Goal: Complete application form

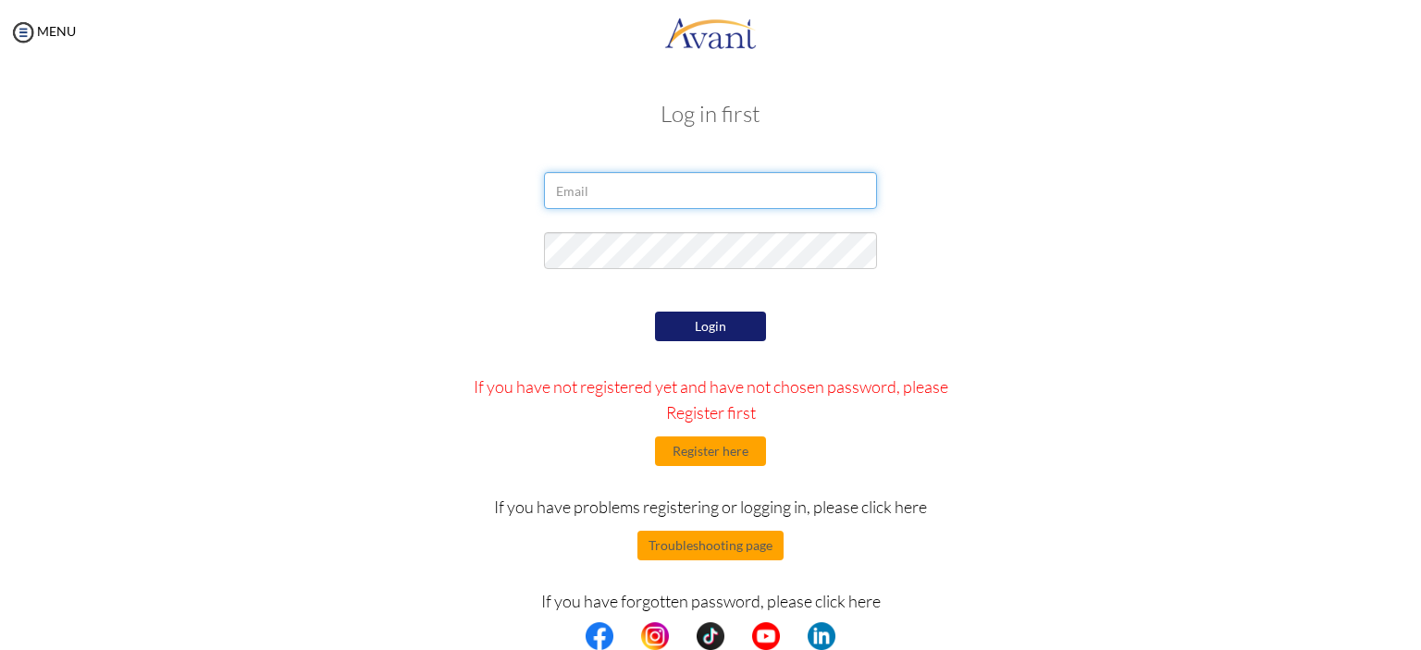
type input "[EMAIL_ADDRESS][DOMAIN_NAME]"
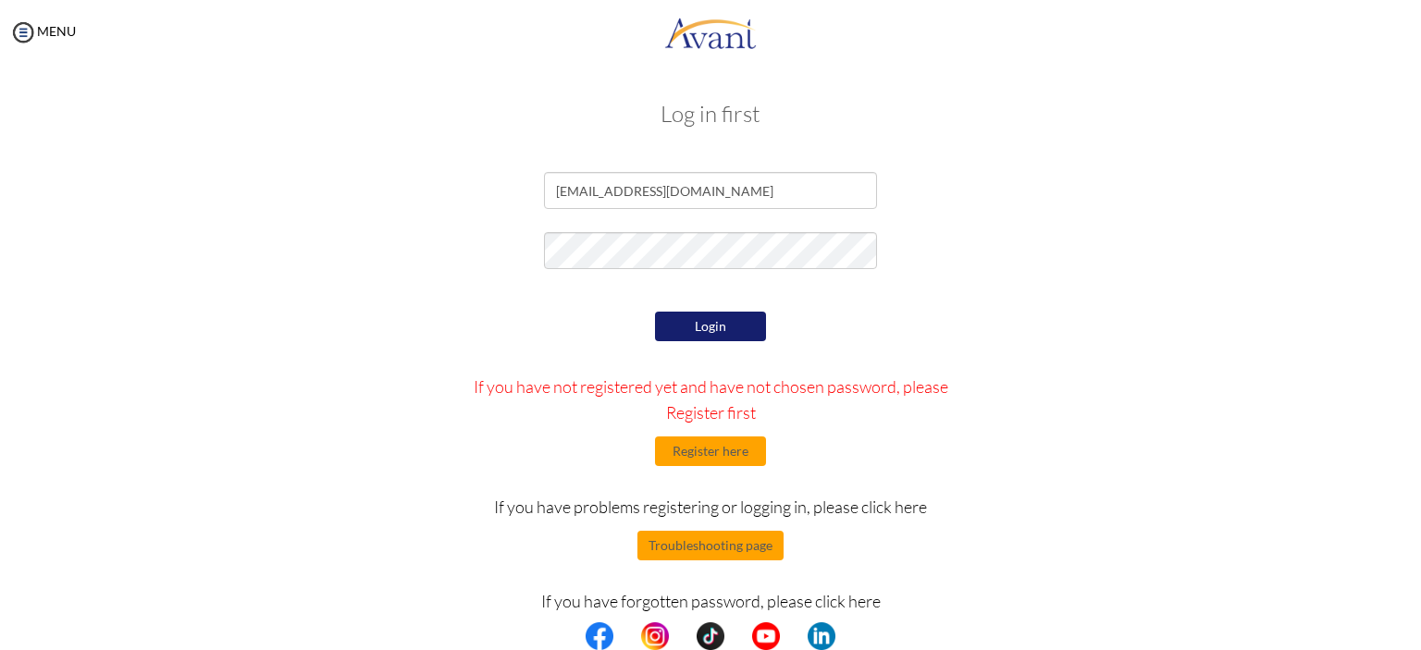
click at [703, 340] on button "Login" at bounding box center [710, 327] width 111 height 30
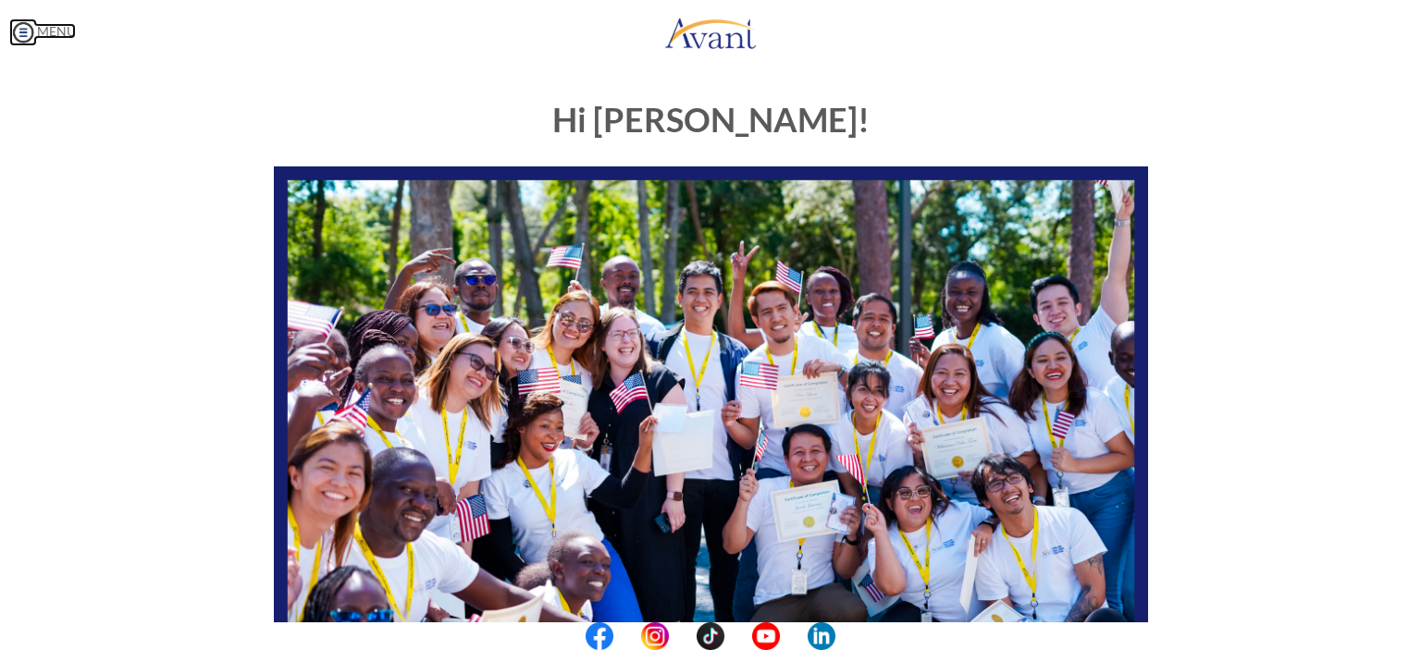
click at [45, 27] on link "MENU" at bounding box center [42, 31] width 67 height 16
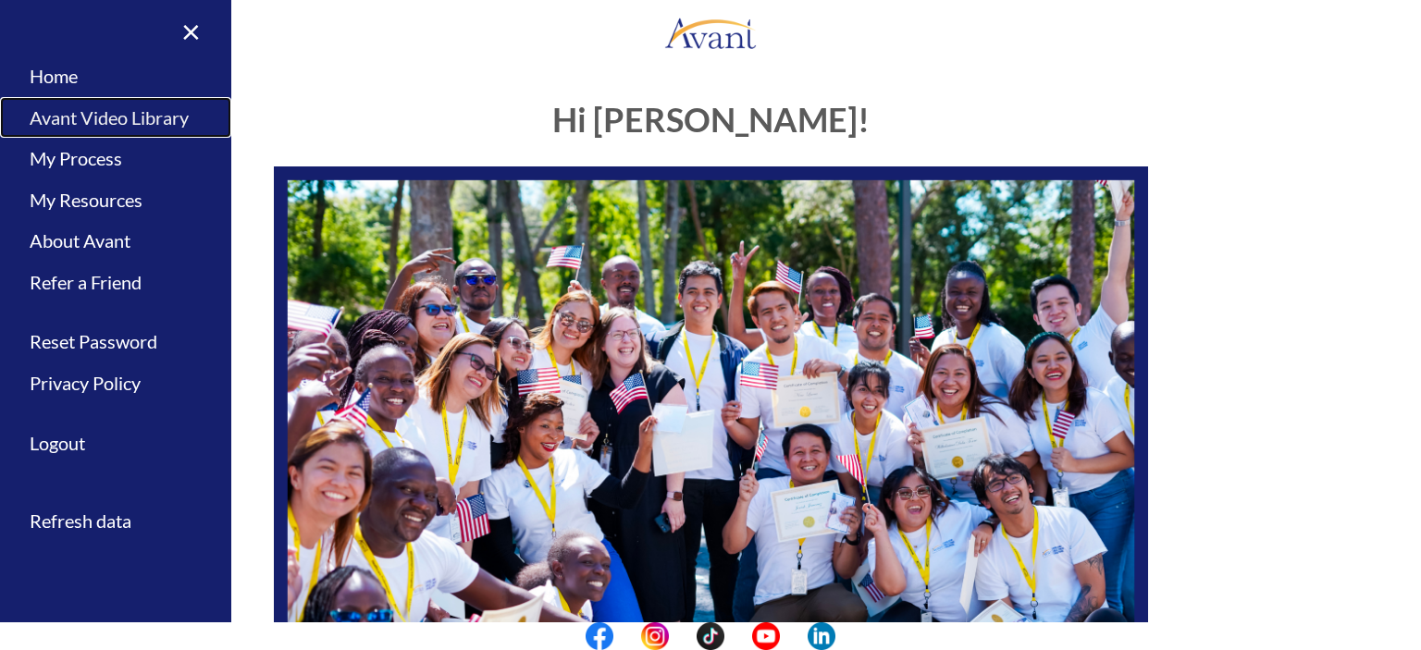
click at [122, 129] on link "Avant Video Library" at bounding box center [115, 118] width 231 height 42
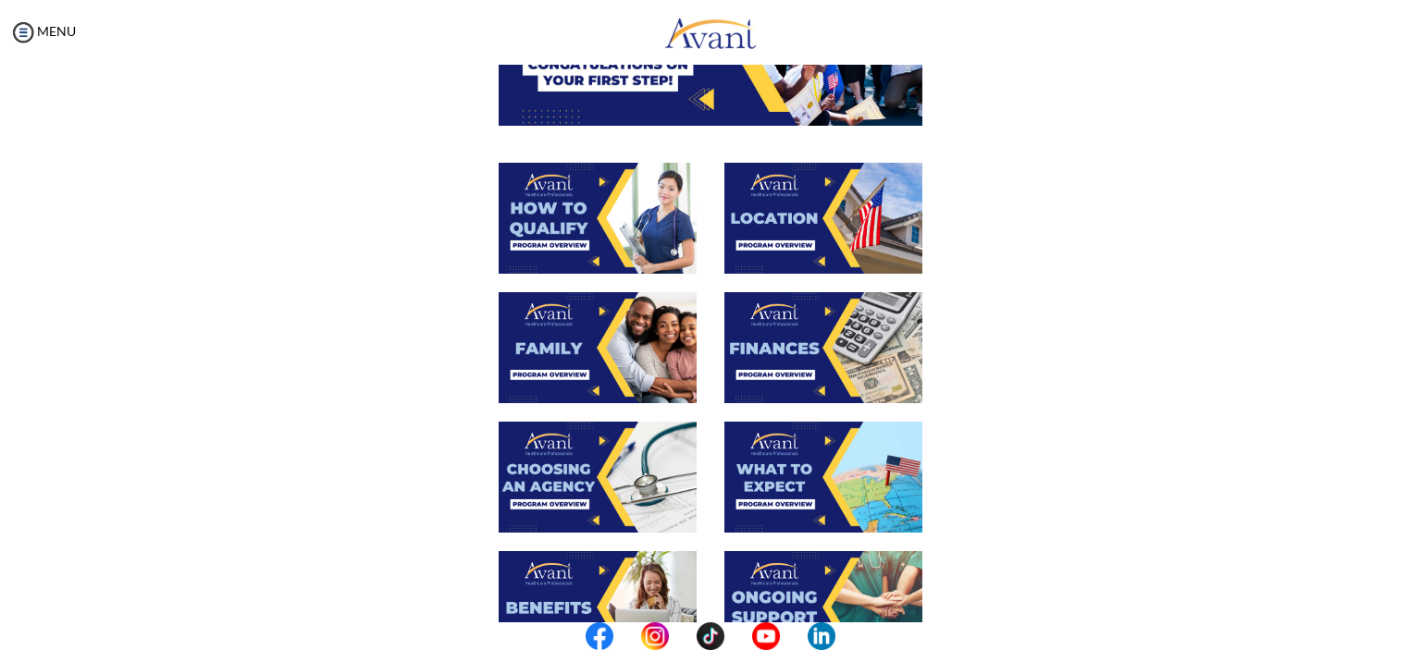
scroll to position [266, 0]
click at [638, 339] on img at bounding box center [598, 347] width 198 height 111
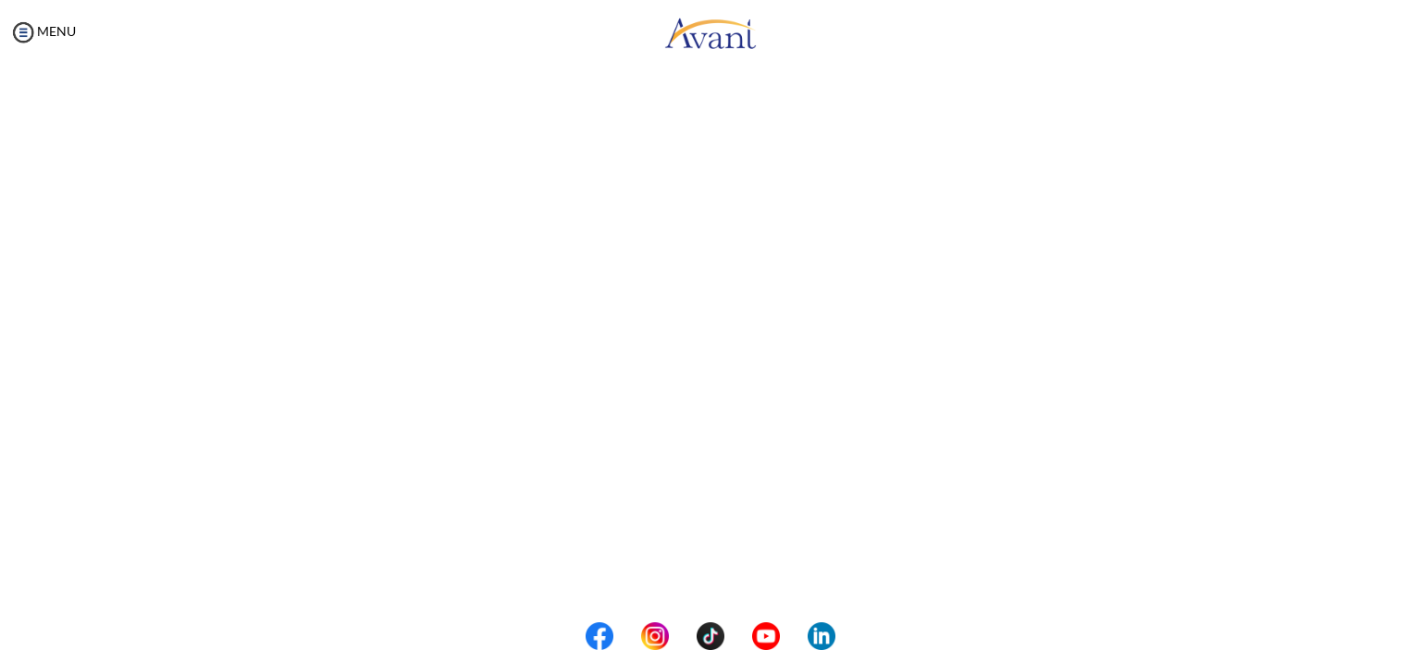
scroll to position [456, 0]
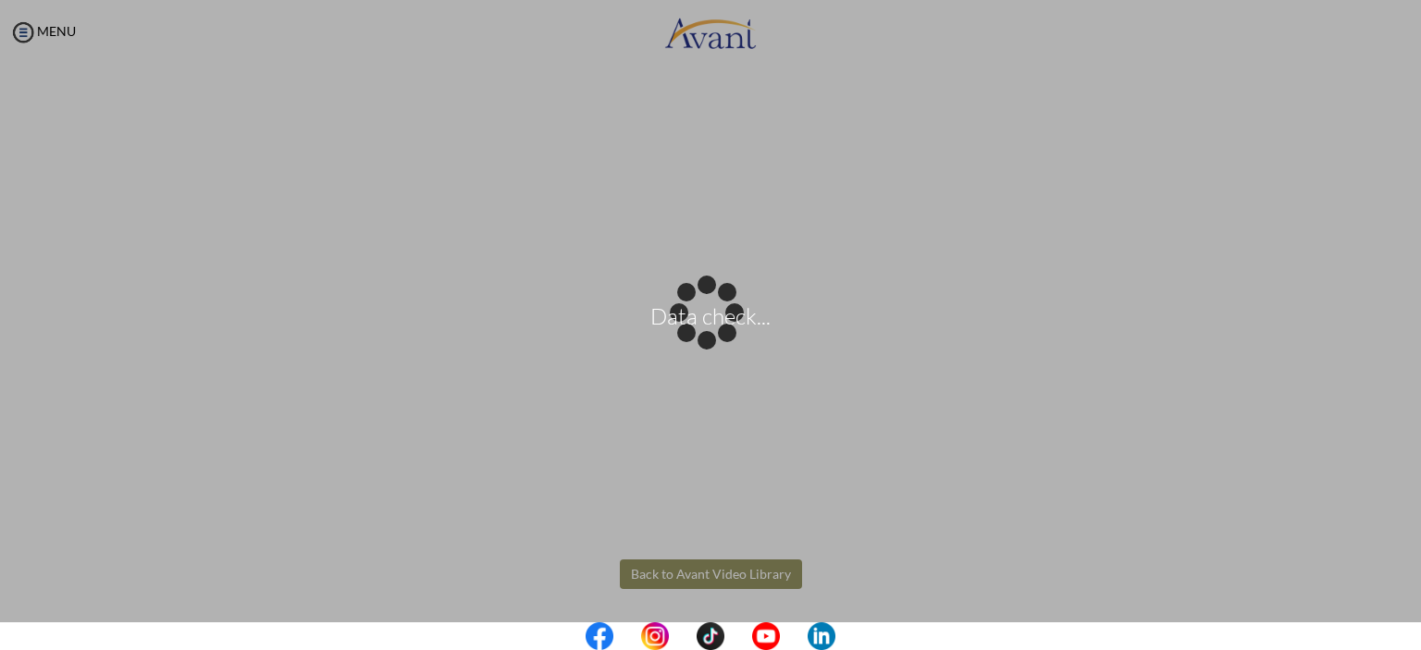
click at [707, 565] on body "Data check... Maintenance break. Please come back in 2 hours. MENU My Status Wh…" at bounding box center [710, 325] width 1421 height 650
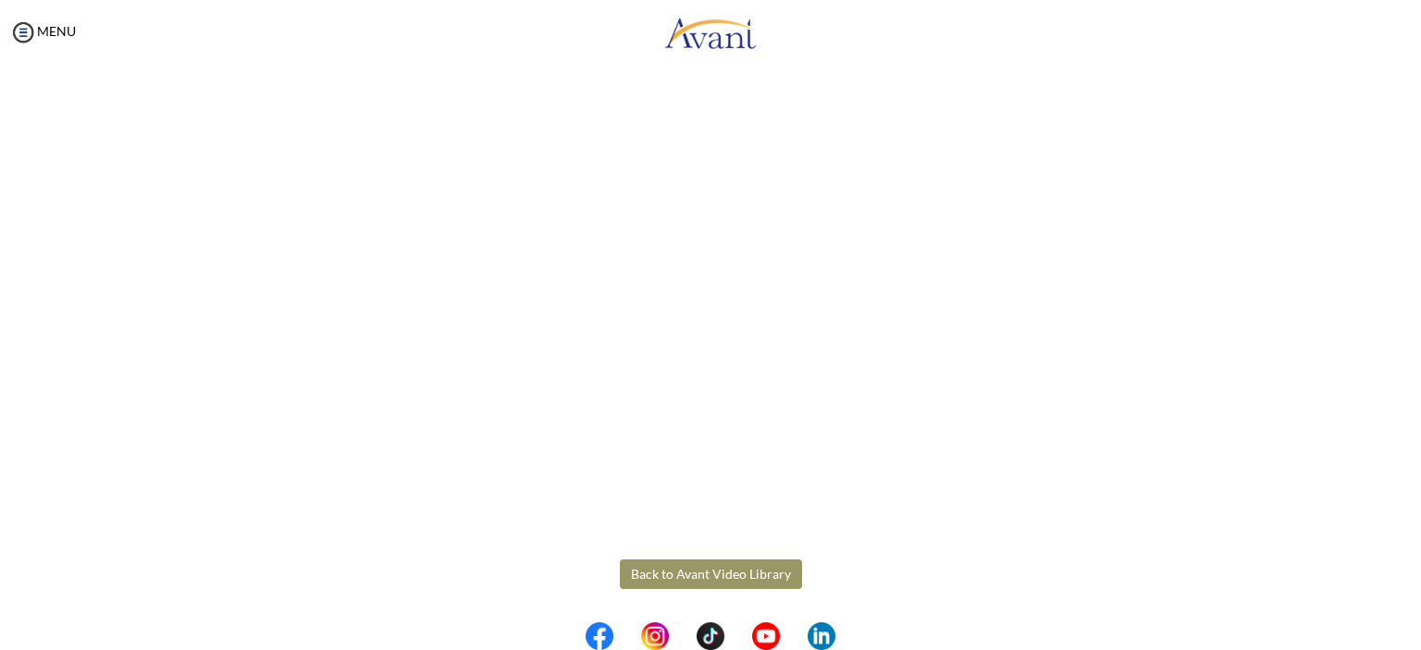
click at [704, 568] on button "Back to Avant Video Library" at bounding box center [711, 575] width 182 height 30
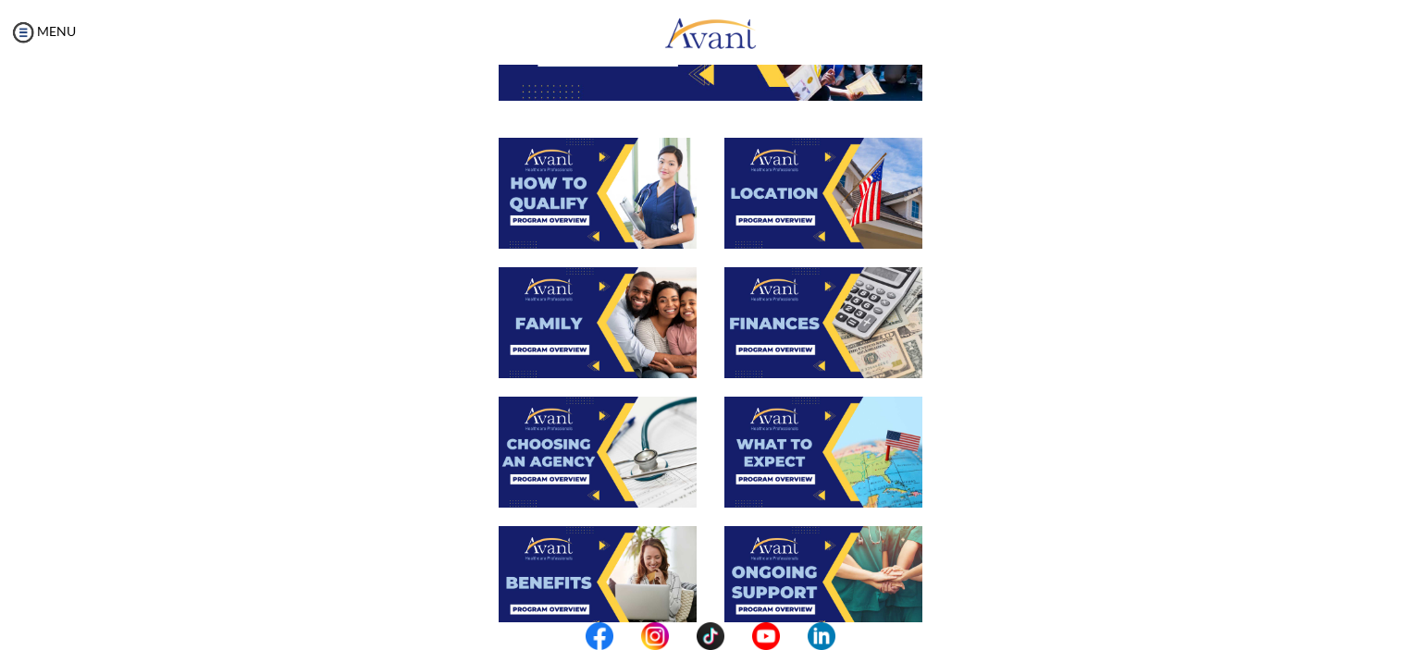
scroll to position [289, 0]
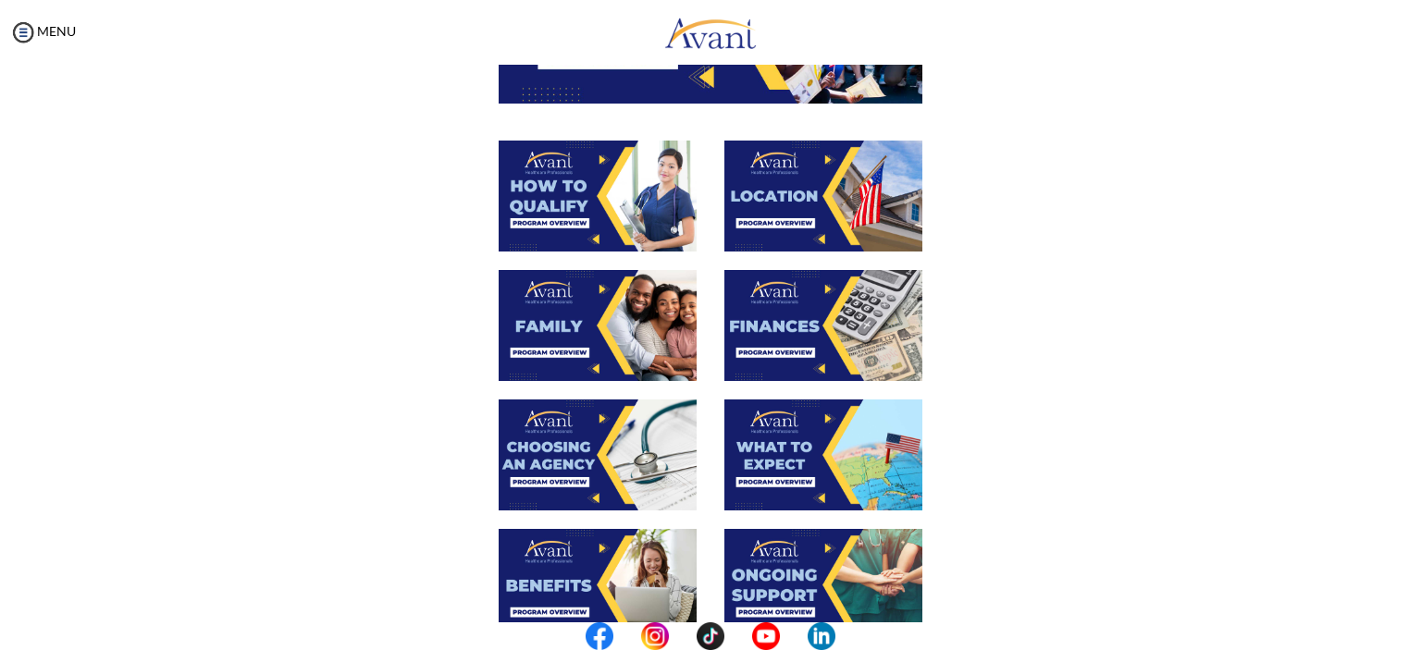
click at [764, 212] on img at bounding box center [823, 196] width 198 height 111
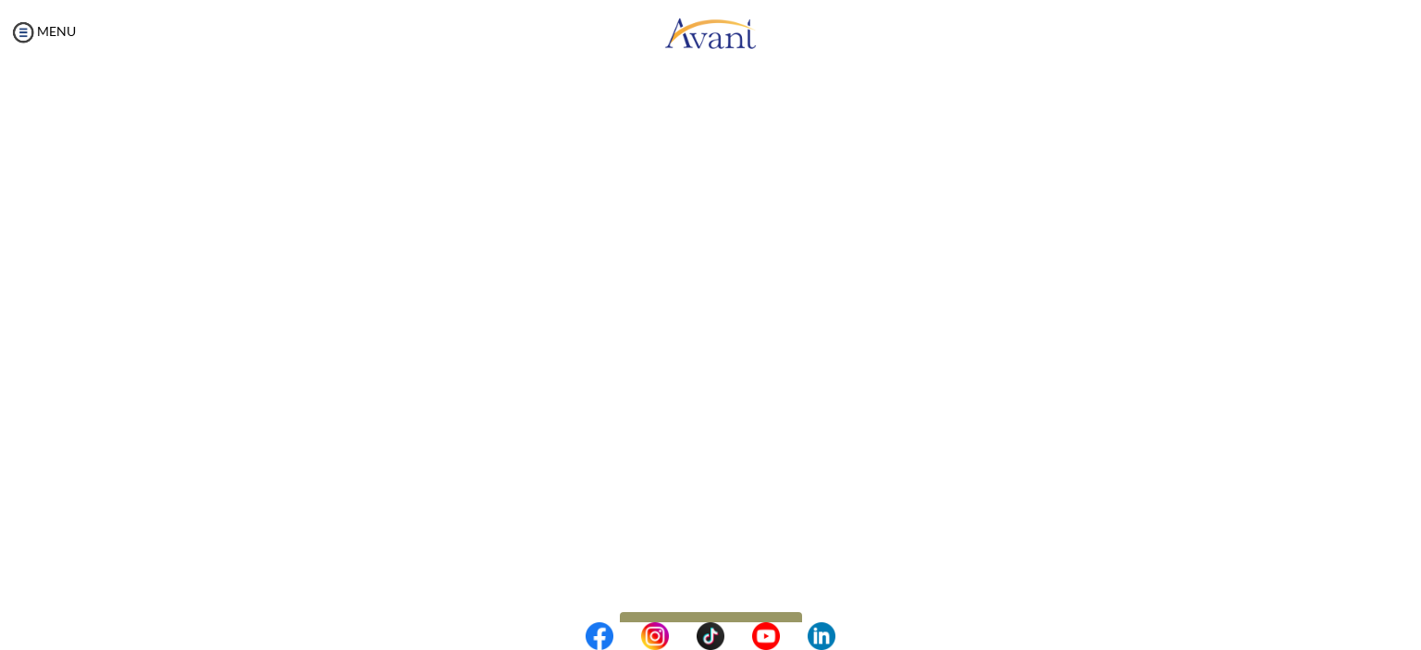
scroll to position [259, 0]
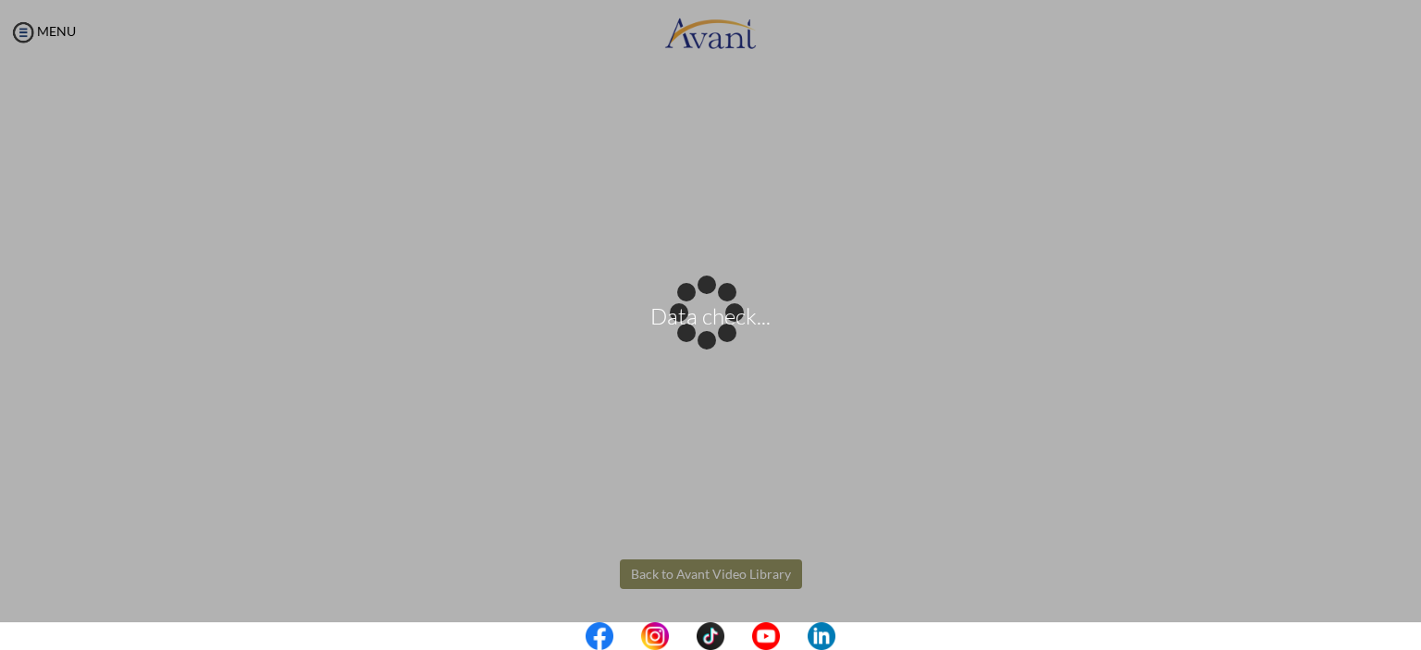
click at [767, 578] on body "Data check... Maintenance break. Please come back in 2 hours. MENU My Status Wh…" at bounding box center [710, 325] width 1421 height 650
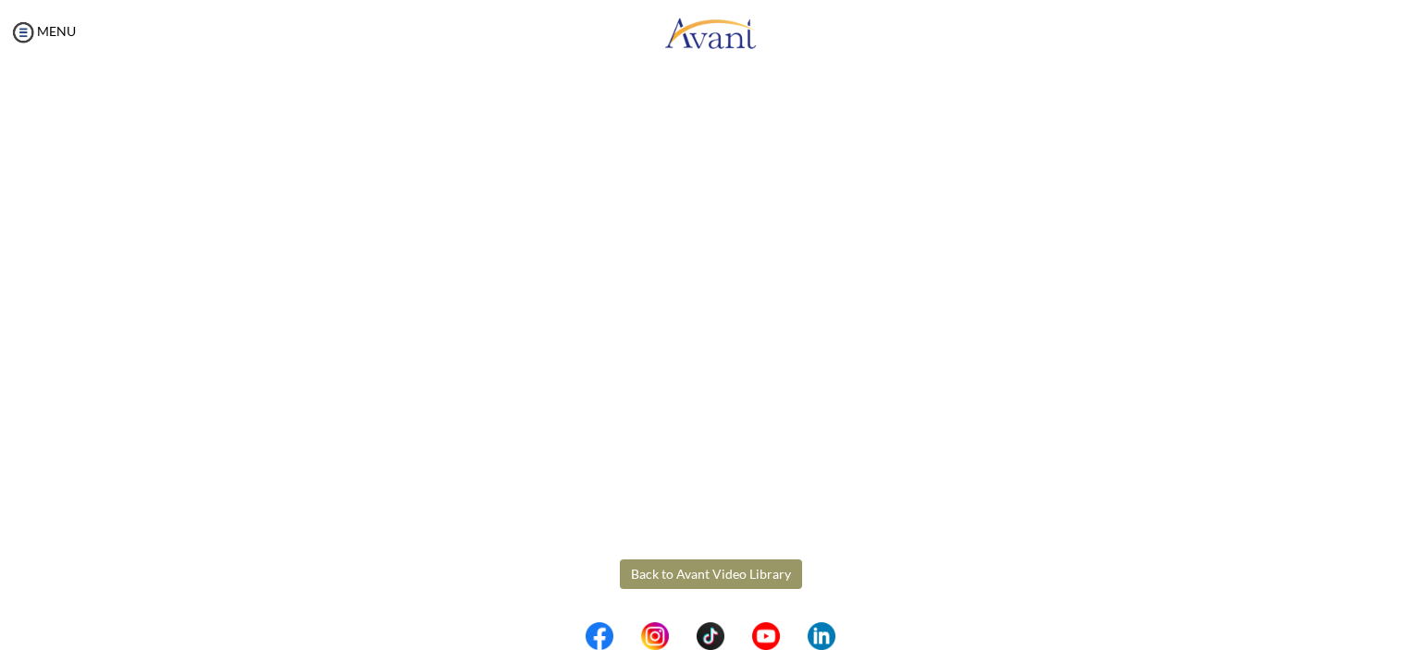
click at [746, 562] on button "Back to Avant Video Library" at bounding box center [711, 575] width 182 height 30
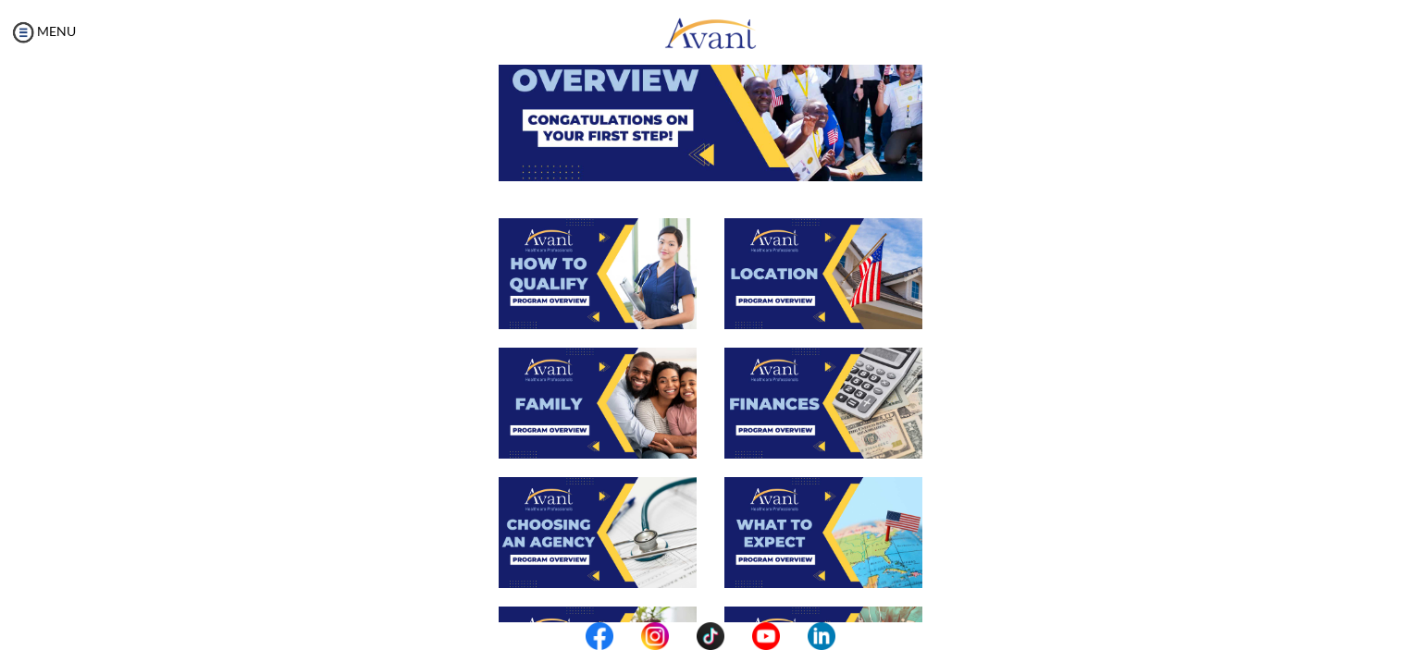
scroll to position [211, 0]
click at [811, 399] on img at bounding box center [823, 403] width 198 height 111
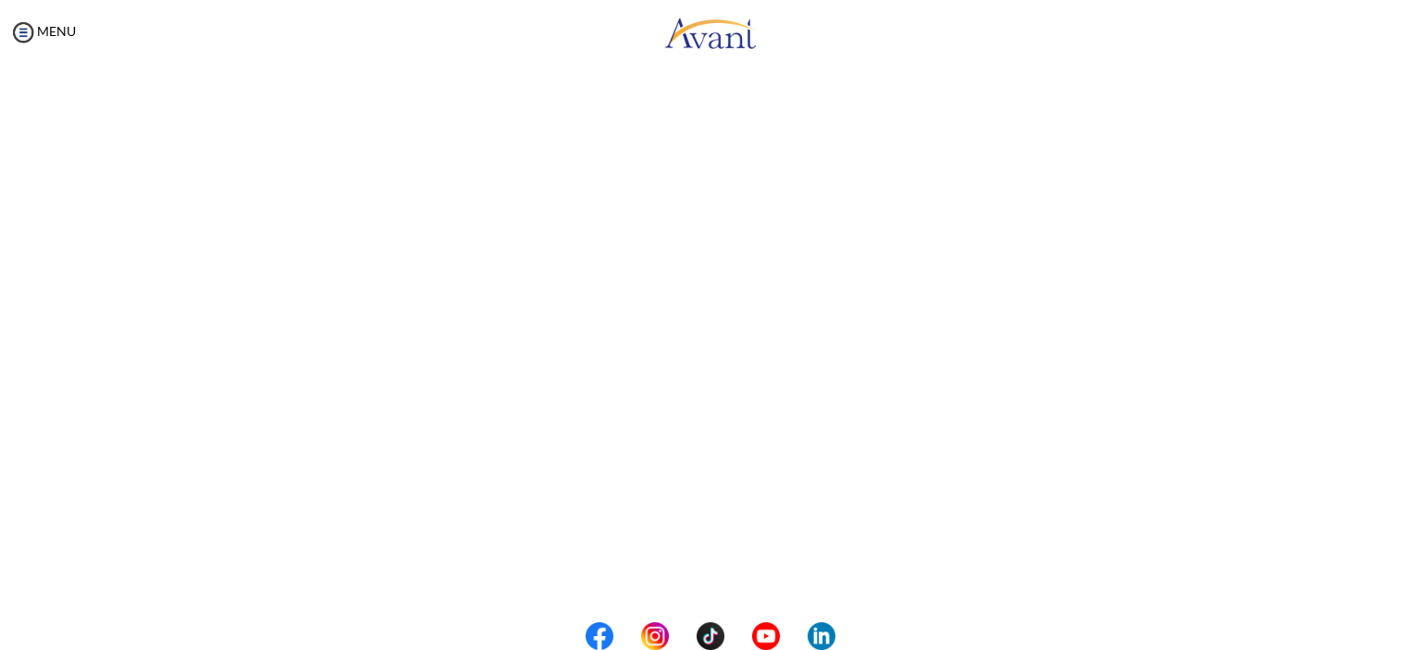
scroll to position [259, 0]
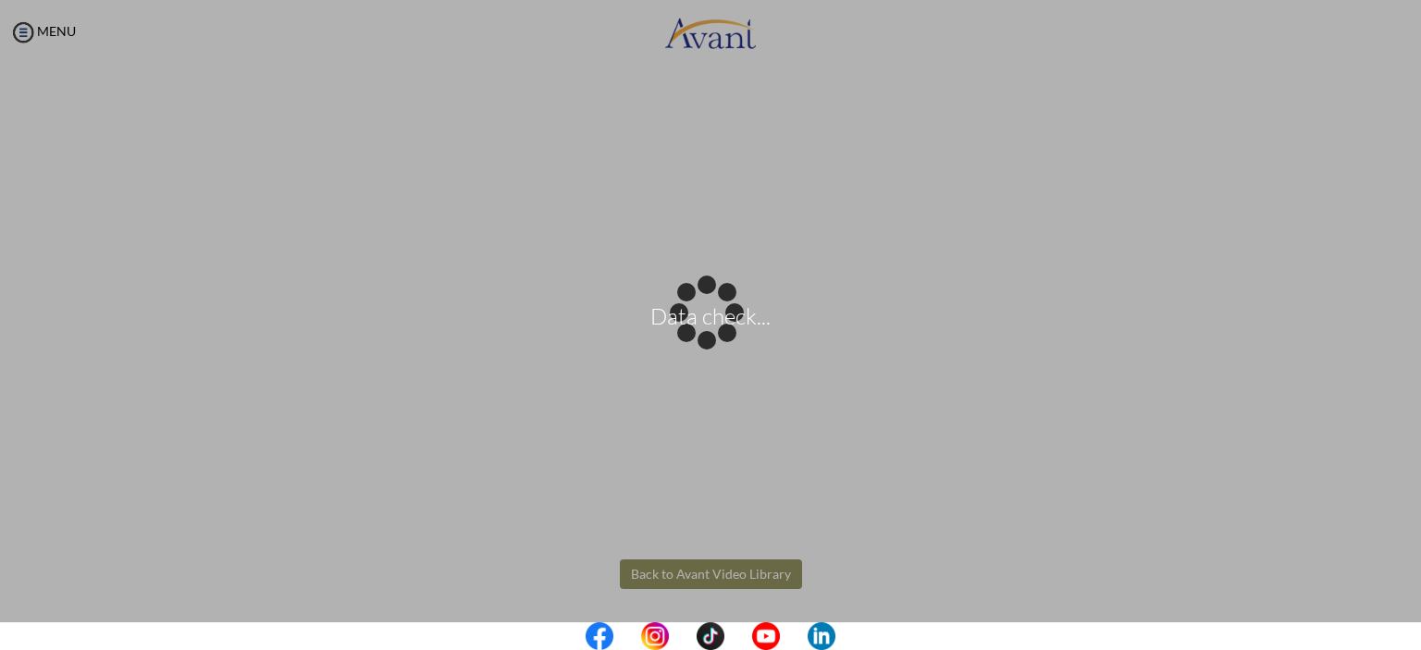
click at [694, 571] on body "Data check... Maintenance break. Please come back in 2 hours. MENU My Status Wh…" at bounding box center [710, 325] width 1421 height 650
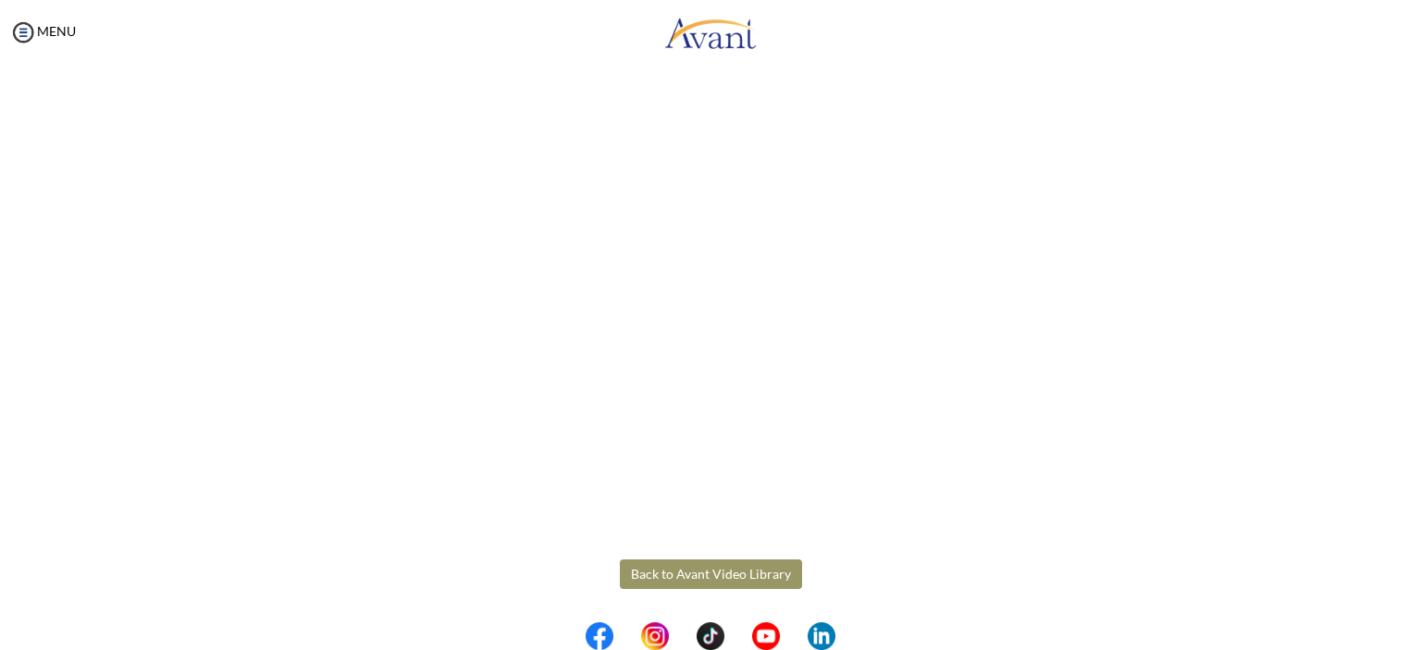
click at [742, 584] on button "Back to Avant Video Library" at bounding box center [711, 575] width 182 height 30
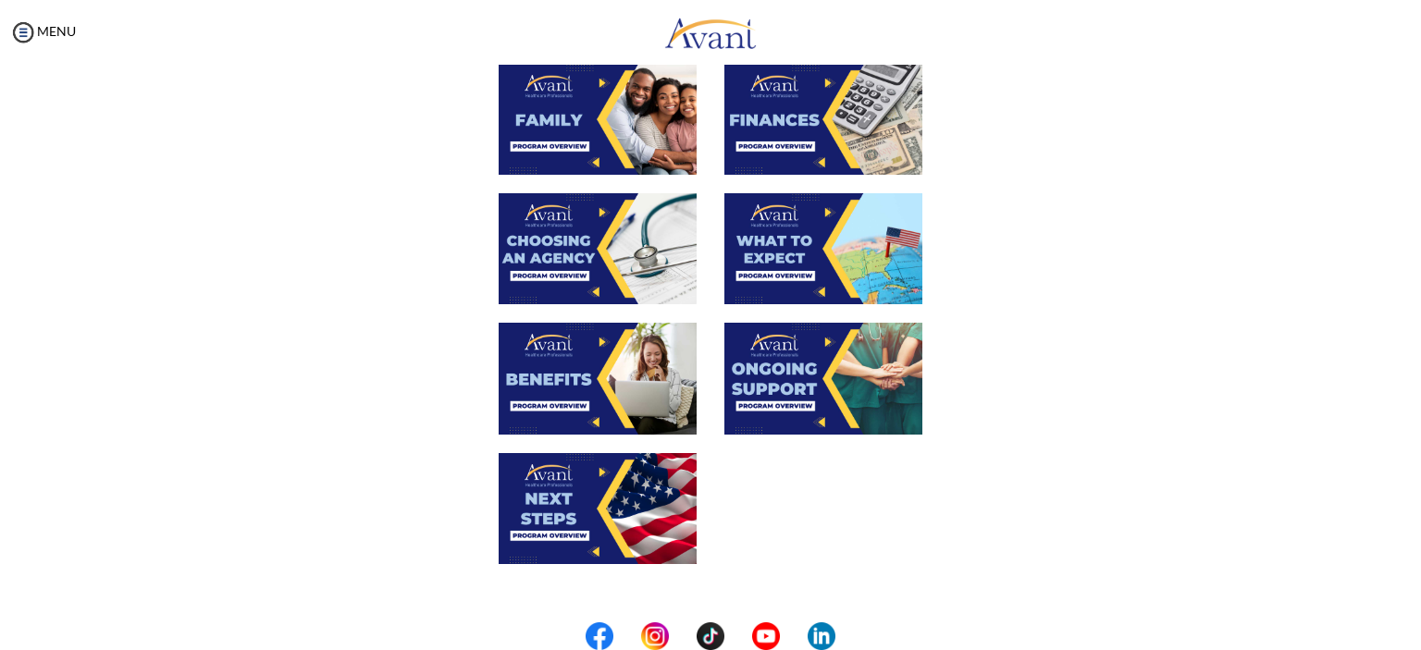
scroll to position [511, 0]
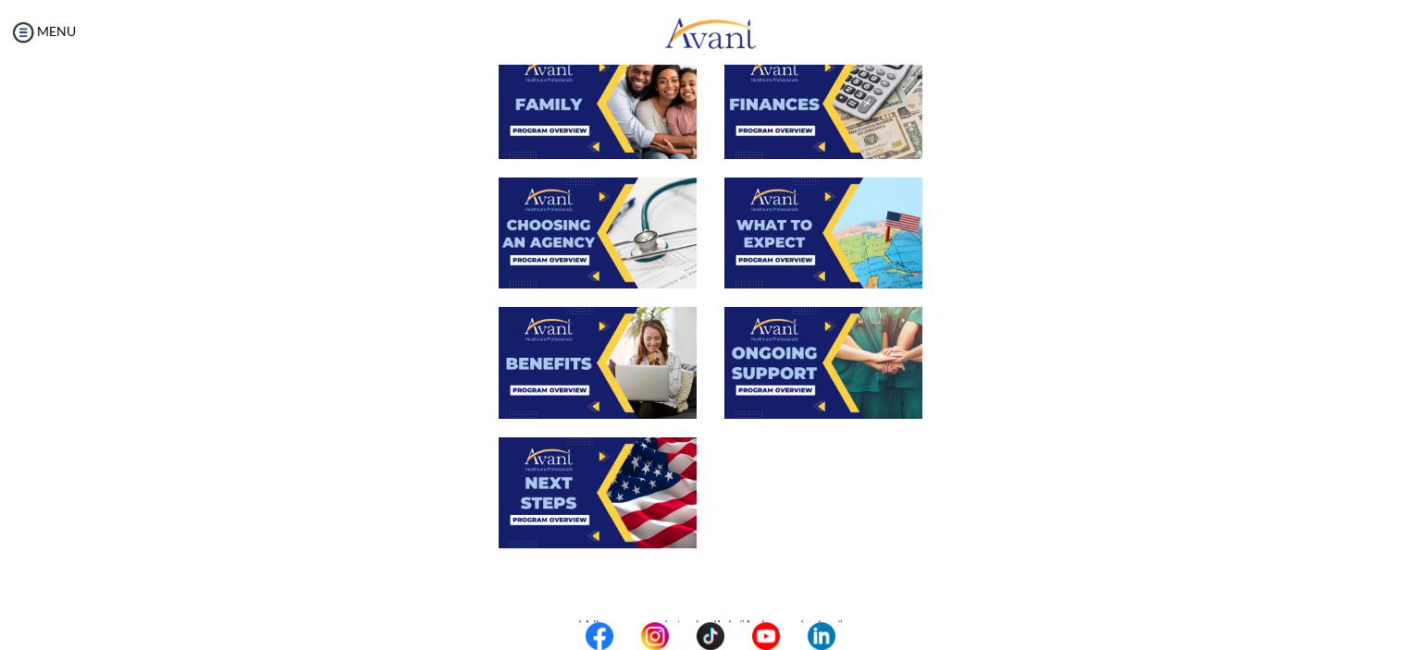
click at [668, 239] on img at bounding box center [598, 233] width 198 height 111
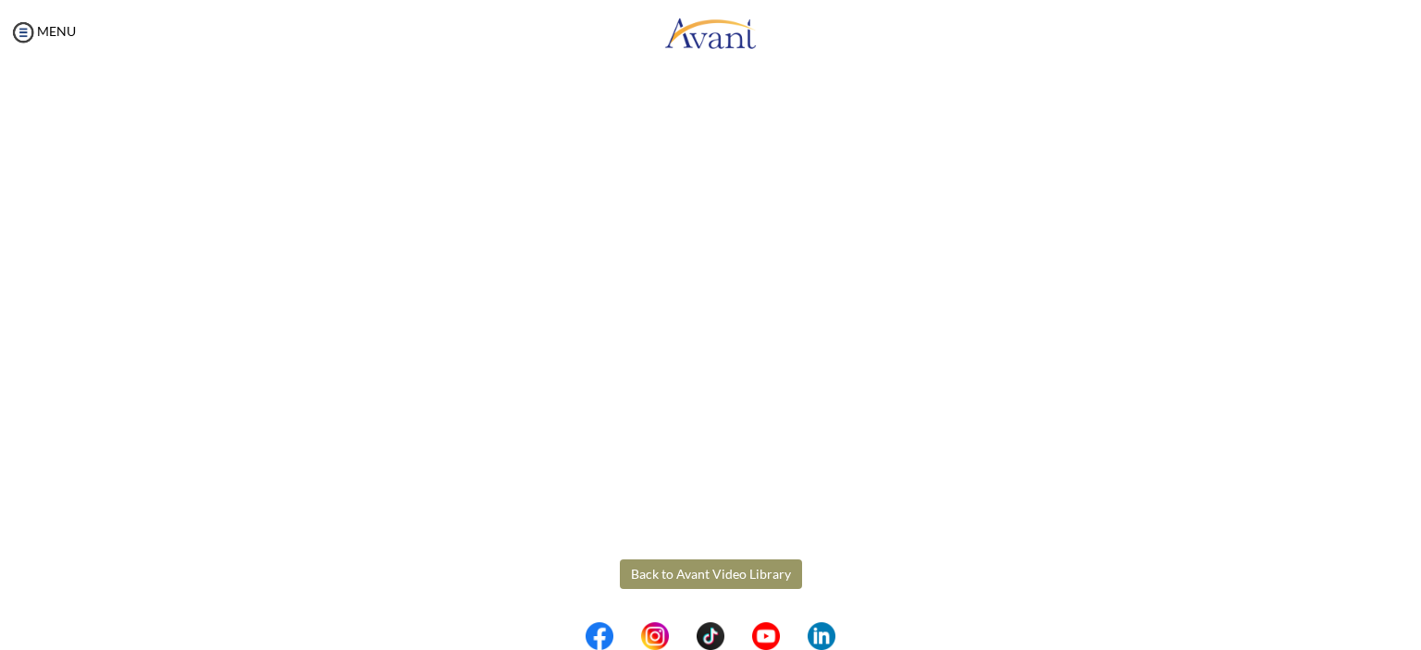
scroll to position [455, 0]
click at [751, 575] on body "Maintenance break. Please come back in 2 hours. MENU My Status What is the next…" at bounding box center [710, 325] width 1421 height 650
click at [682, 563] on button "Back to Avant Video Library" at bounding box center [711, 576] width 182 height 30
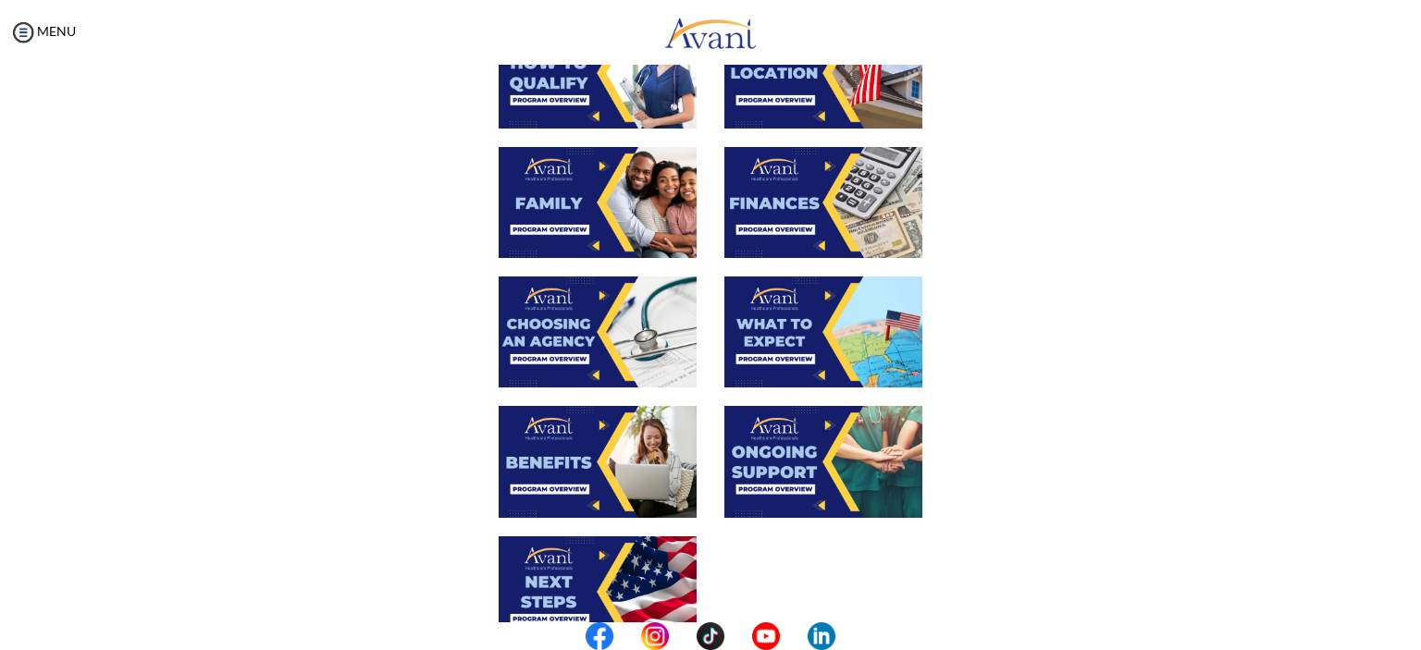
scroll to position [419, 0]
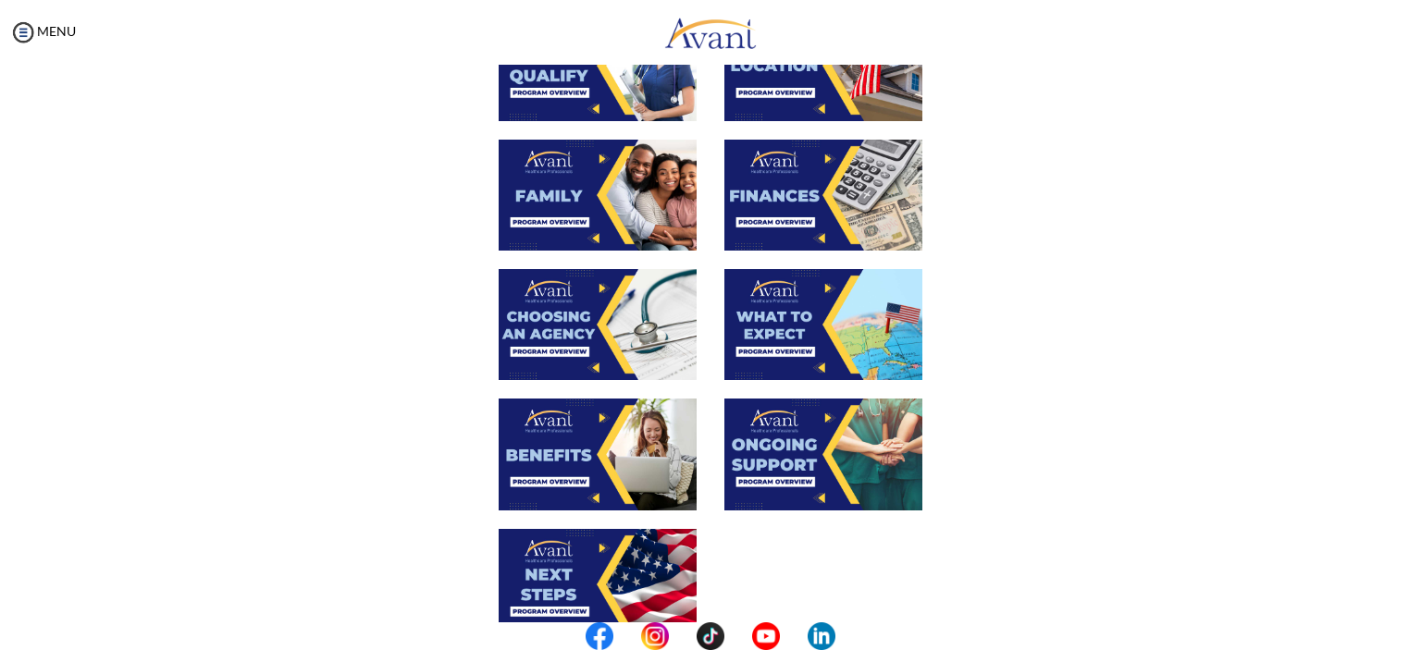
click at [827, 321] on img at bounding box center [823, 324] width 198 height 111
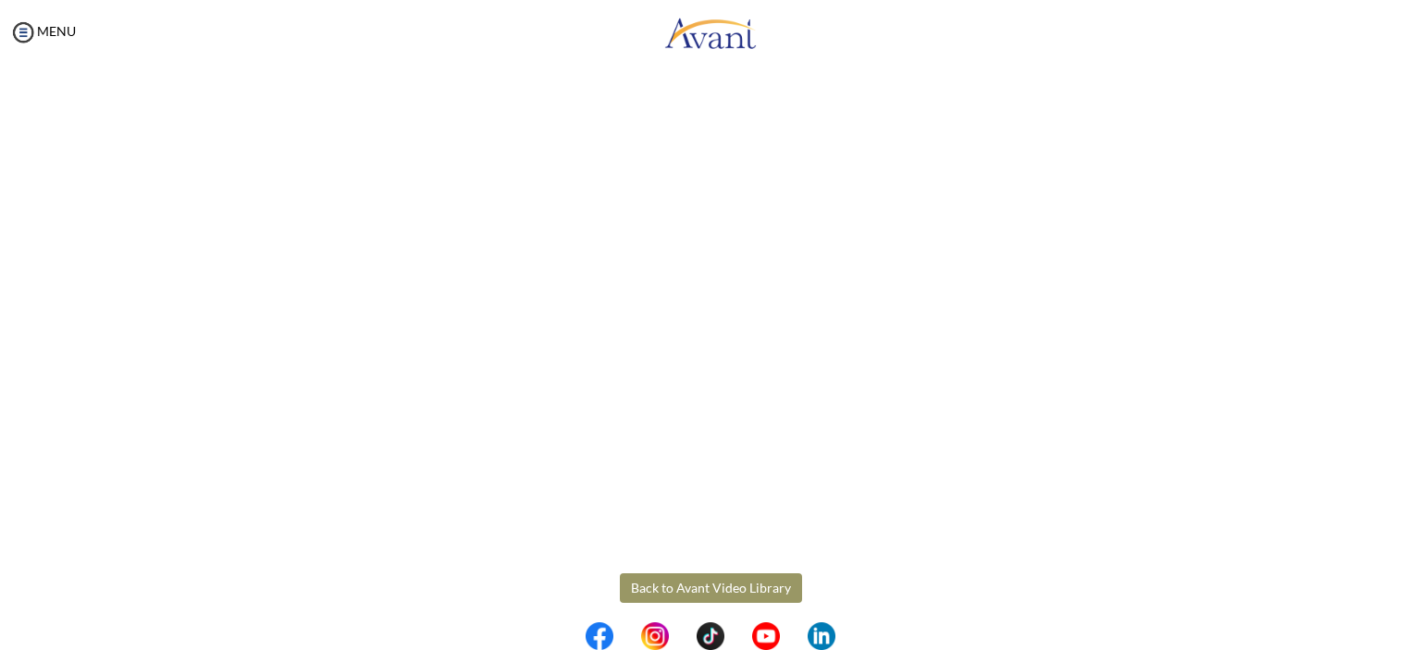
scroll to position [444, 0]
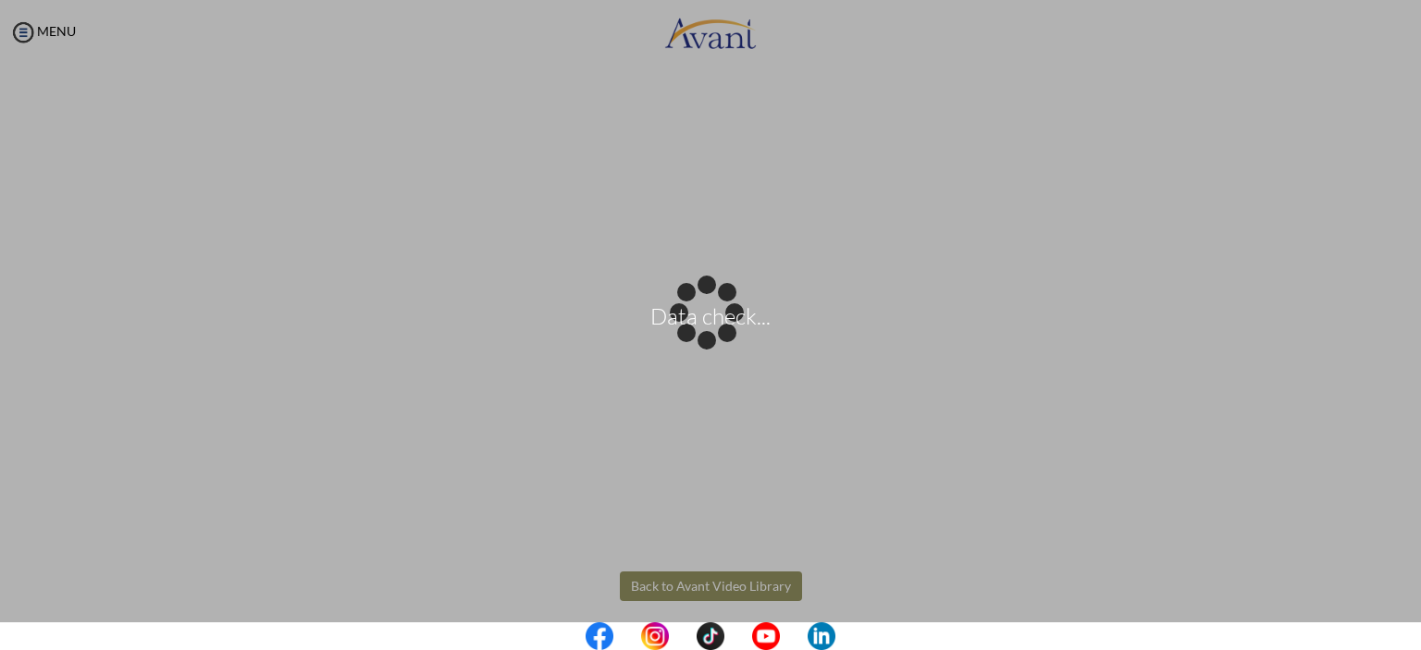
click at [762, 584] on body "Data check... Maintenance break. Please come back in 2 hours. MENU My Status Wh…" at bounding box center [710, 325] width 1421 height 650
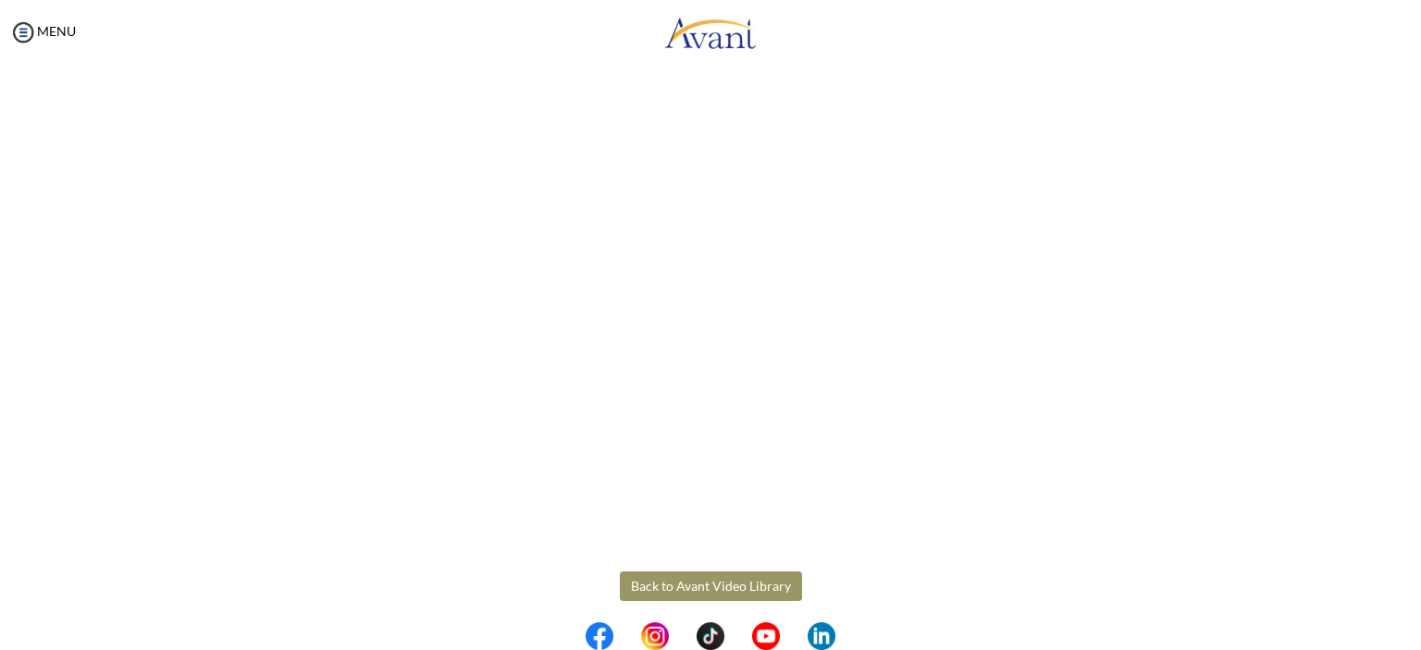
click at [722, 585] on button "Back to Avant Video Library" at bounding box center [711, 587] width 182 height 30
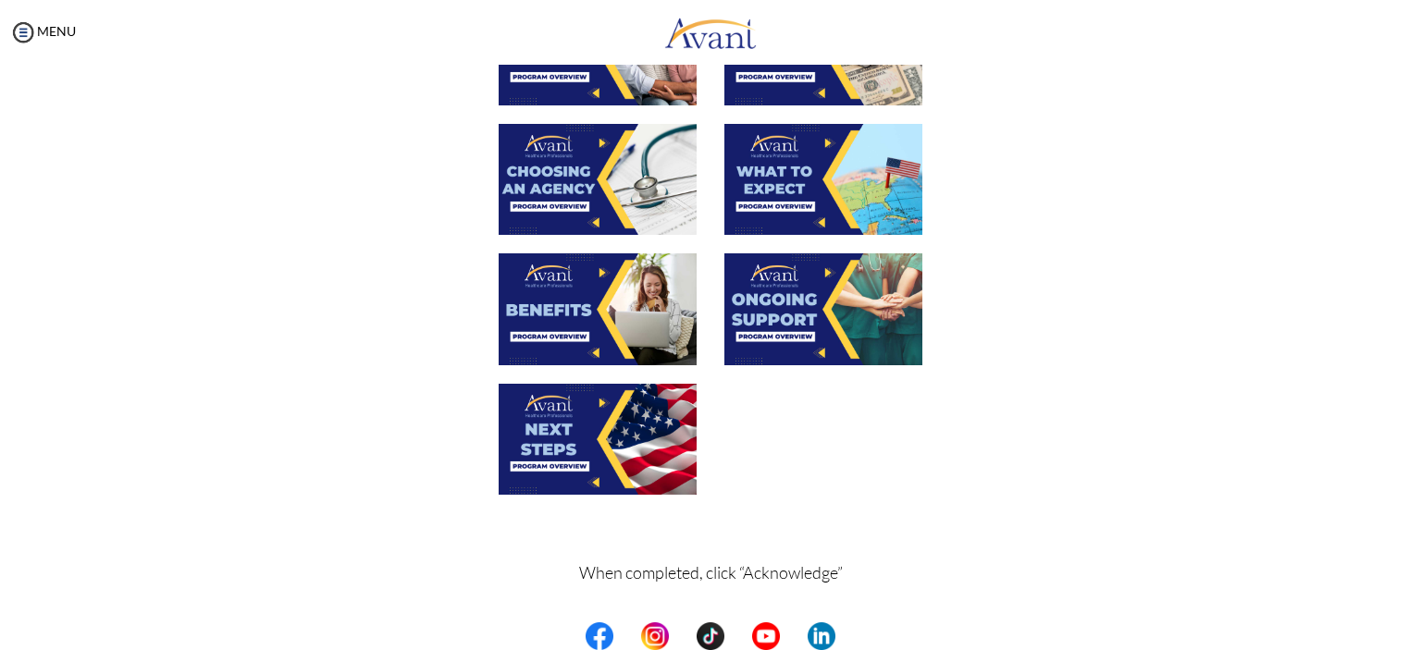
scroll to position [563, 0]
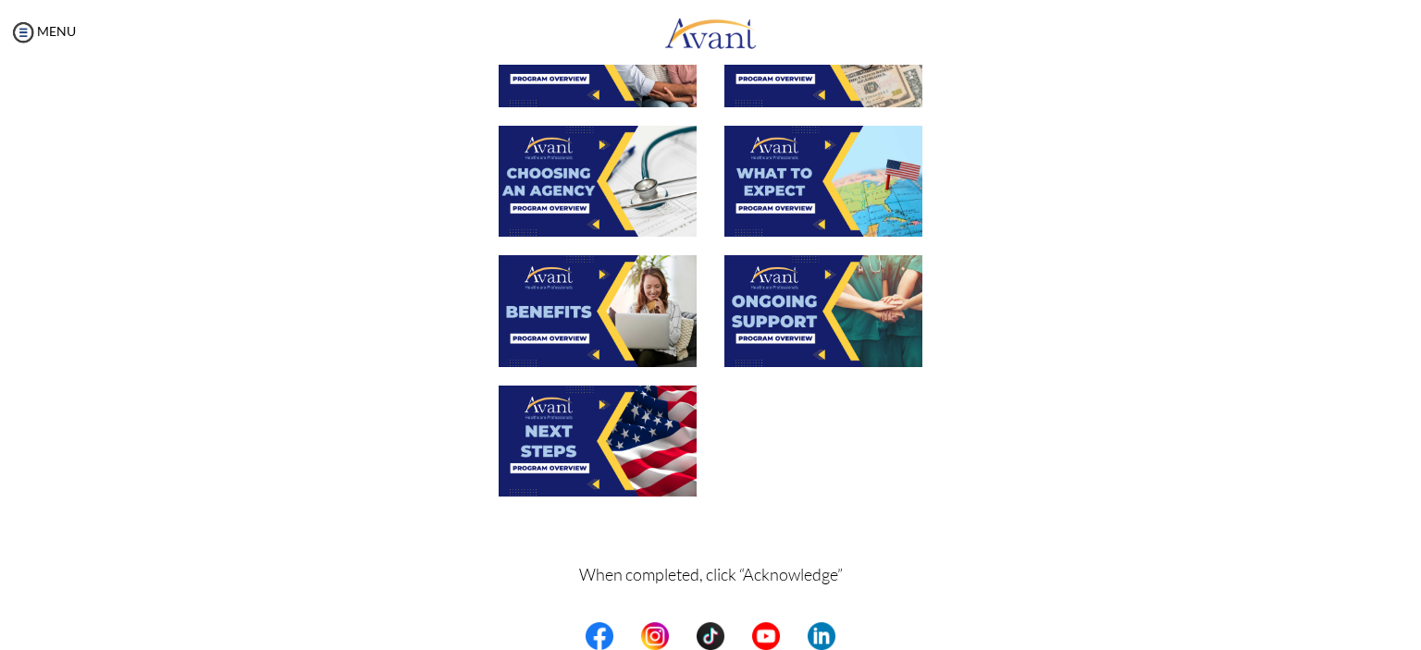
click at [603, 333] on img at bounding box center [598, 310] width 198 height 111
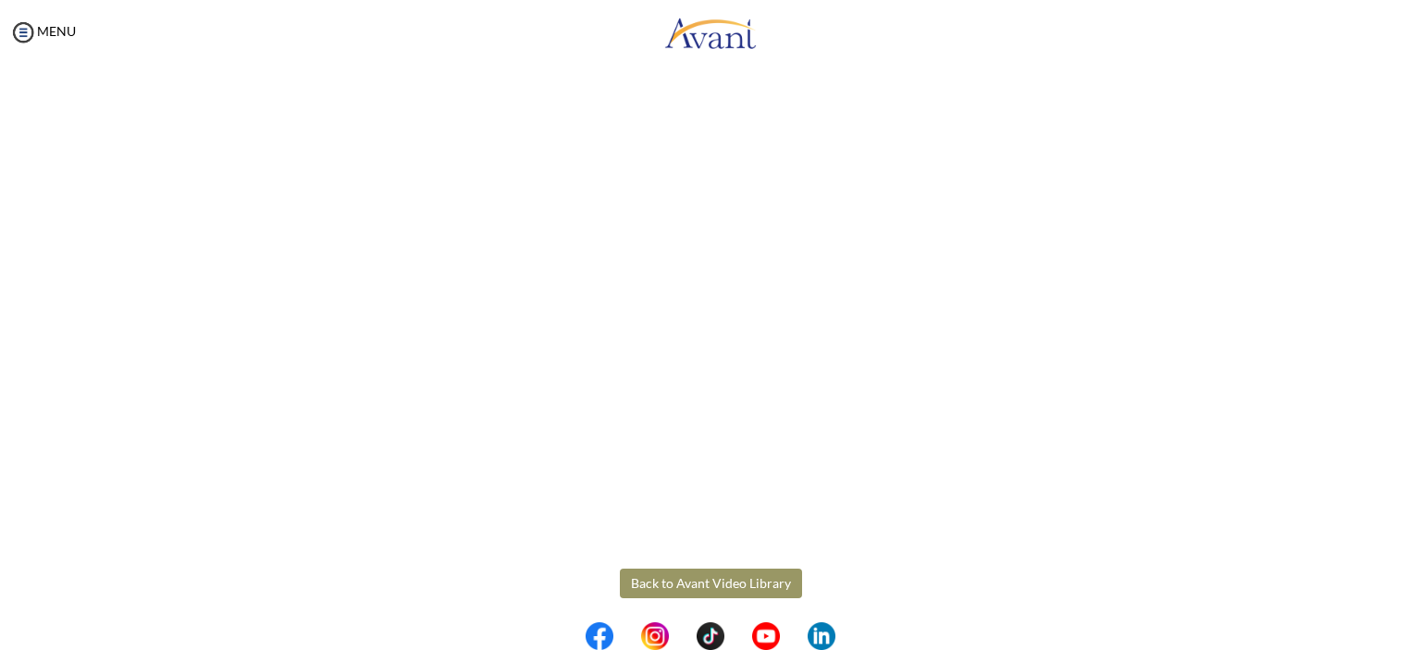
scroll to position [456, 0]
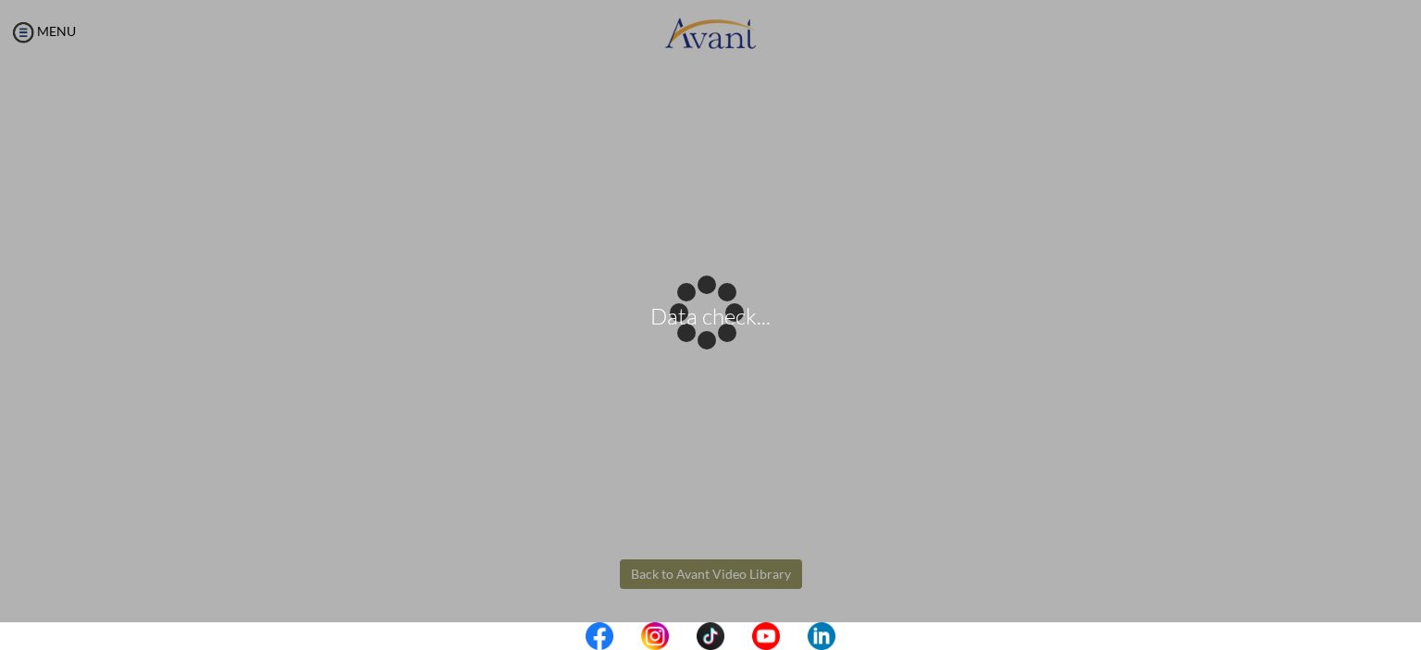
click at [762, 572] on body "Data check... Maintenance break. Please come back in 2 hours. MENU My Status Wh…" at bounding box center [710, 325] width 1421 height 650
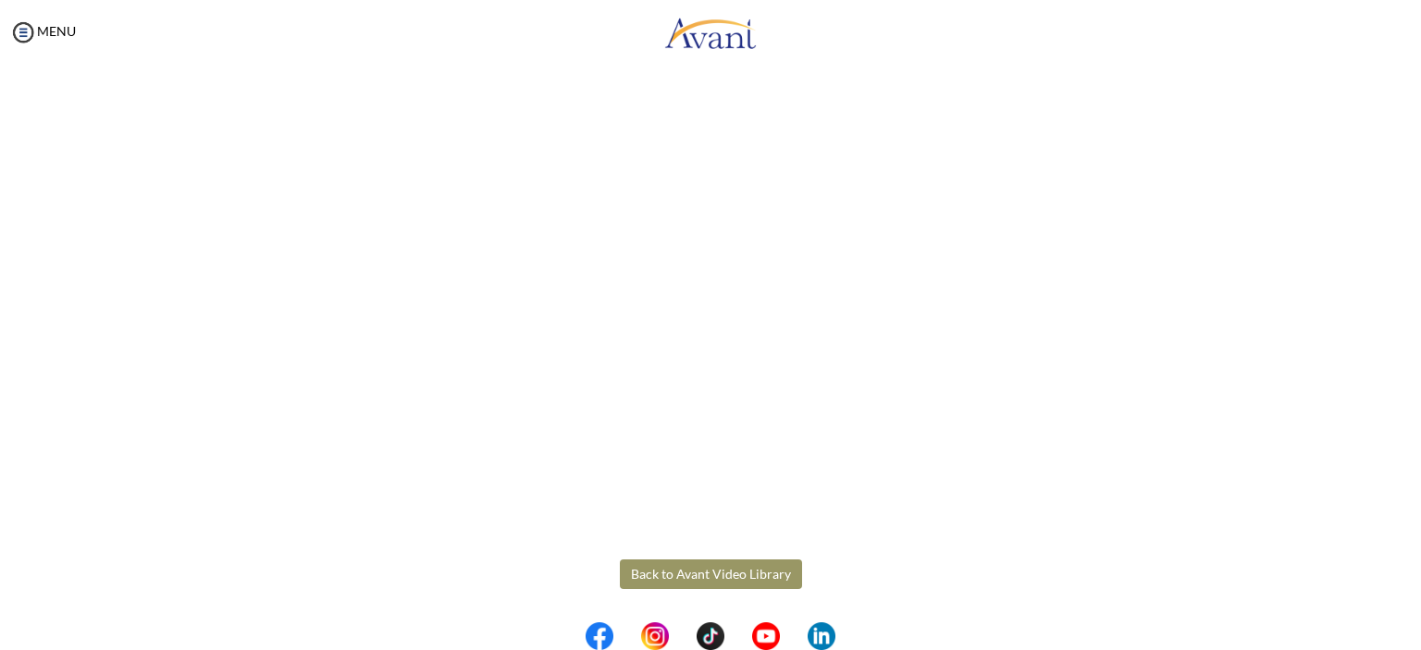
click at [758, 568] on button "Back to Avant Video Library" at bounding box center [711, 575] width 182 height 30
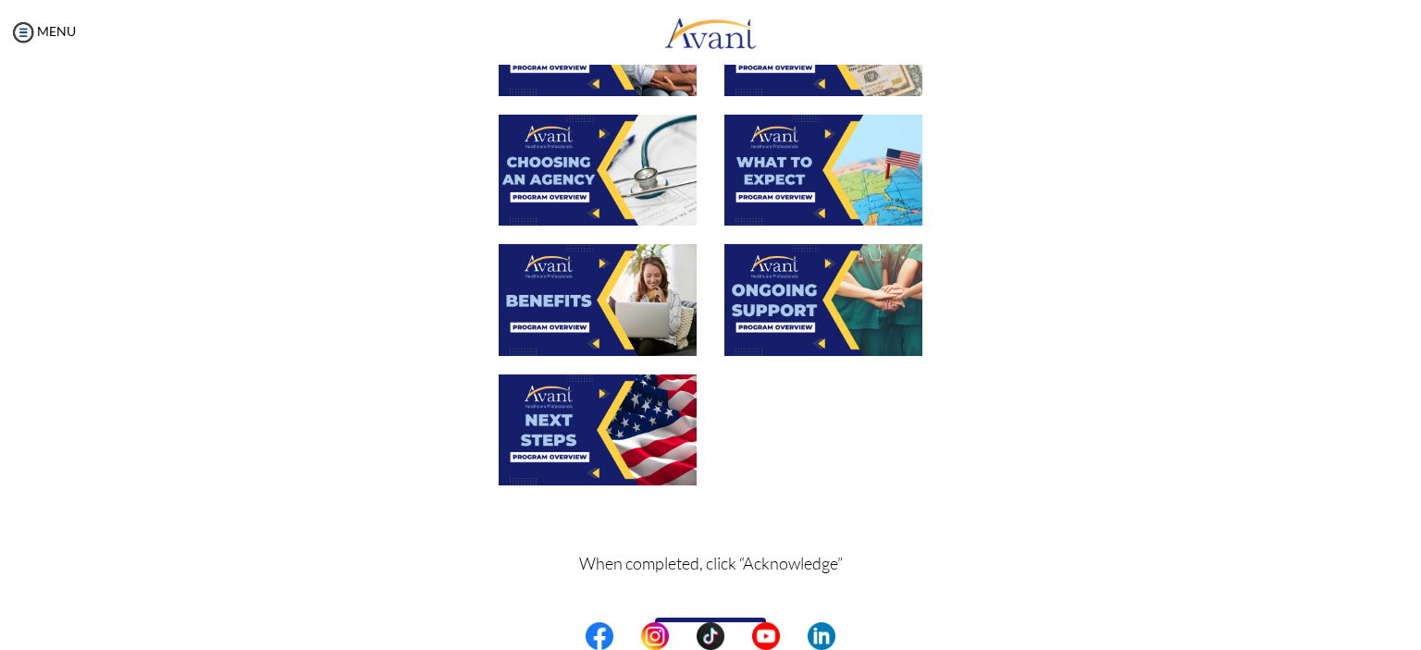
scroll to position [575, 0]
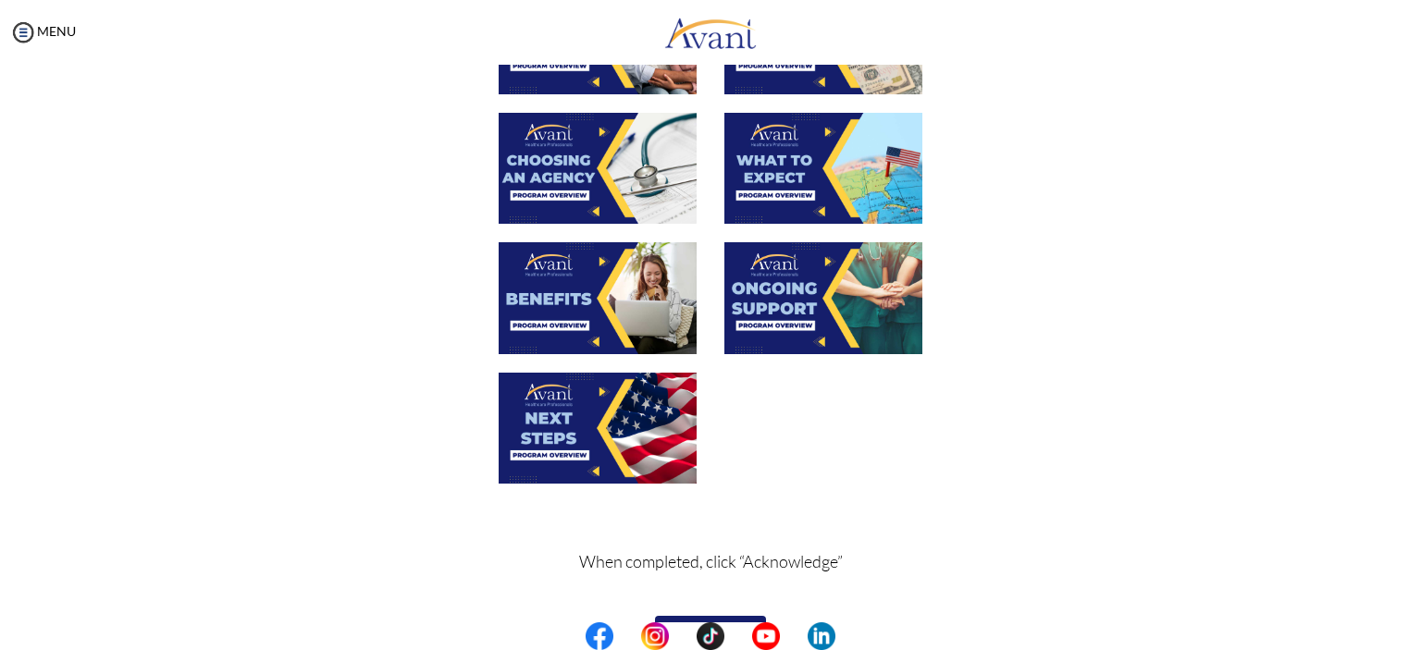
click at [795, 285] on img at bounding box center [823, 297] width 198 height 111
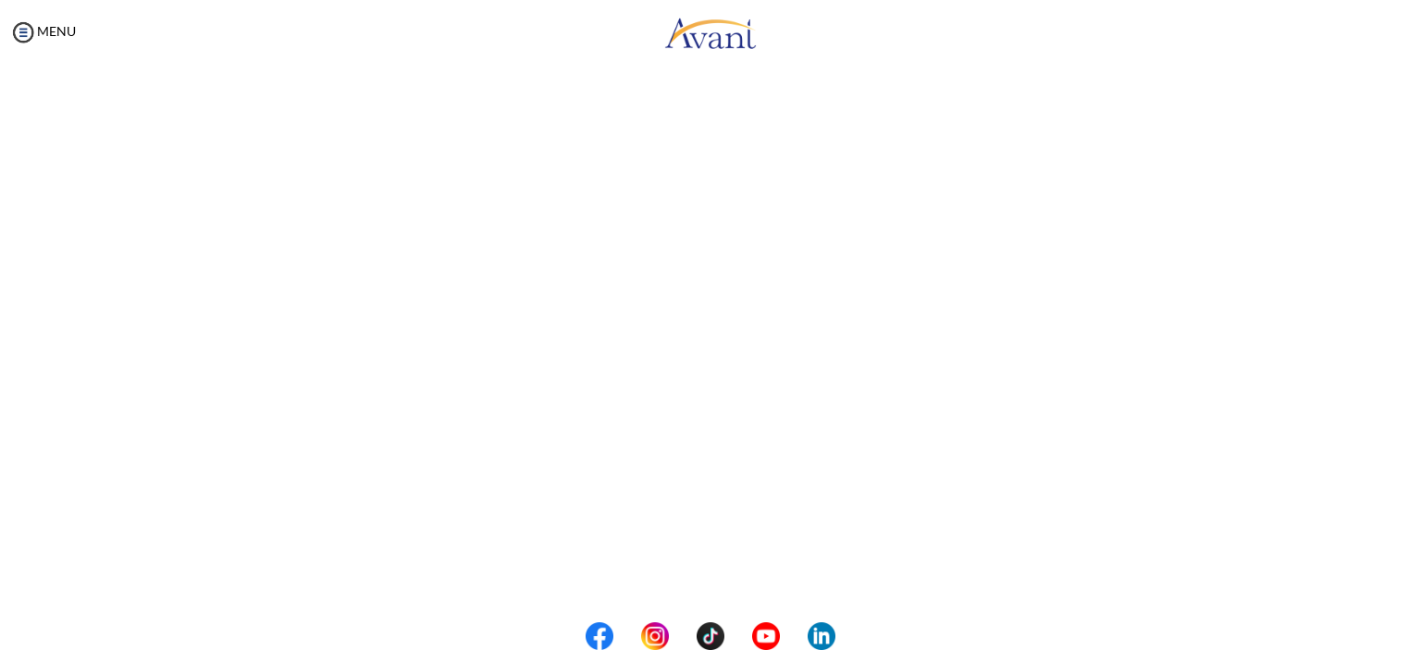
scroll to position [456, 0]
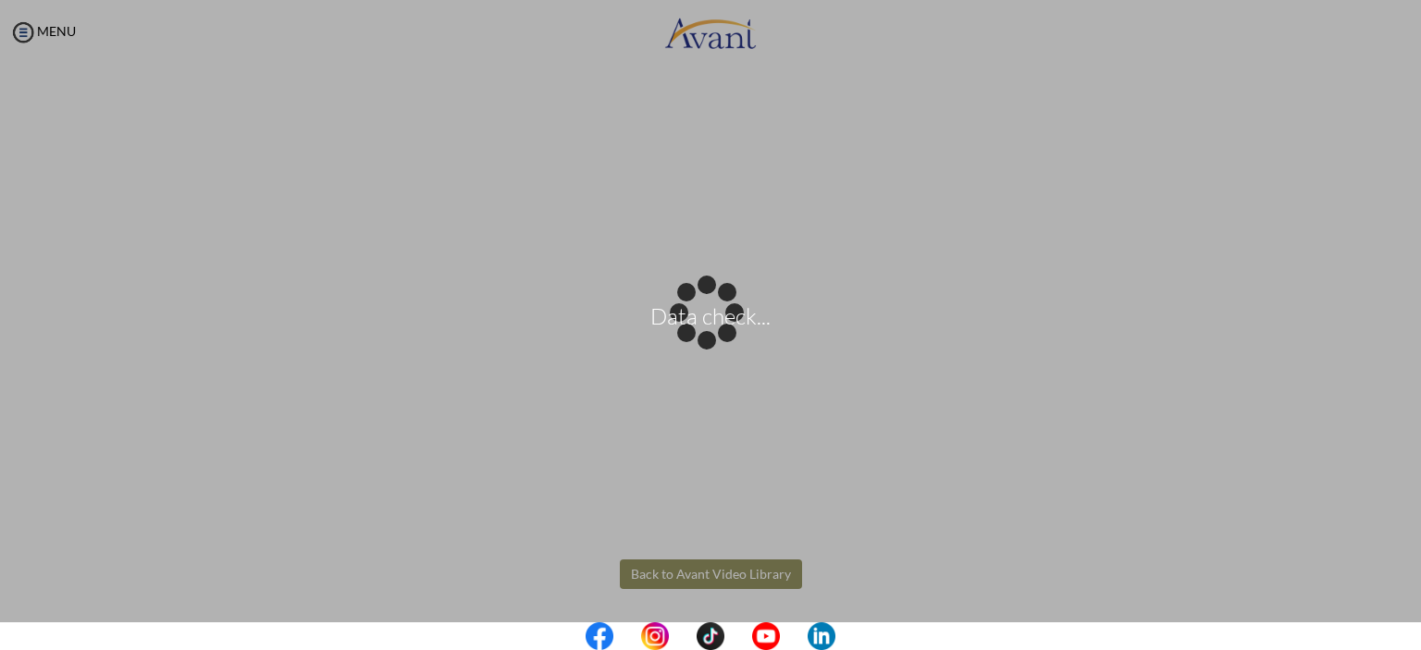
click at [656, 575] on body "Data check... Maintenance break. Please come back in 2 hours. MENU My Status Wh…" at bounding box center [710, 325] width 1421 height 650
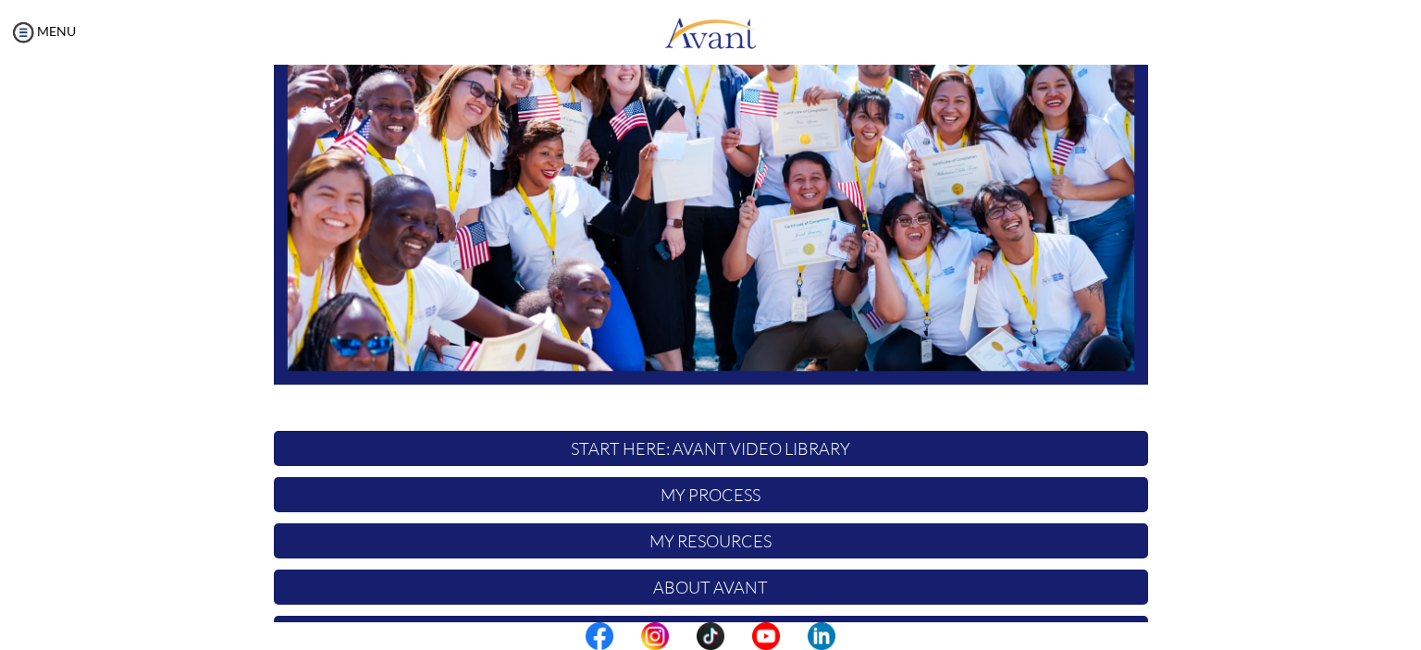
scroll to position [377, 0]
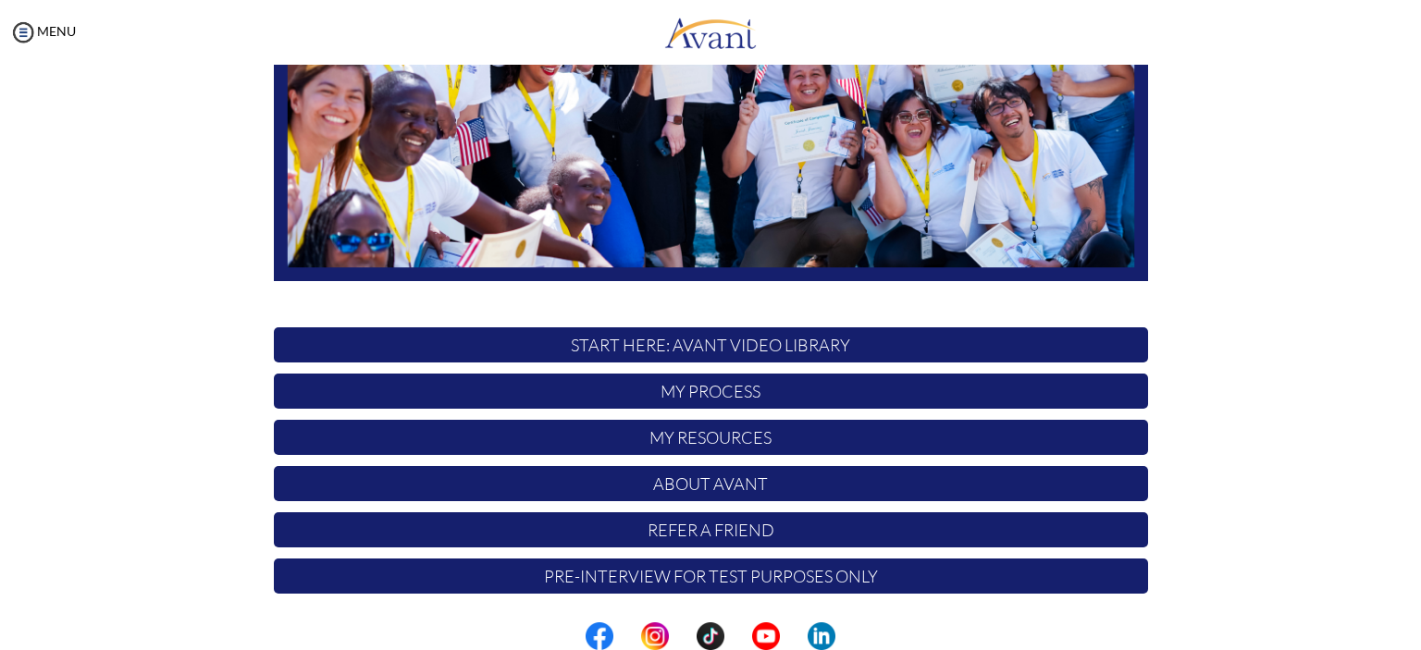
click at [596, 348] on p "START HERE: Avant Video Library" at bounding box center [711, 345] width 874 height 35
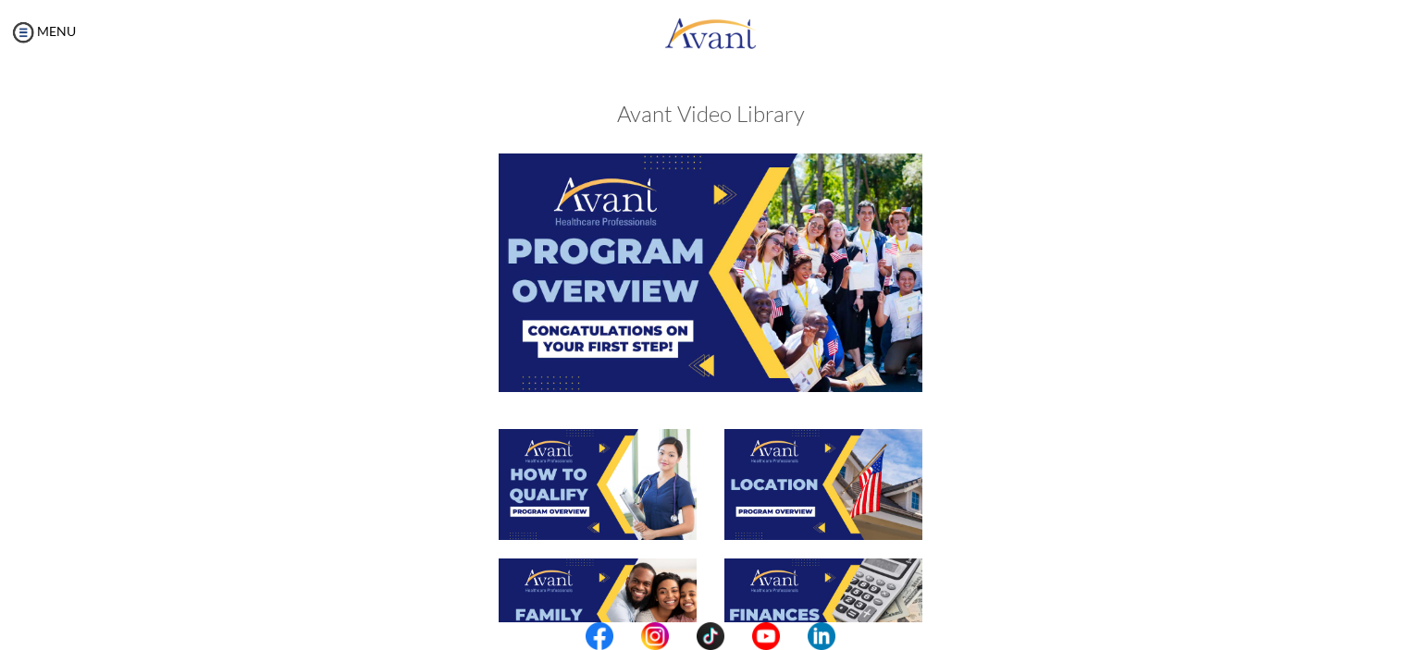
scroll to position [621, 0]
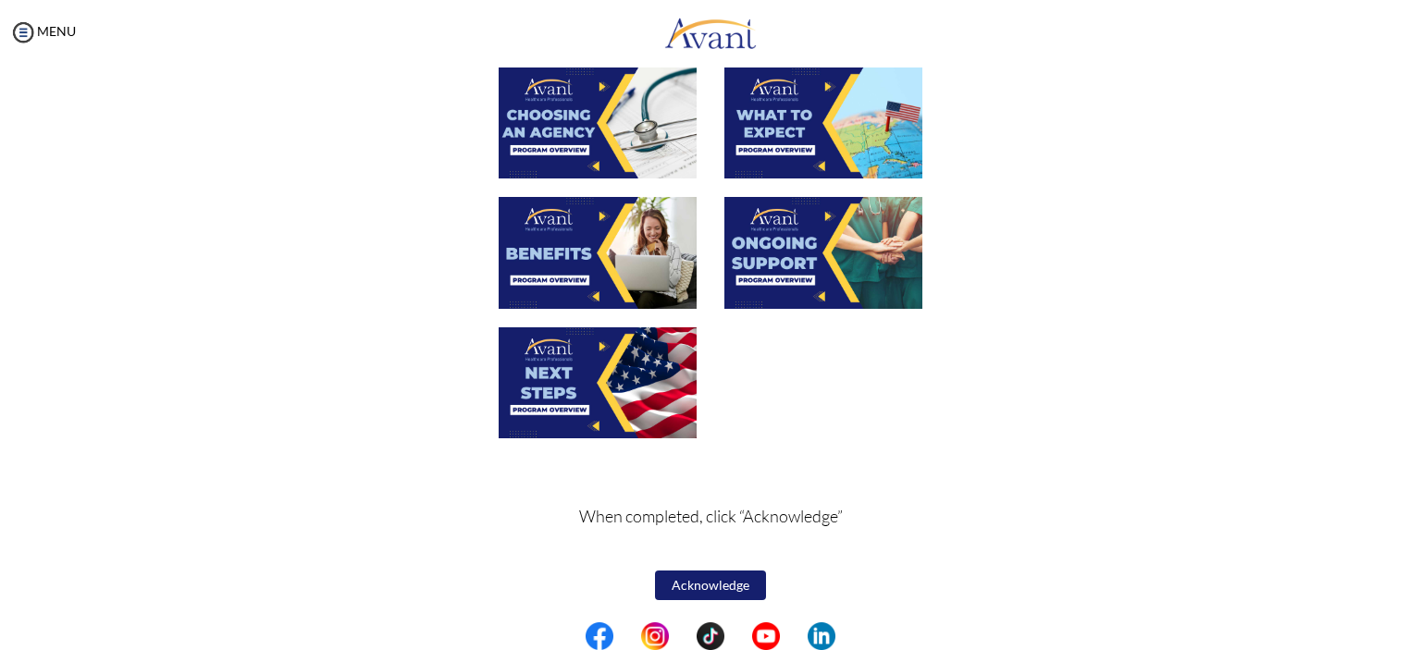
click at [603, 372] on img at bounding box center [598, 383] width 198 height 111
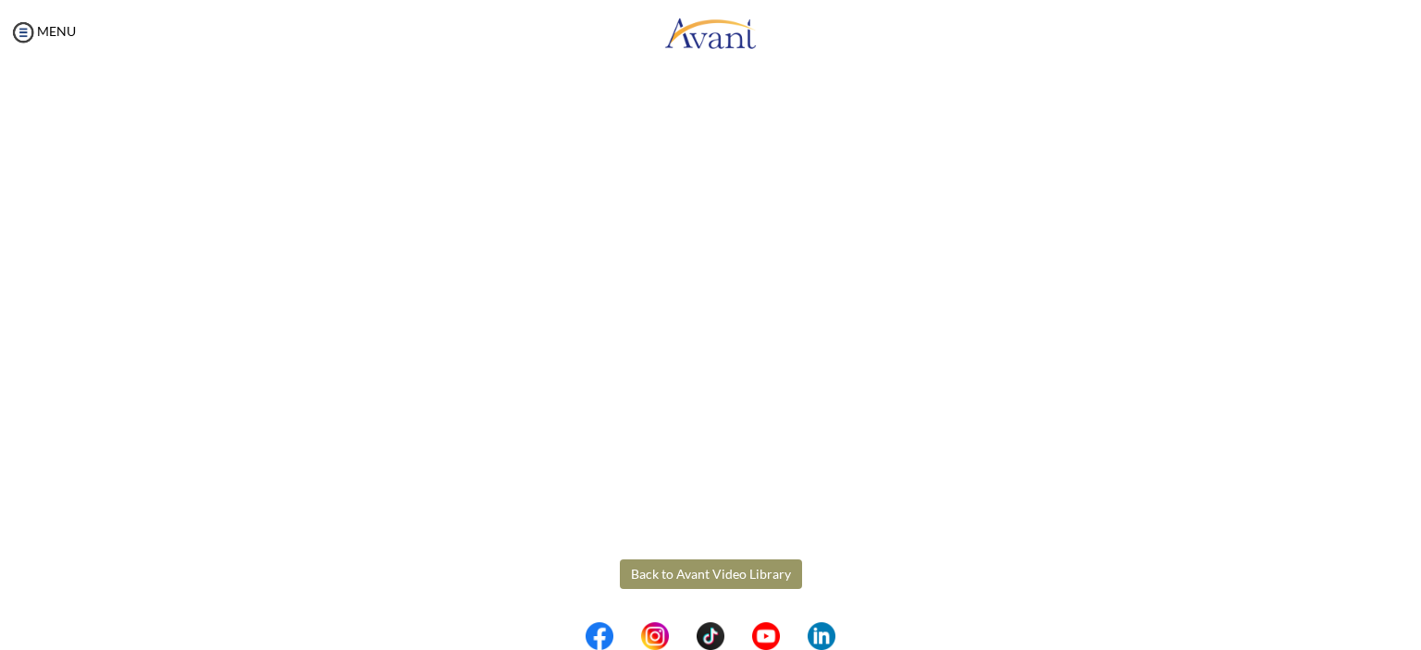
scroll to position [227, 0]
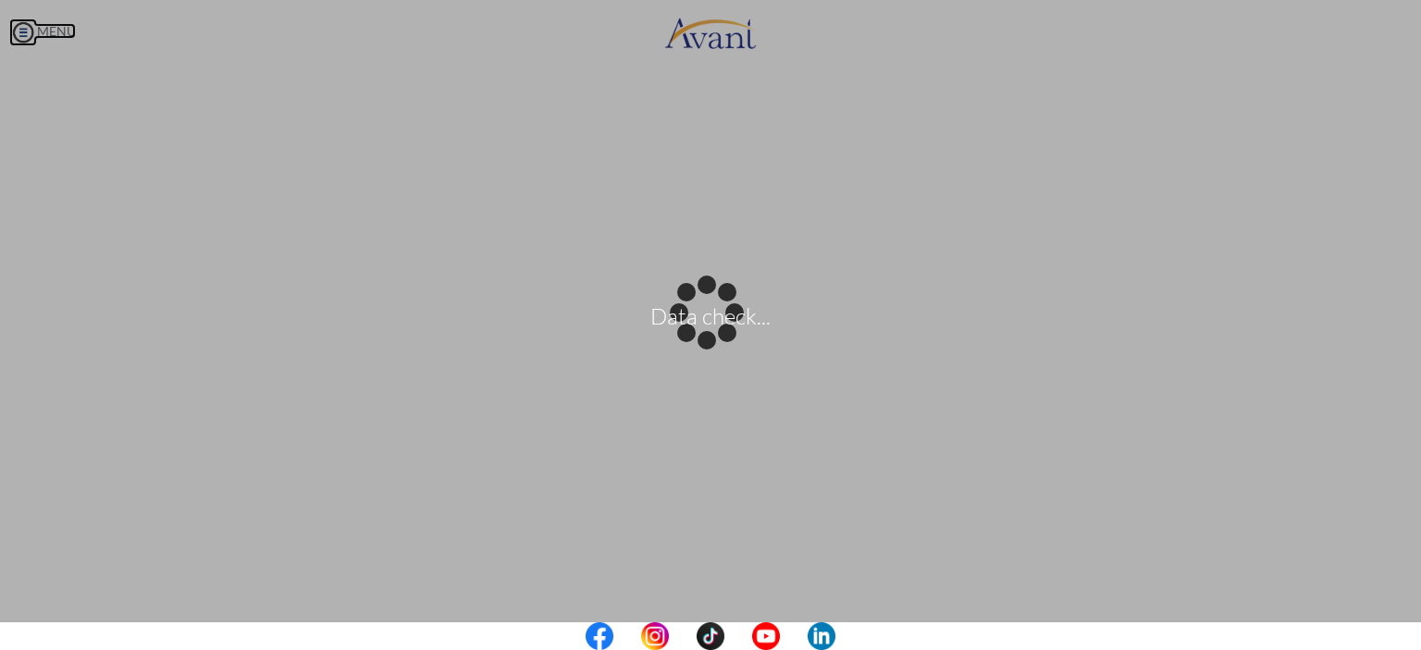
click at [21, 27] on body "Data check... Maintenance break. Please come back in 2 hours. MENU My Status Wh…" at bounding box center [710, 325] width 1421 height 650
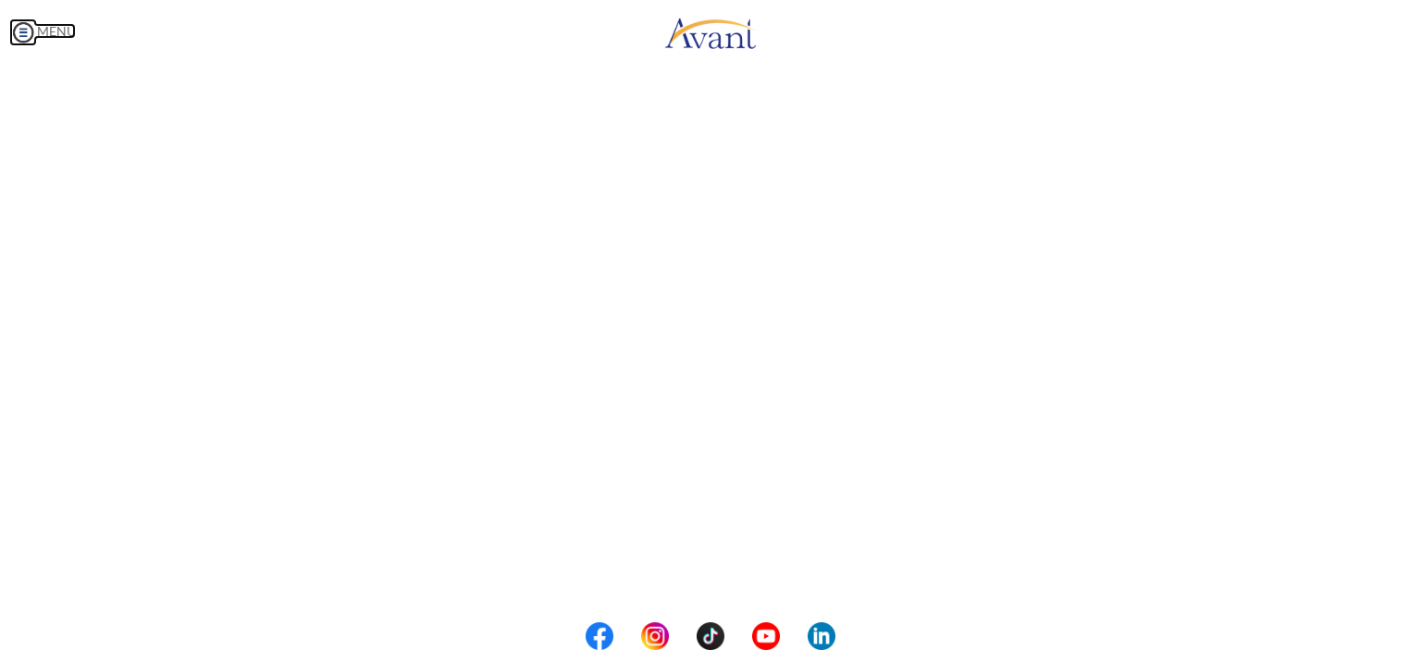
scroll to position [456, 0]
click at [689, 568] on button "Back to Avant Video Library" at bounding box center [711, 575] width 182 height 30
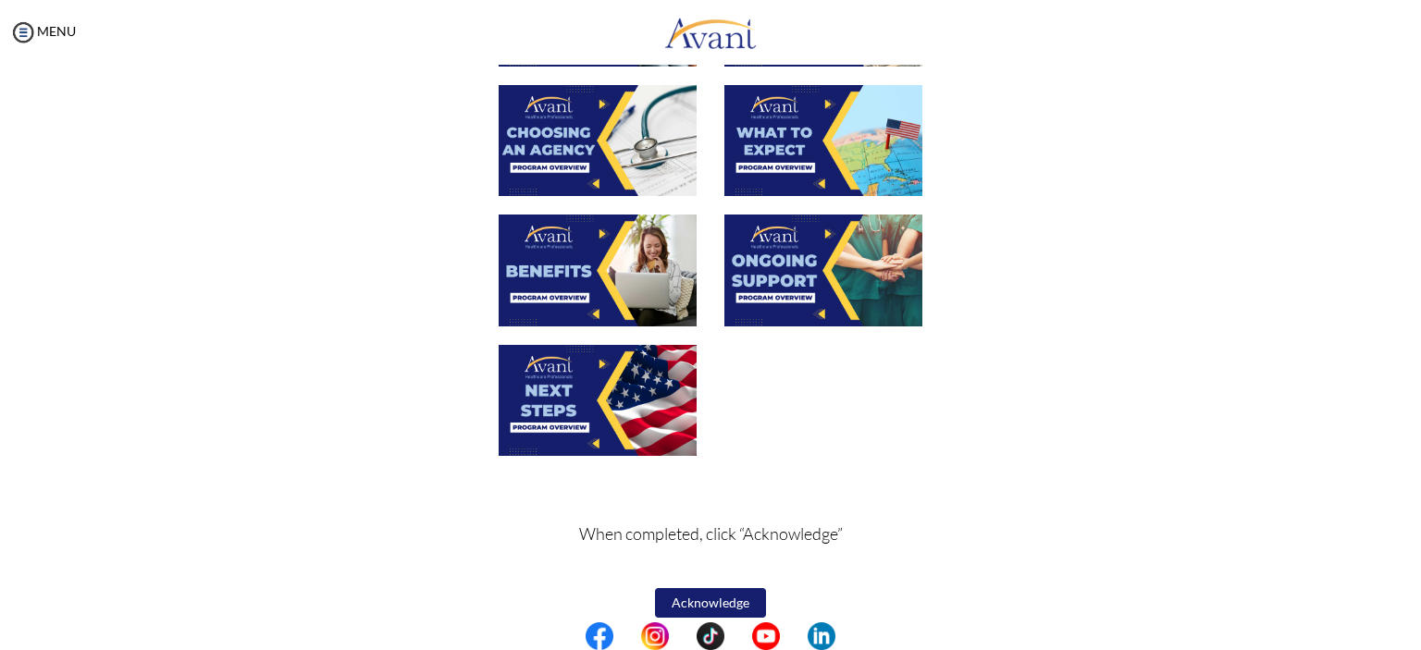
scroll to position [621, 0]
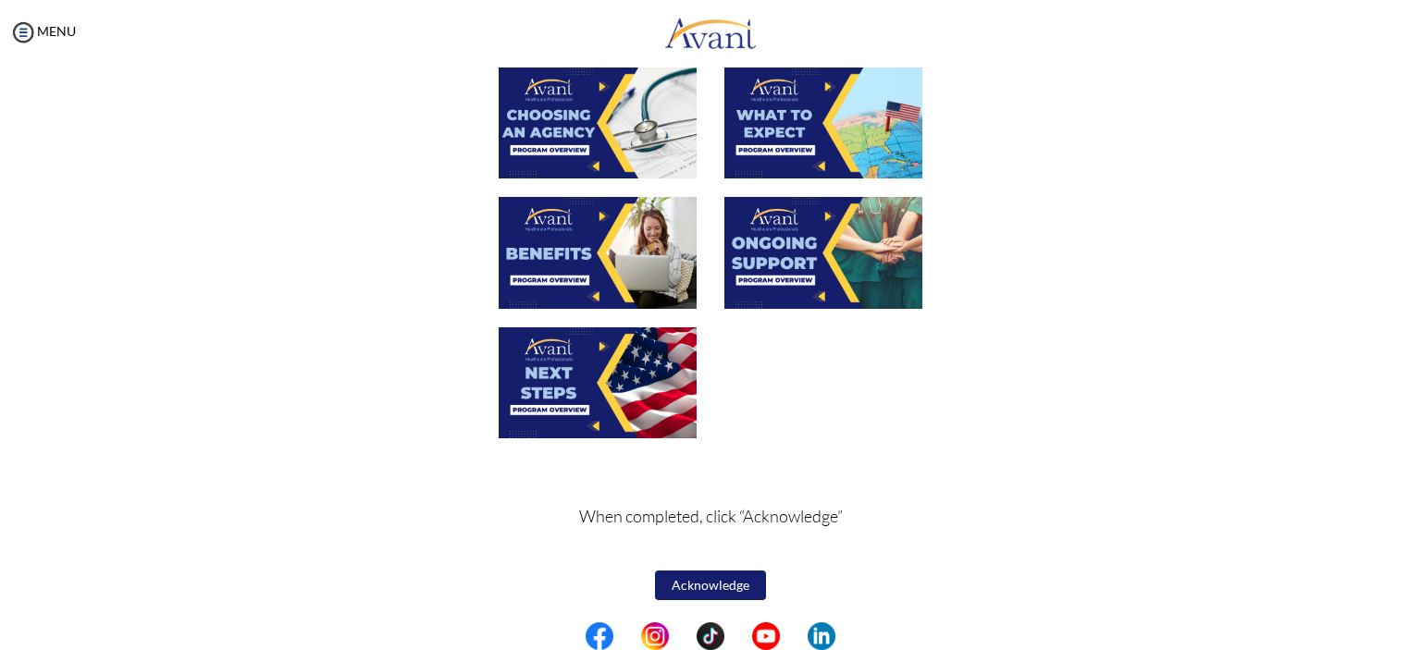
click at [703, 581] on button "Acknowledge" at bounding box center [710, 586] width 111 height 30
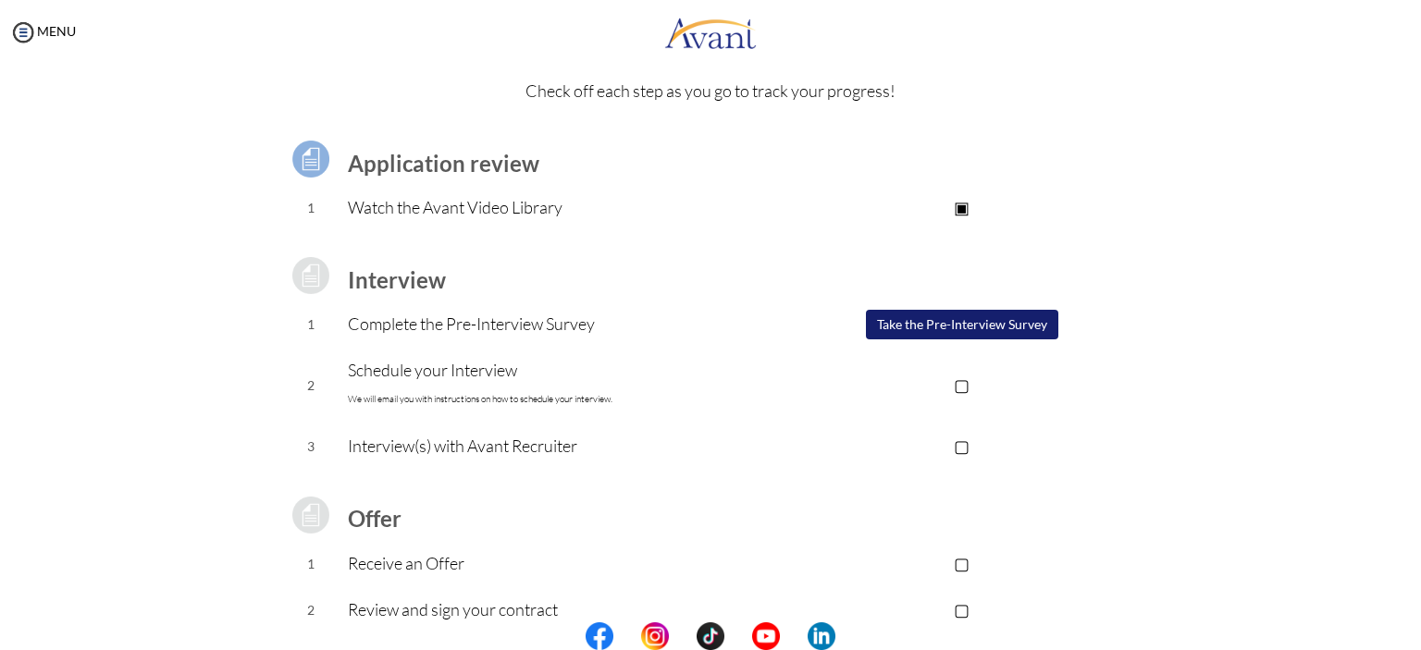
scroll to position [98, 0]
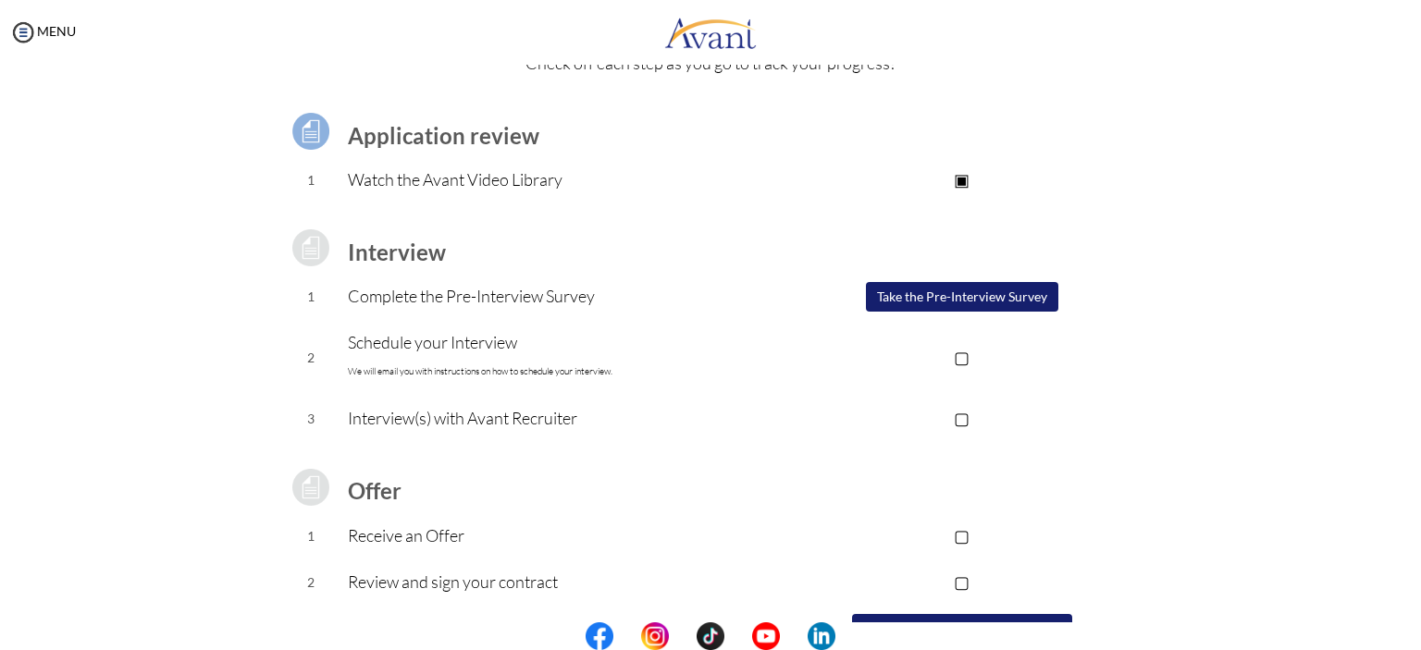
click at [921, 301] on button "Take the Pre-Interview Survey" at bounding box center [962, 297] width 192 height 30
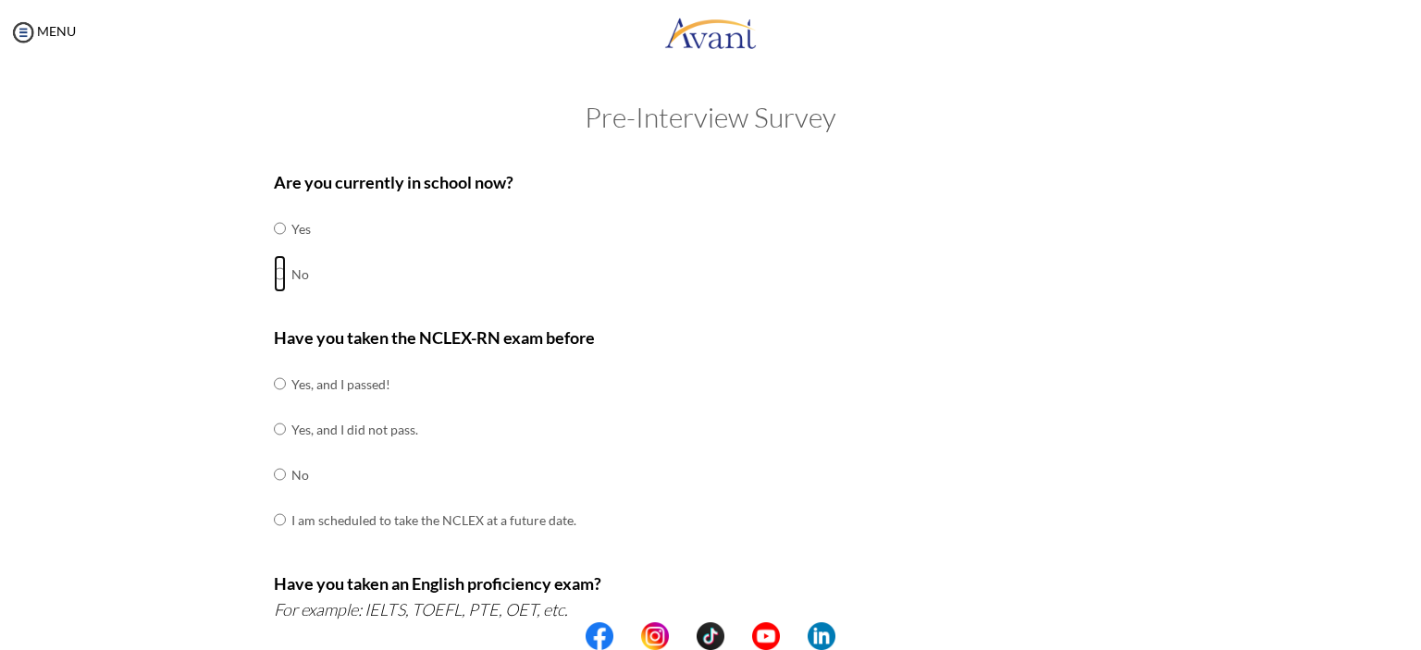
click at [278, 247] on input "radio" at bounding box center [280, 228] width 12 height 37
radio input "true"
click at [286, 383] on td at bounding box center [289, 384] width 6 height 45
click at [274, 384] on input "radio" at bounding box center [280, 383] width 12 height 37
radio input "true"
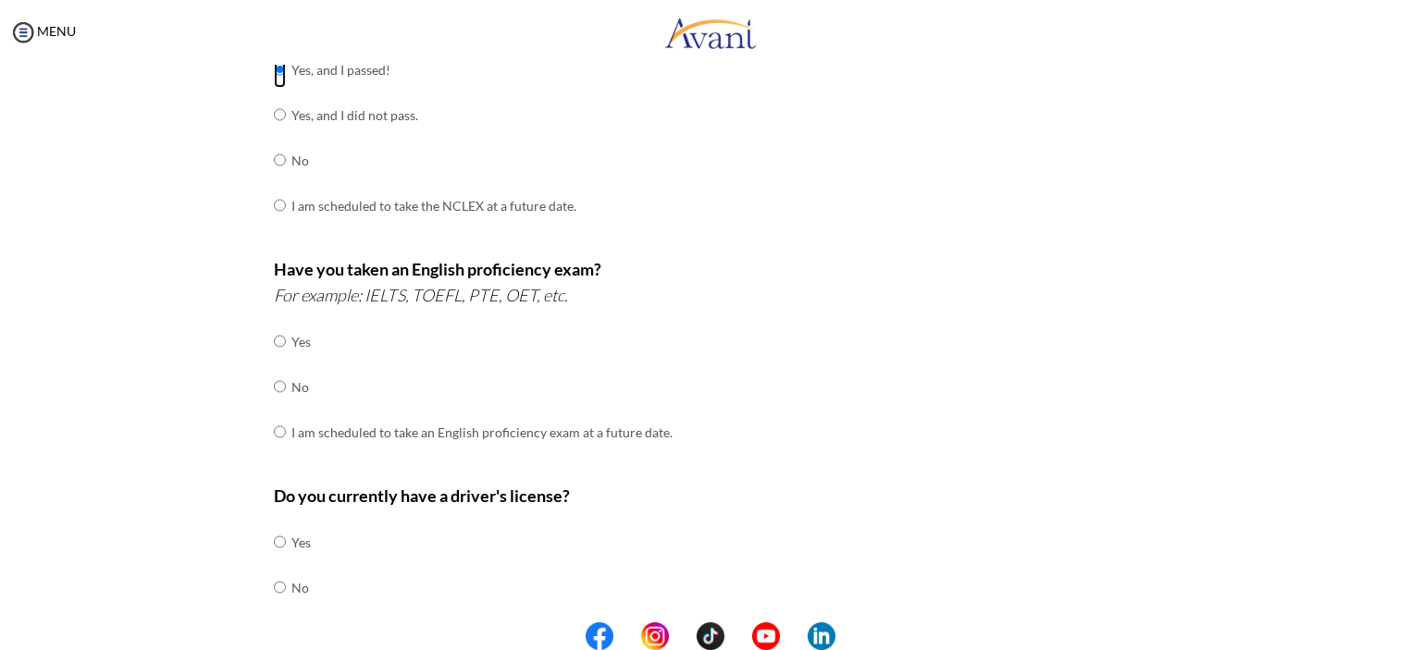
scroll to position [315, 0]
click at [276, 360] on input "radio" at bounding box center [280, 341] width 12 height 37
radio input "true"
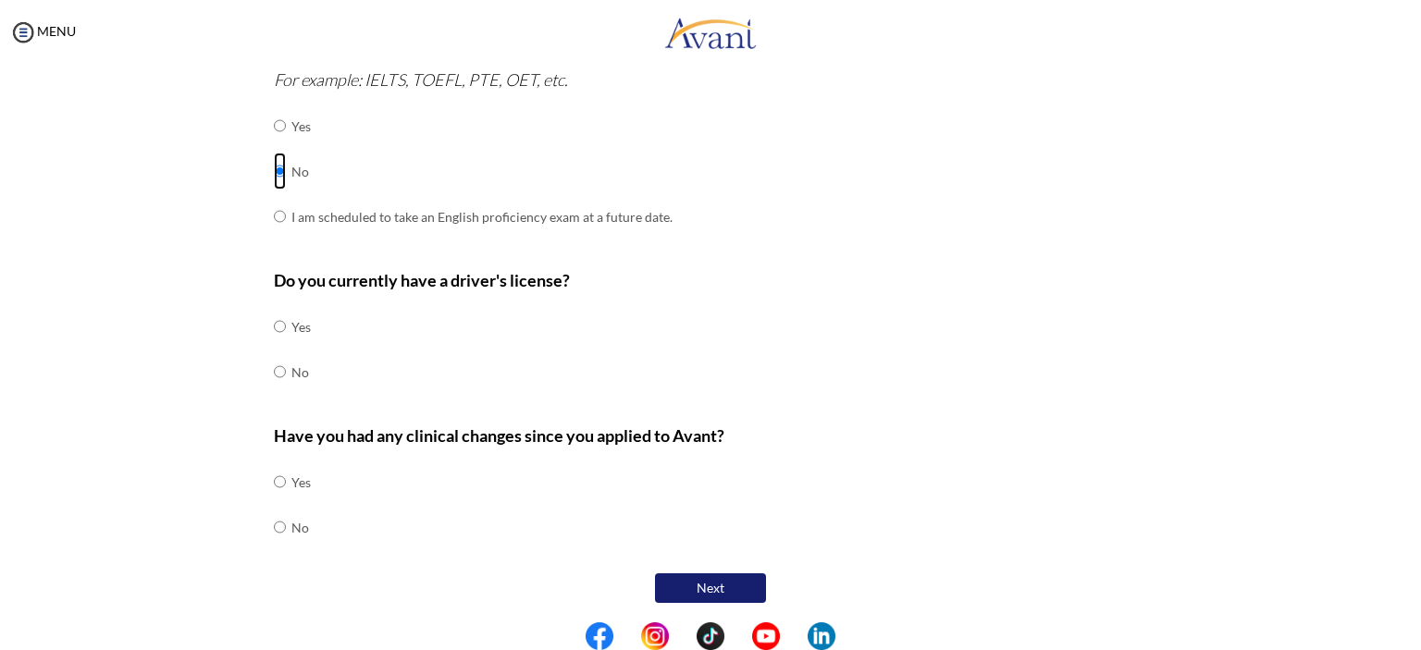
scroll to position [530, 0]
click at [274, 345] on input "radio" at bounding box center [280, 326] width 12 height 37
radio input "true"
click at [275, 501] on input "radio" at bounding box center [280, 482] width 12 height 37
radio input "true"
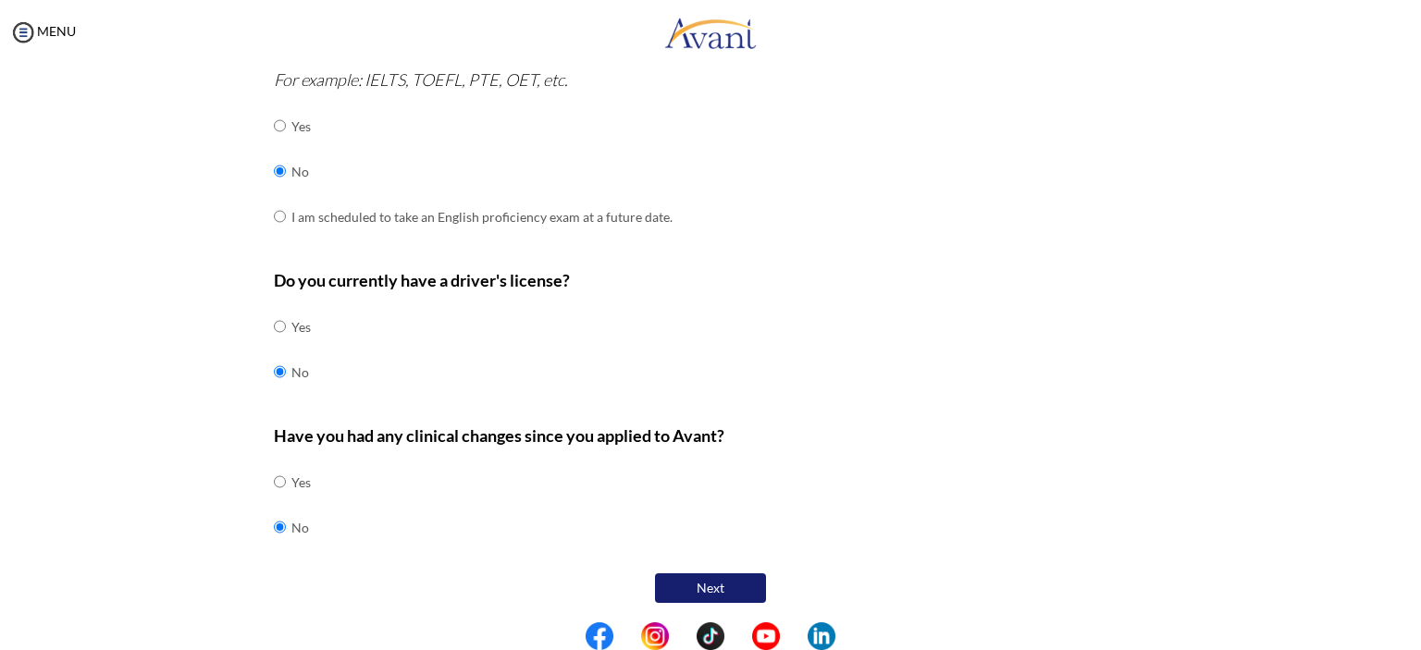
click at [693, 580] on button "Next" at bounding box center [710, 589] width 111 height 30
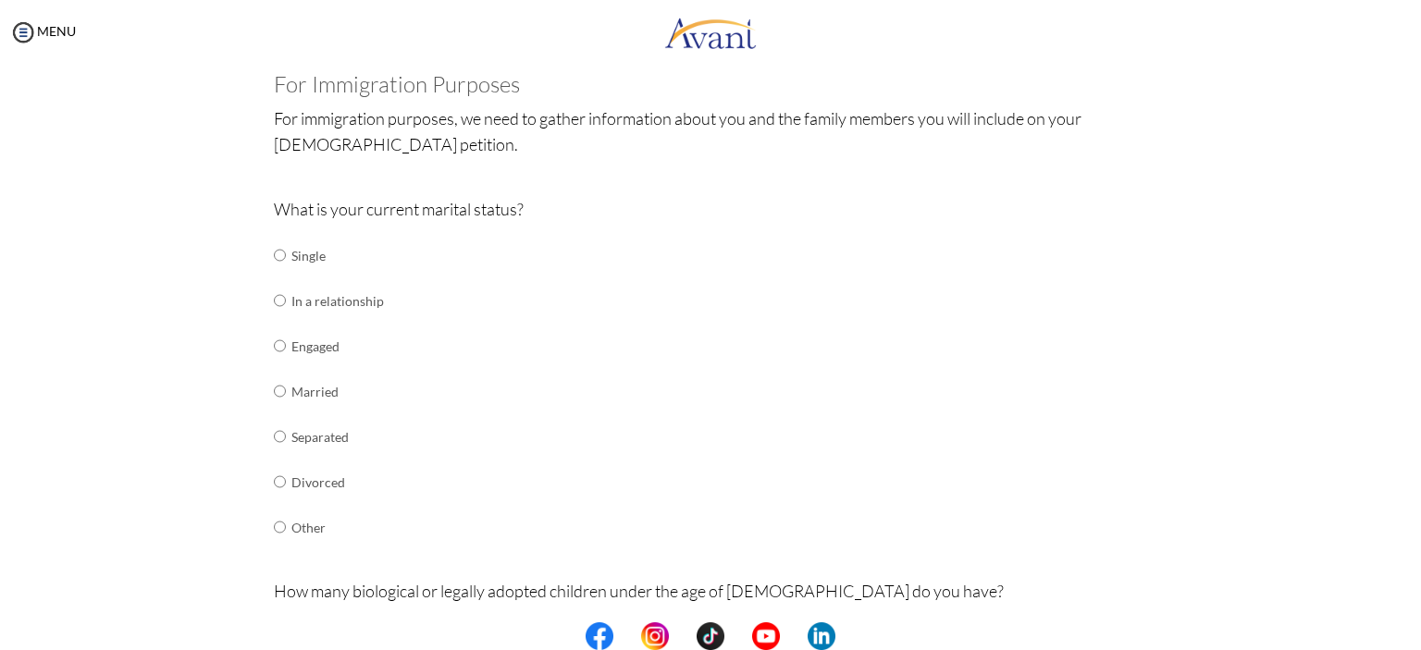
scroll to position [152, 0]
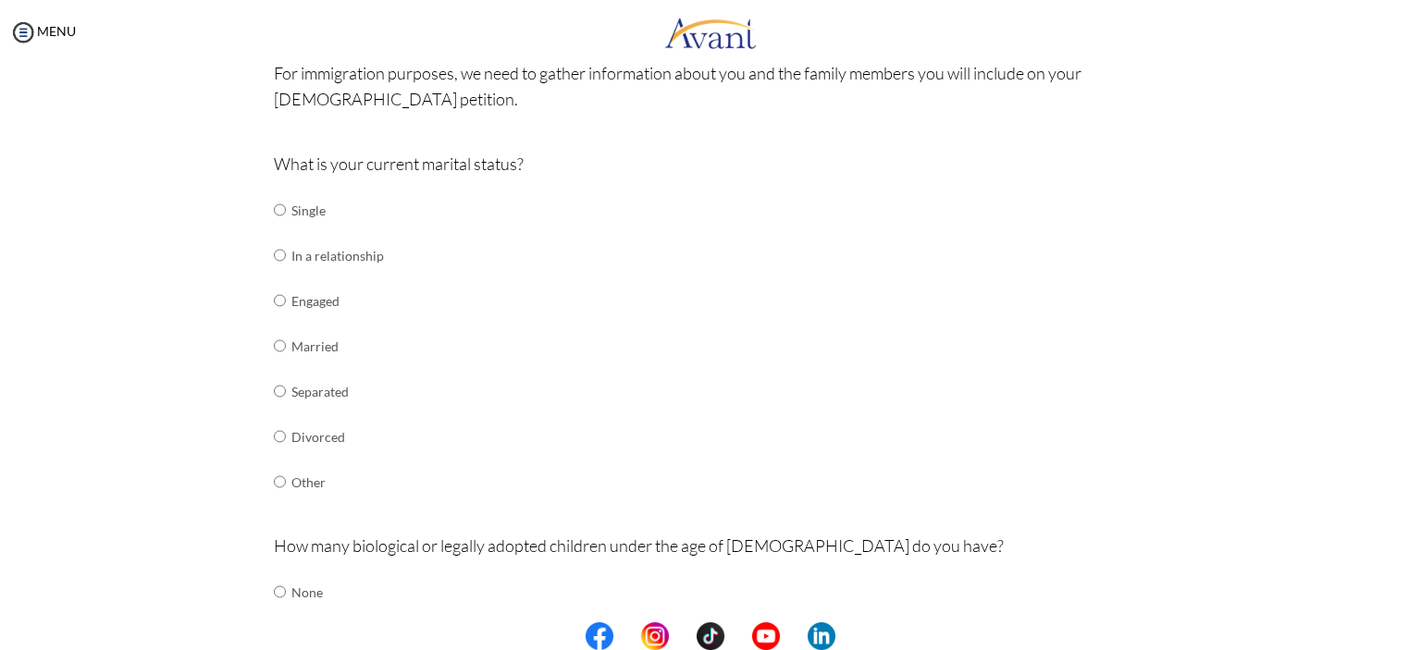
click at [298, 216] on td "Single" at bounding box center [337, 210] width 93 height 45
click at [274, 213] on input "radio" at bounding box center [280, 210] width 12 height 37
radio input "true"
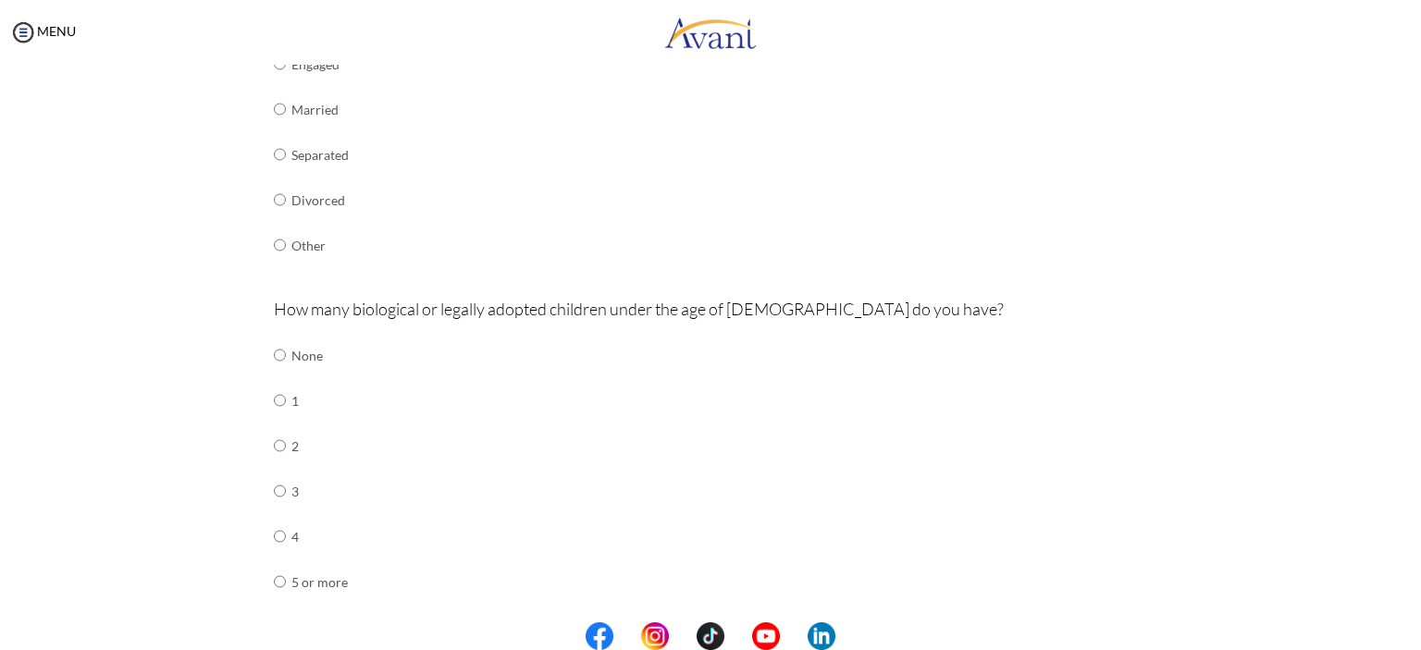
scroll to position [464, 0]
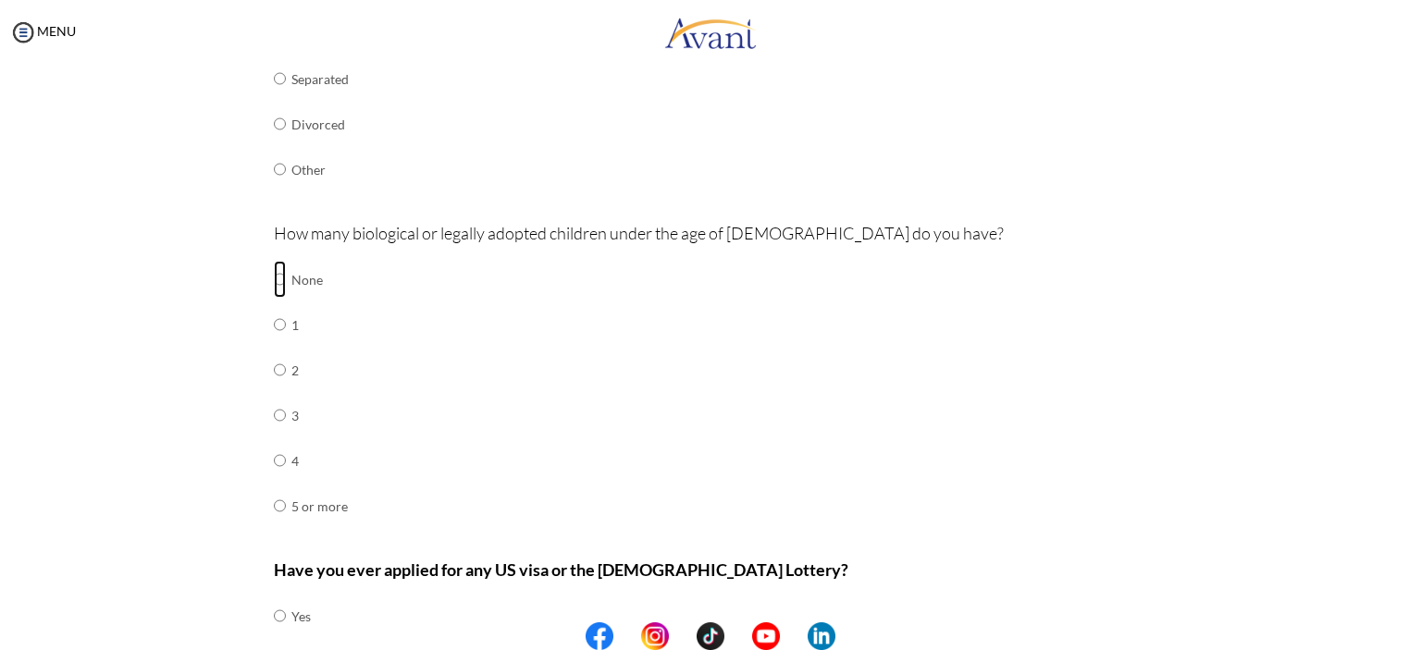
click at [274, 275] on input "radio" at bounding box center [280, 279] width 12 height 37
radio input "true"
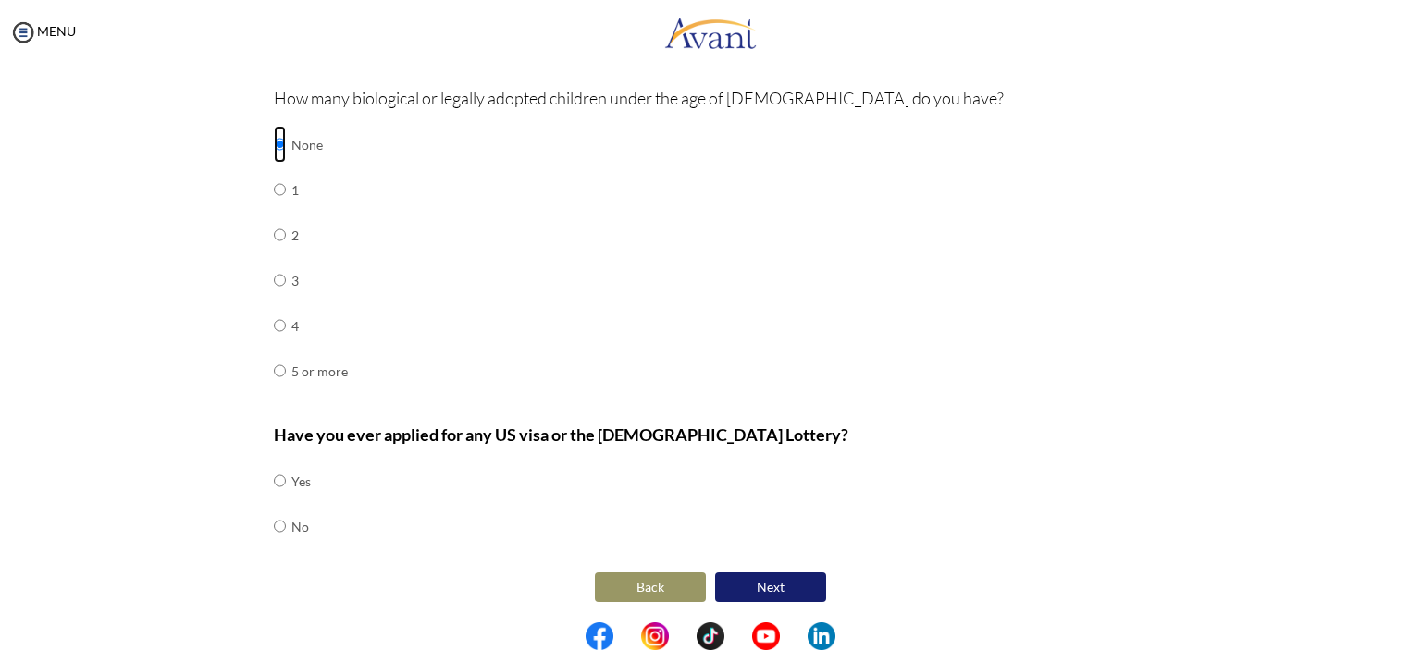
scroll to position [599, 0]
click at [265, 527] on div "Are you currently in school now? Yes No Have you taken the NCLEX-RN exam before…" at bounding box center [711, 84] width 902 height 1046
click at [274, 501] on input "radio" at bounding box center [280, 482] width 12 height 37
radio input "true"
click at [757, 592] on button "Next" at bounding box center [770, 589] width 111 height 30
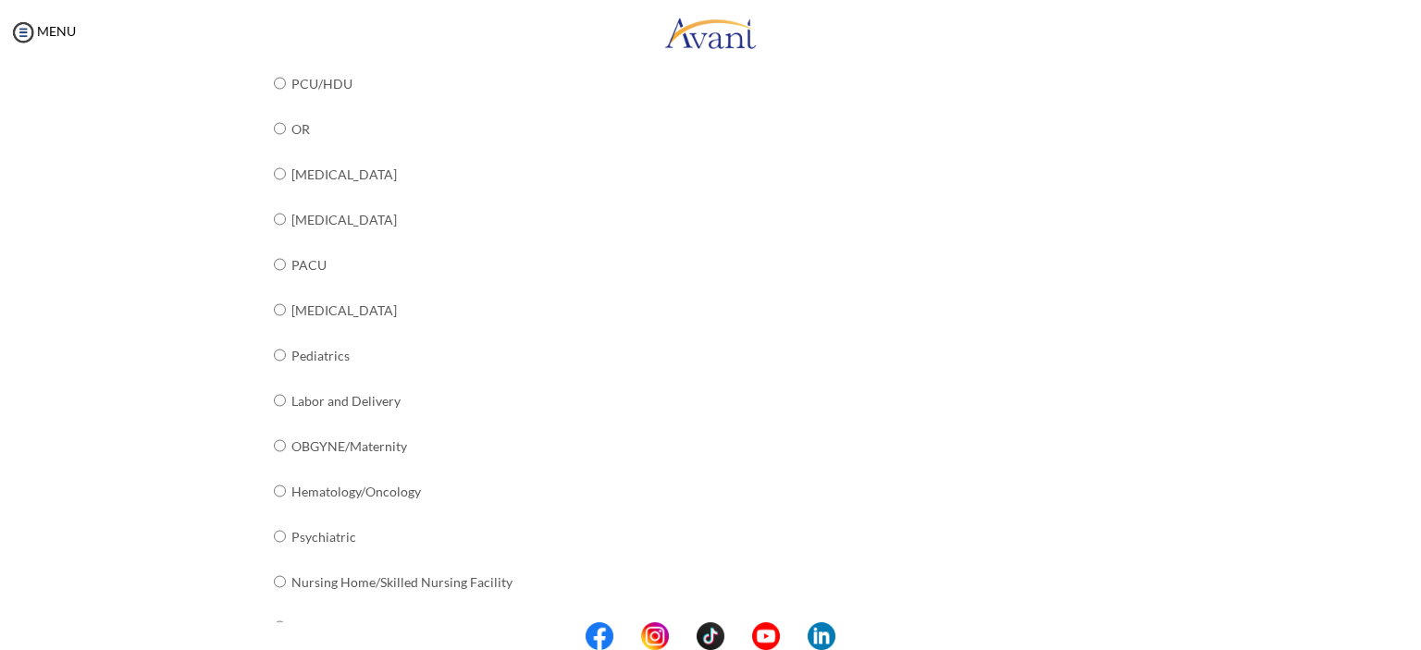
scroll to position [591, 0]
radio input "true"
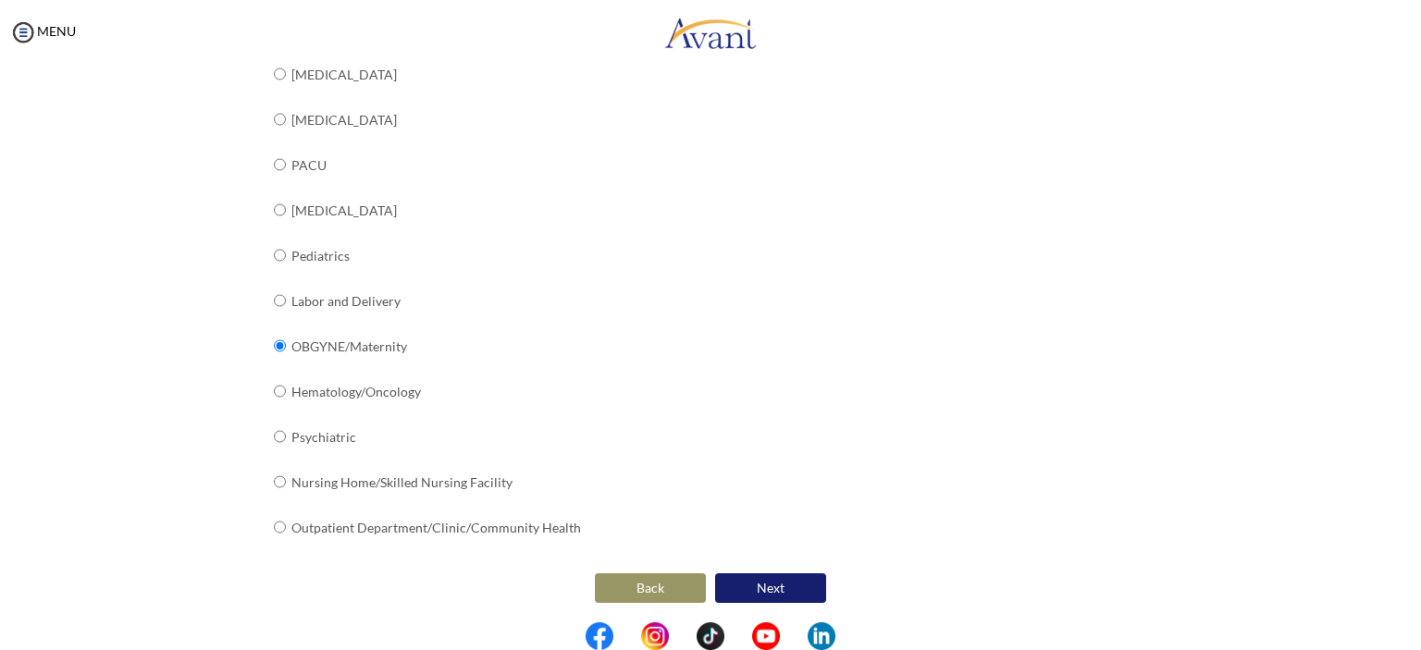
click at [771, 593] on button "Next" at bounding box center [770, 589] width 111 height 30
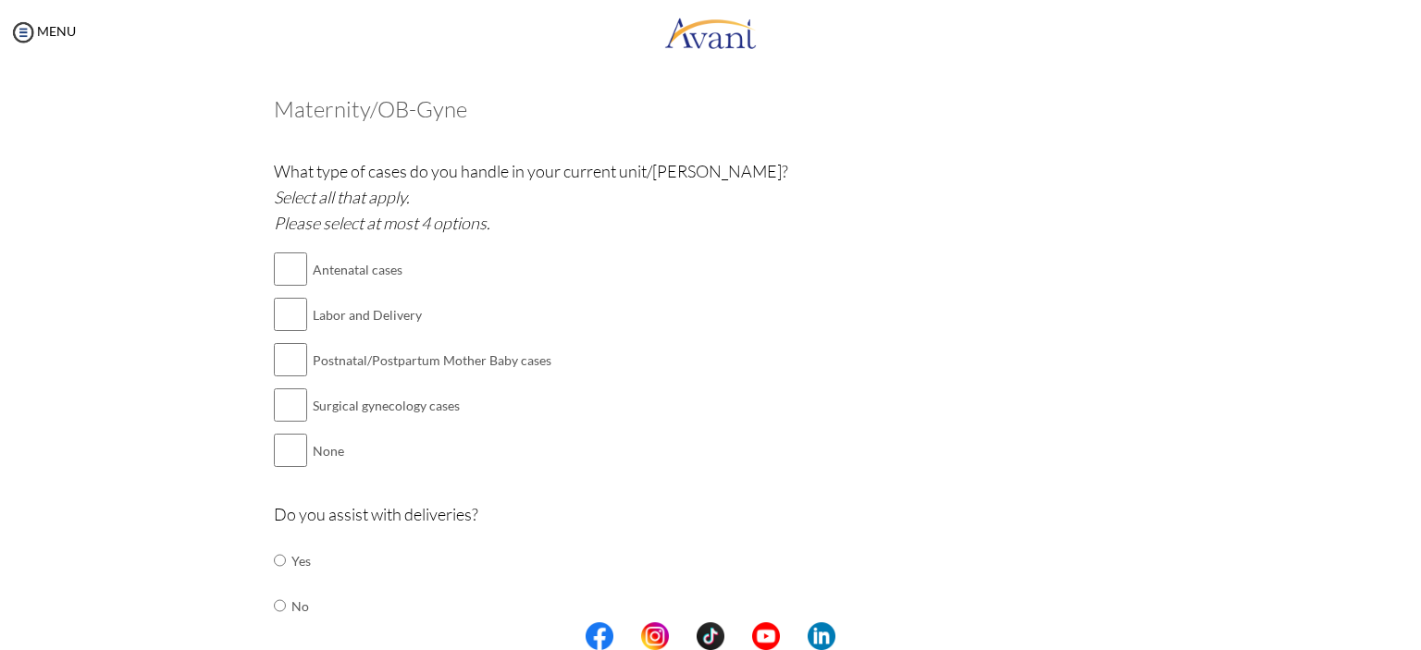
scroll to position [83, 0]
click at [289, 267] on input "checkbox" at bounding box center [290, 267] width 33 height 37
checkbox input "true"
click at [285, 354] on input "checkbox" at bounding box center [290, 358] width 33 height 37
checkbox input "true"
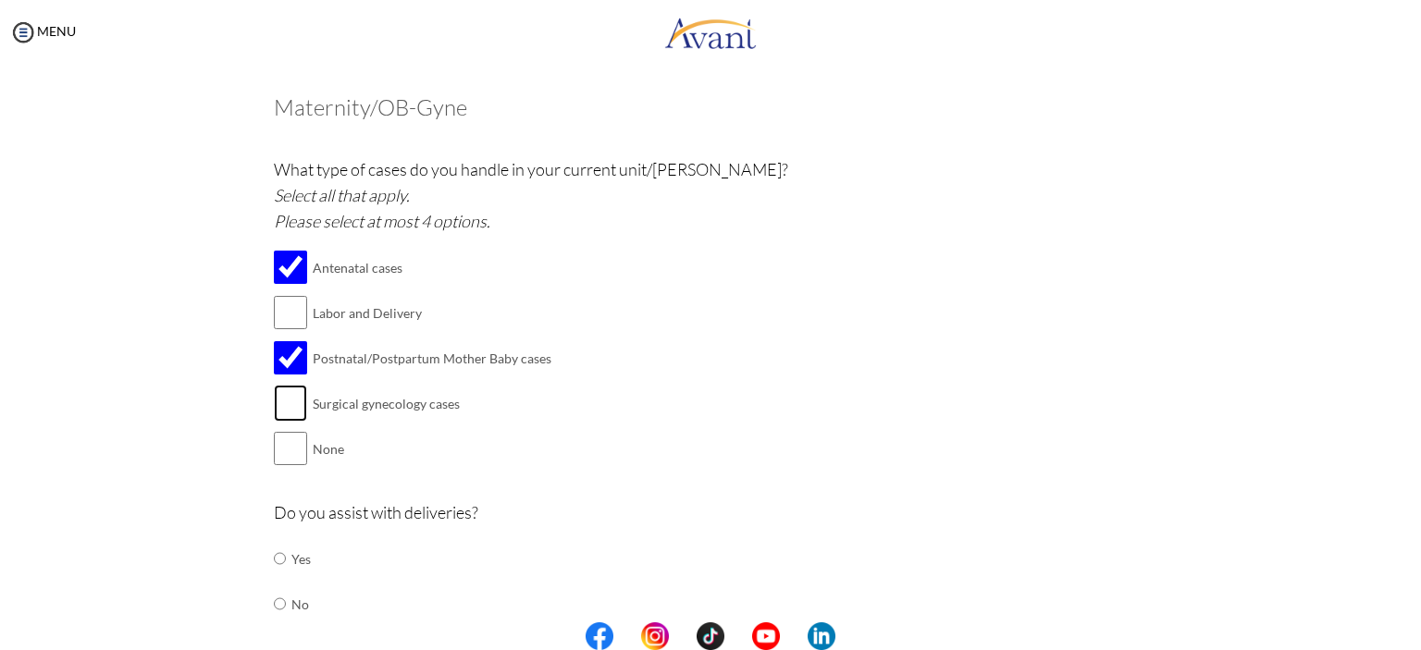
click at [287, 404] on input "checkbox" at bounding box center [290, 403] width 33 height 37
checkbox input "true"
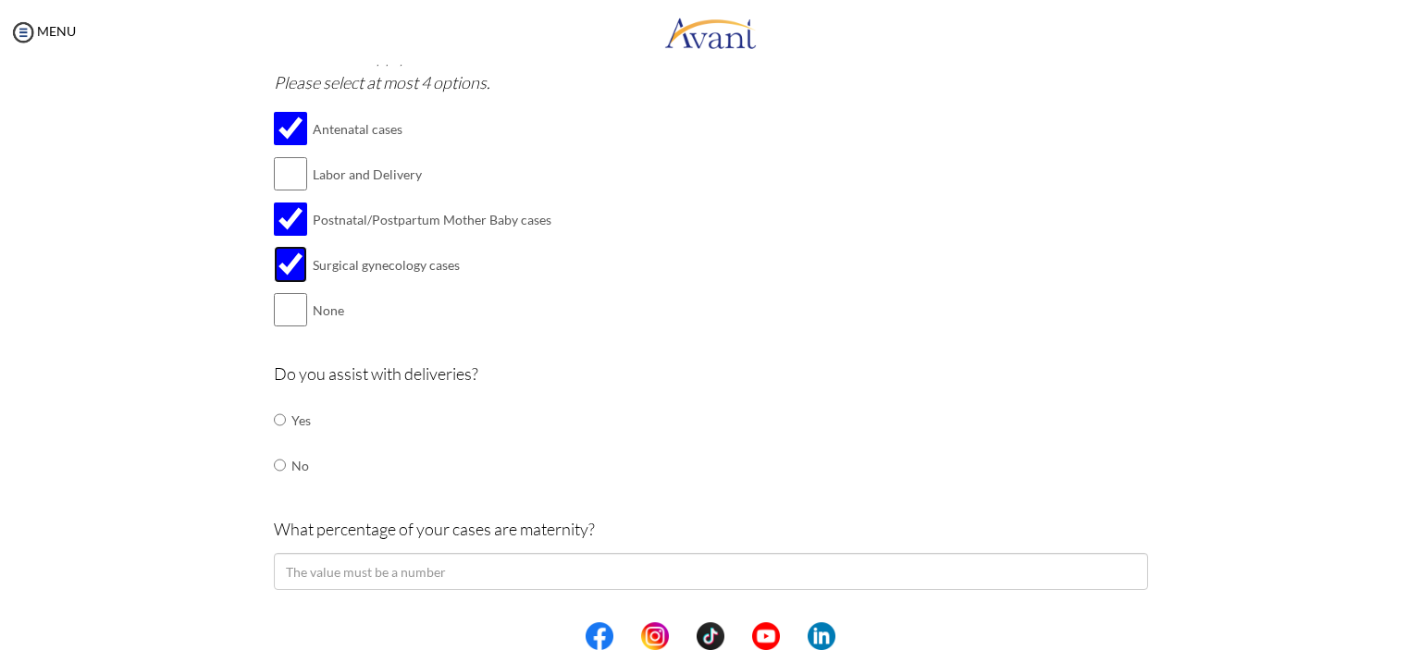
scroll to position [281, 0]
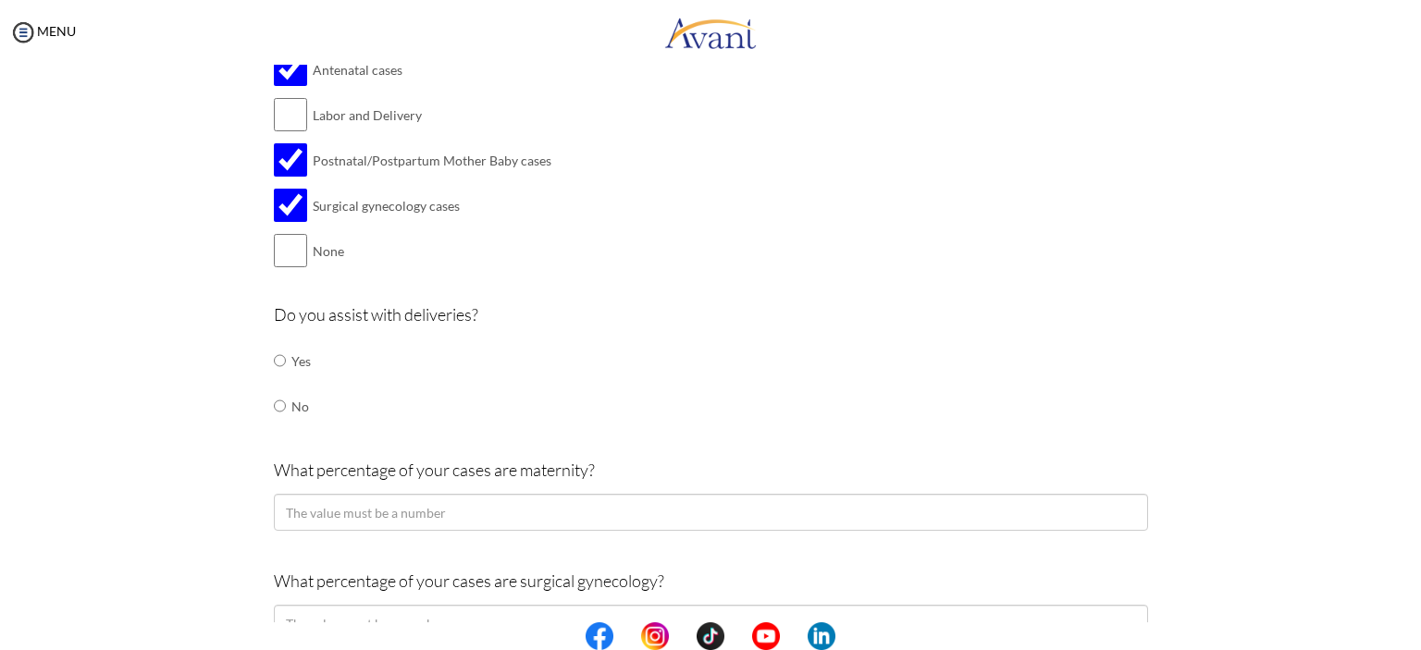
click at [300, 407] on td "No" at bounding box center [300, 406] width 19 height 45
click at [291, 408] on td "No" at bounding box center [300, 406] width 19 height 45
click at [274, 379] on input "radio" at bounding box center [280, 360] width 12 height 37
radio input "true"
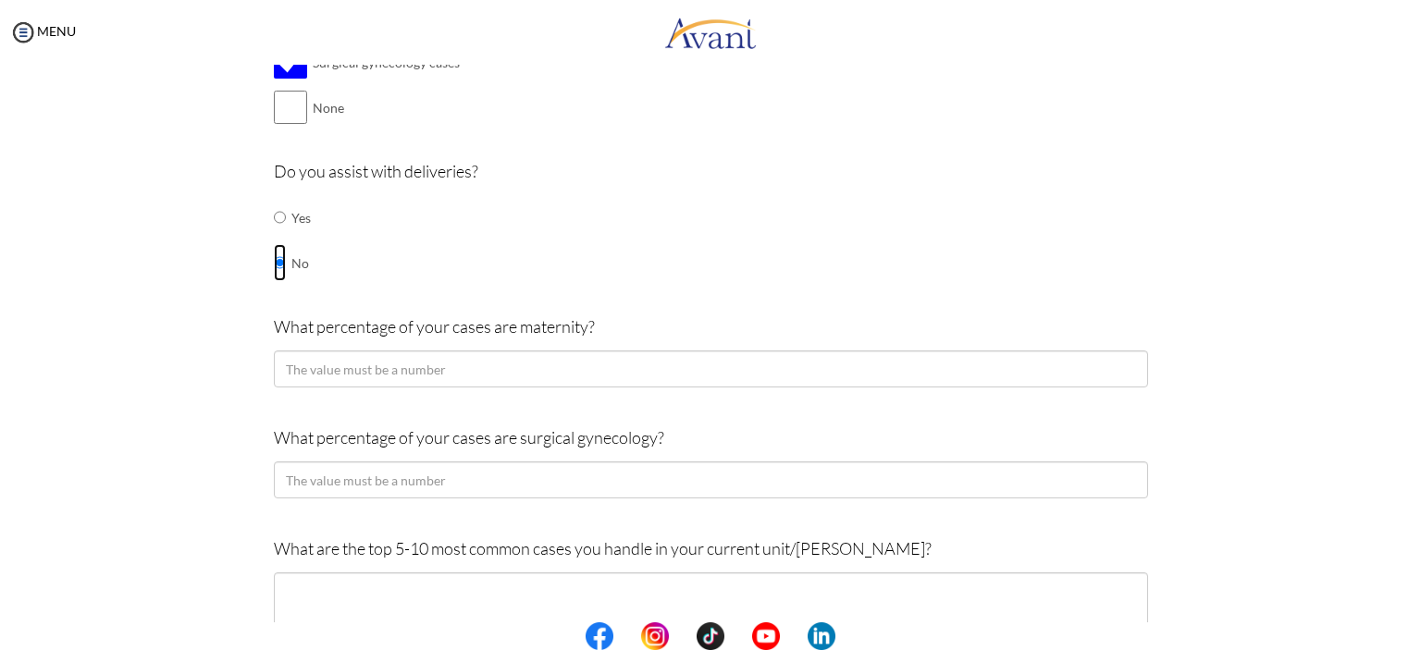
scroll to position [426, 0]
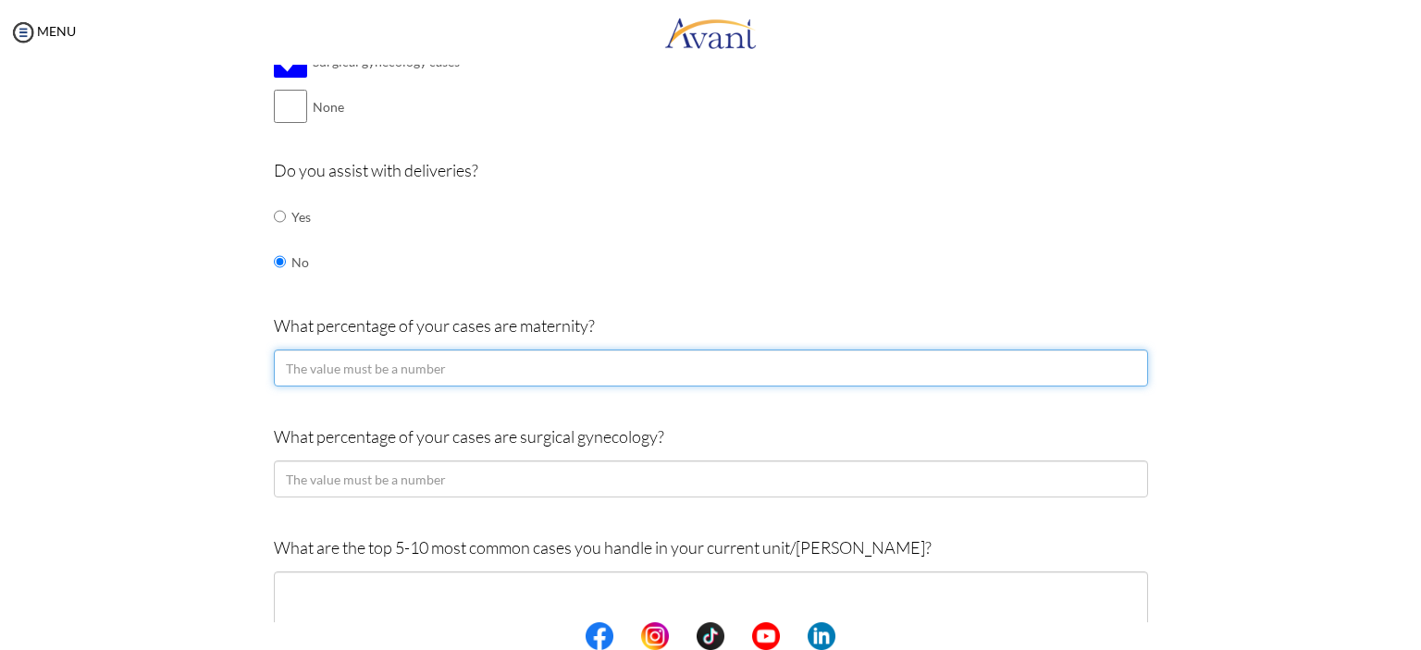
click at [426, 351] on input "number" at bounding box center [711, 368] width 874 height 37
type input "60"
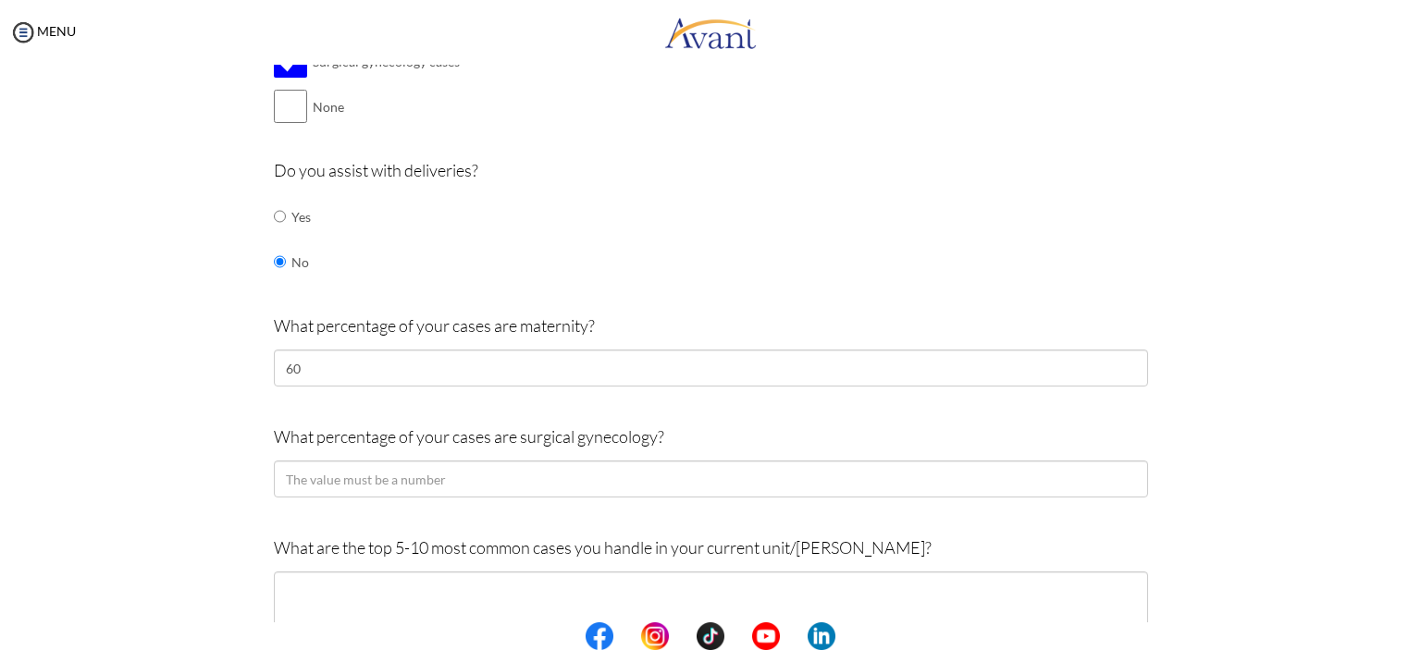
click at [264, 346] on div "Are you currently in school now? Yes No Have you taken the NCLEX-RN exam before…" at bounding box center [711, 473] width 902 height 1479
click at [173, 369] on div "Are you currently in school now? Yes No Have you taken the NCLEX-RN exam before…" at bounding box center [710, 473] width 1082 height 1479
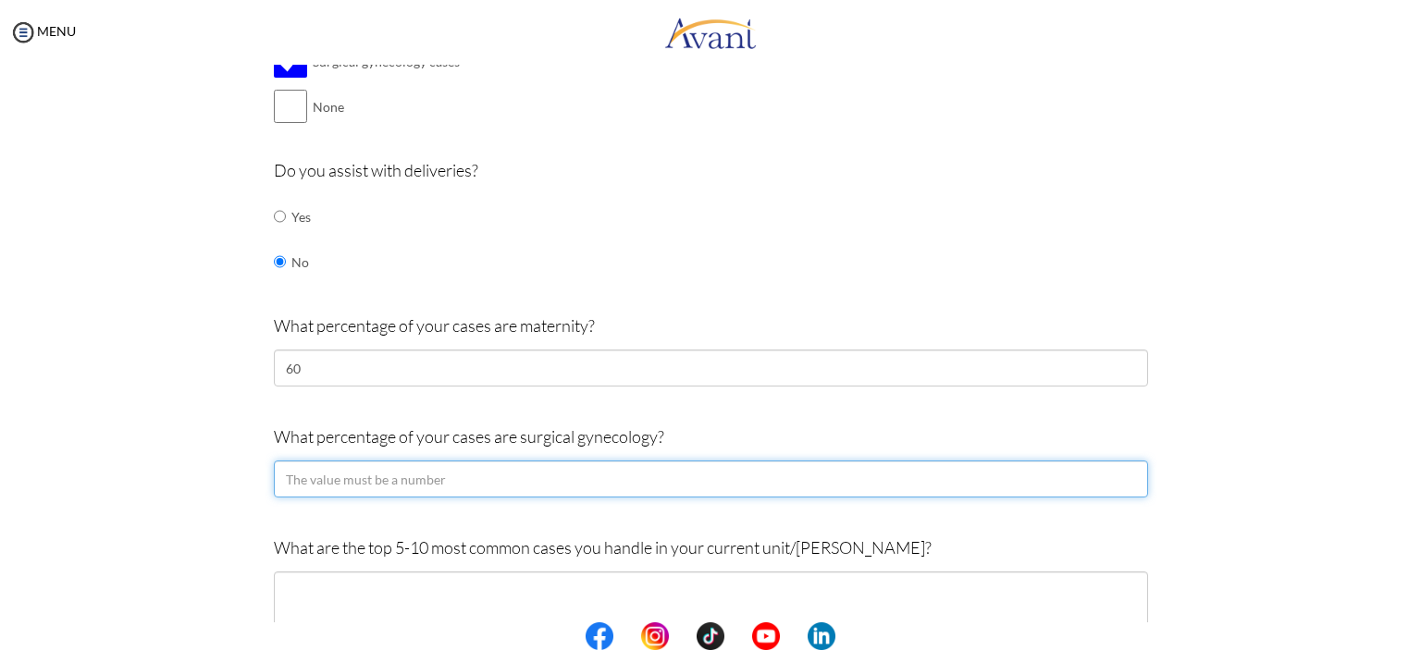
click at [346, 468] on input "number" at bounding box center [711, 479] width 874 height 37
type input "40"
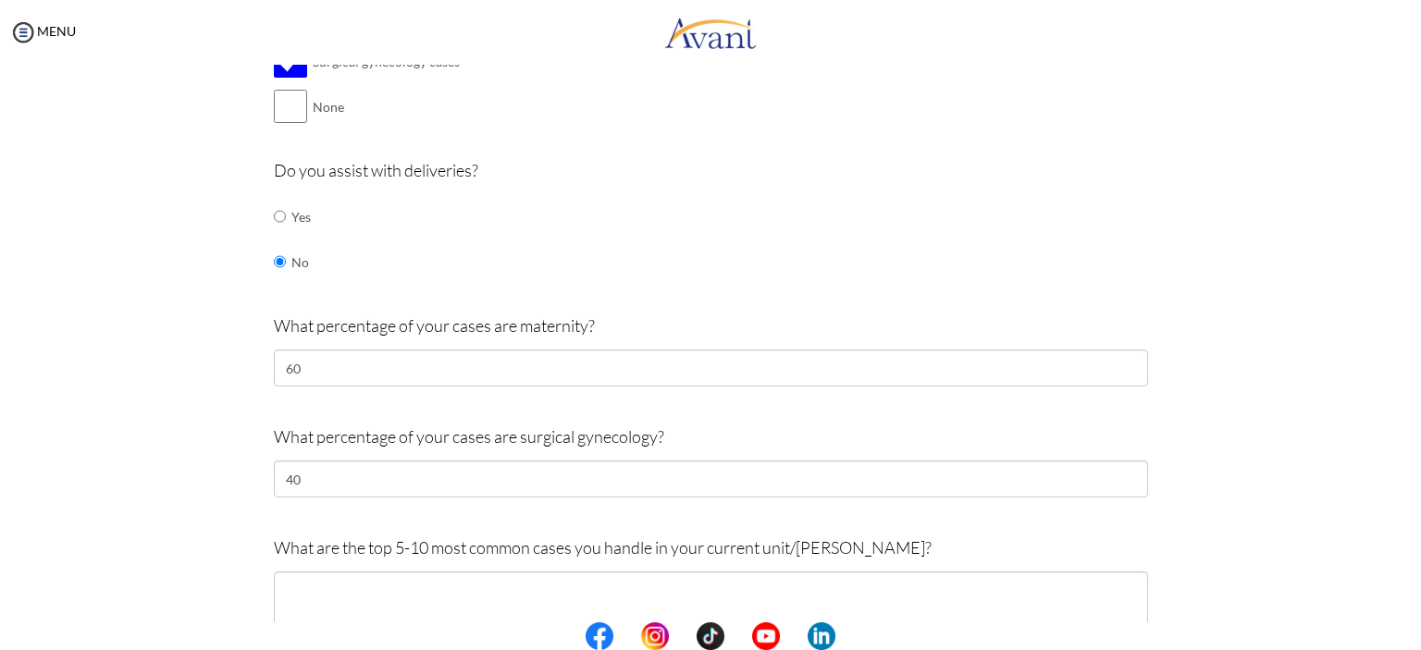
click at [159, 491] on div "Pre-Interview Survey Are you currently in school now? Yes No Have you taken the…" at bounding box center [711, 491] width 1384 height 1630
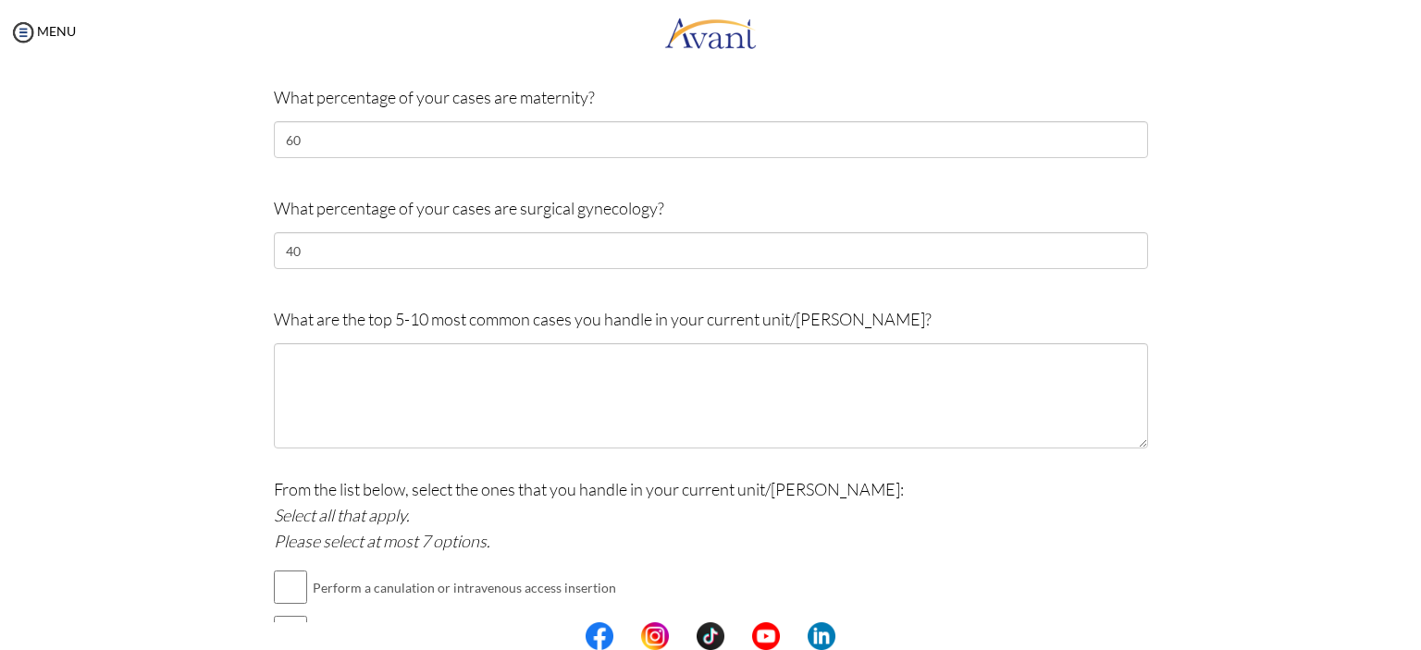
scroll to position [703, 0]
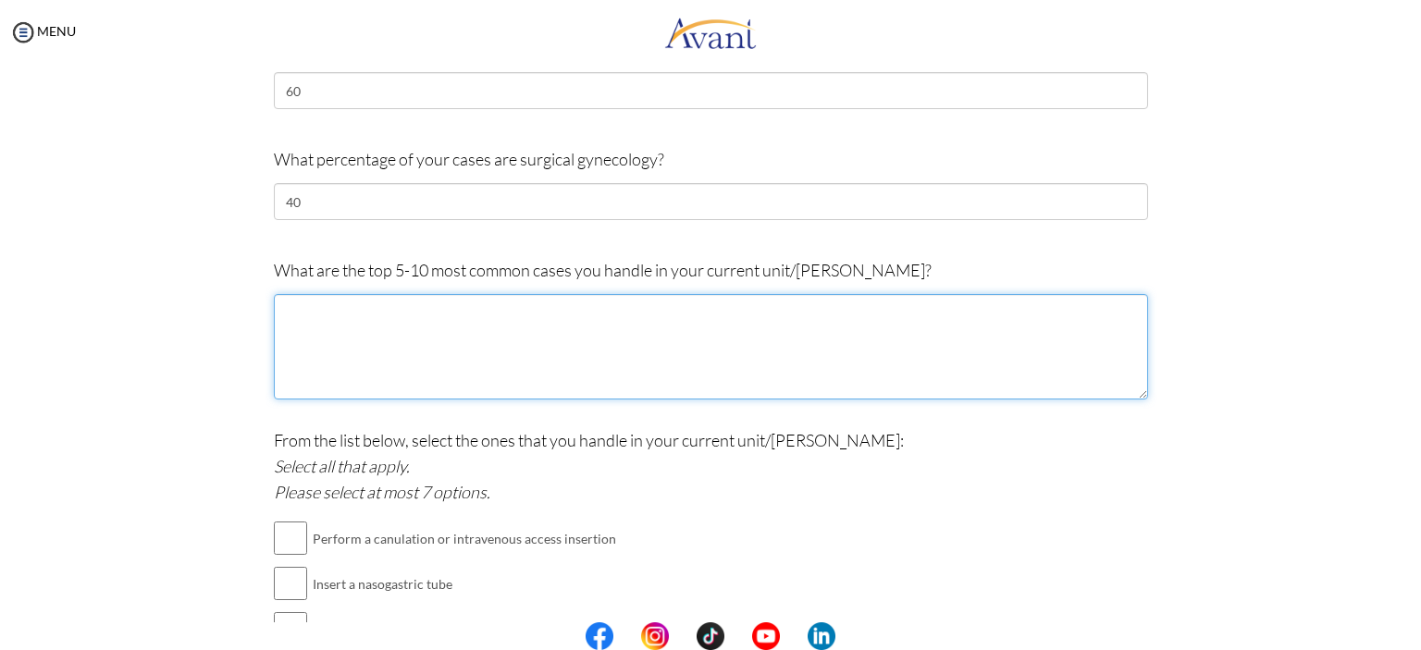
click at [309, 310] on textarea at bounding box center [711, 346] width 874 height 105
click at [313, 315] on textarea "Cesearean" at bounding box center [711, 346] width 874 height 105
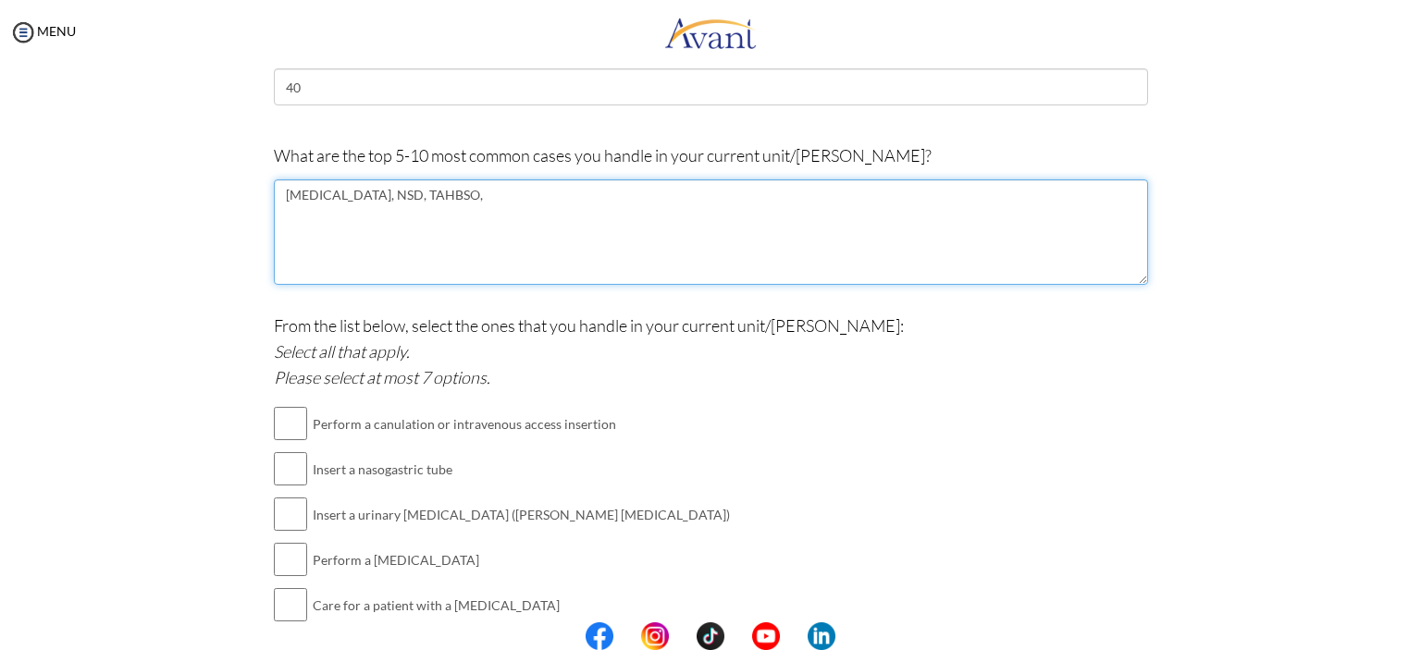
scroll to position [818, 0]
click at [530, 231] on textarea "Caesarean Section, NSD, TAHBSO," at bounding box center [711, 231] width 874 height 105
paste textarea "esarean Sections (elective and emergency) - Normal Spontaneous Deliveries (NSD)…"
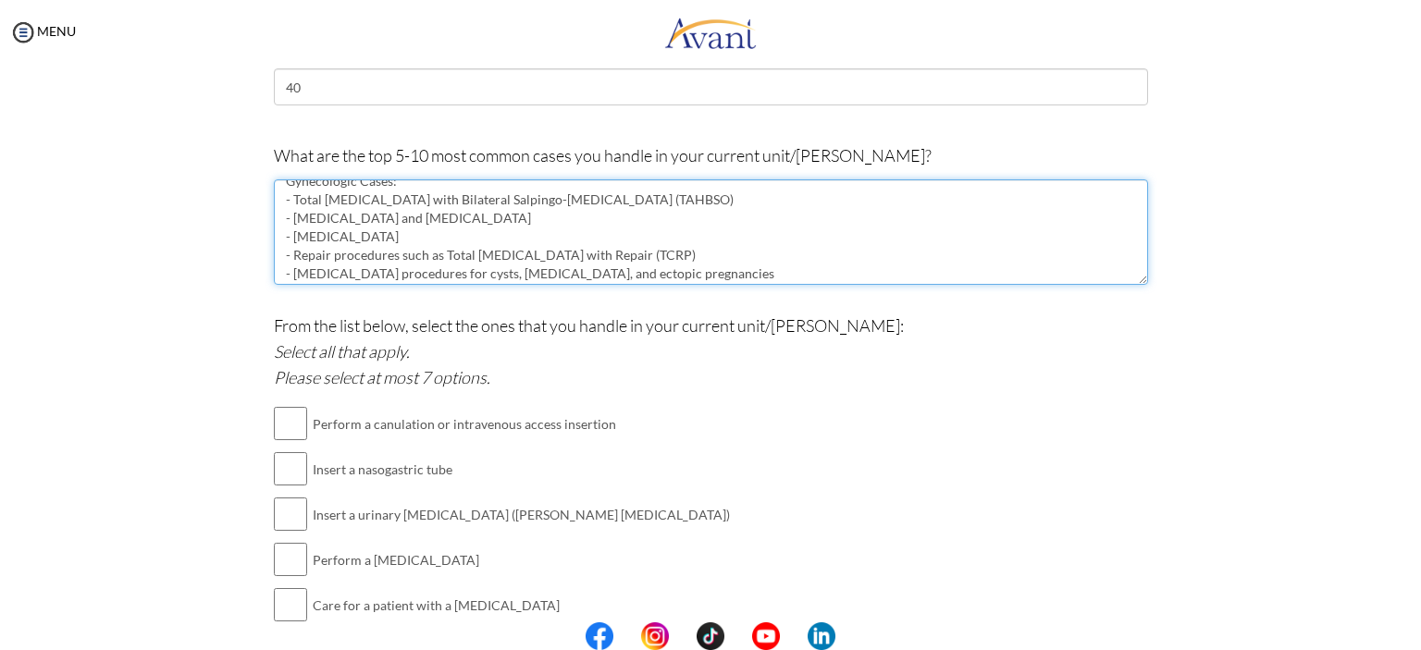
scroll to position [111, 0]
type textarea "Cesarean Sections (elective and emergency) - Normal Spontaneous Deliveries (NSD…"
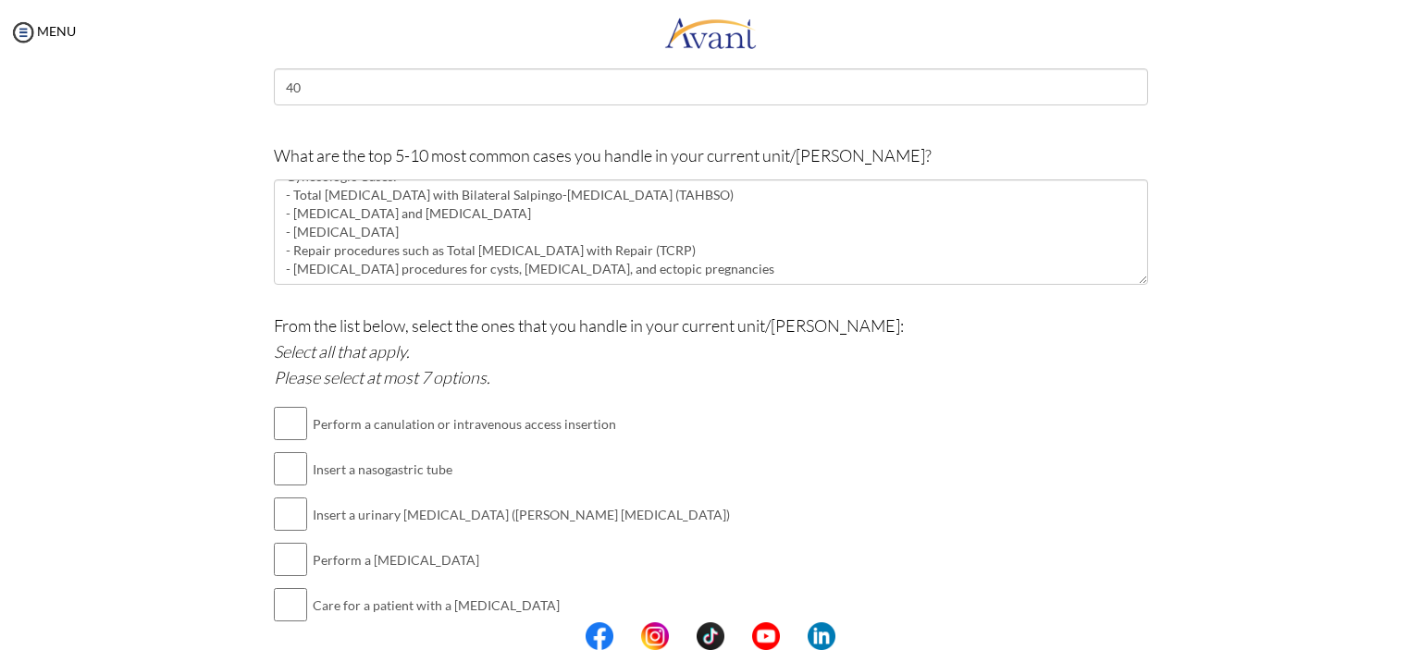
click at [169, 321] on div "Are you currently in school now? Yes No Have you taken the NCLEX-RN exam before…" at bounding box center [710, 81] width 1082 height 1479
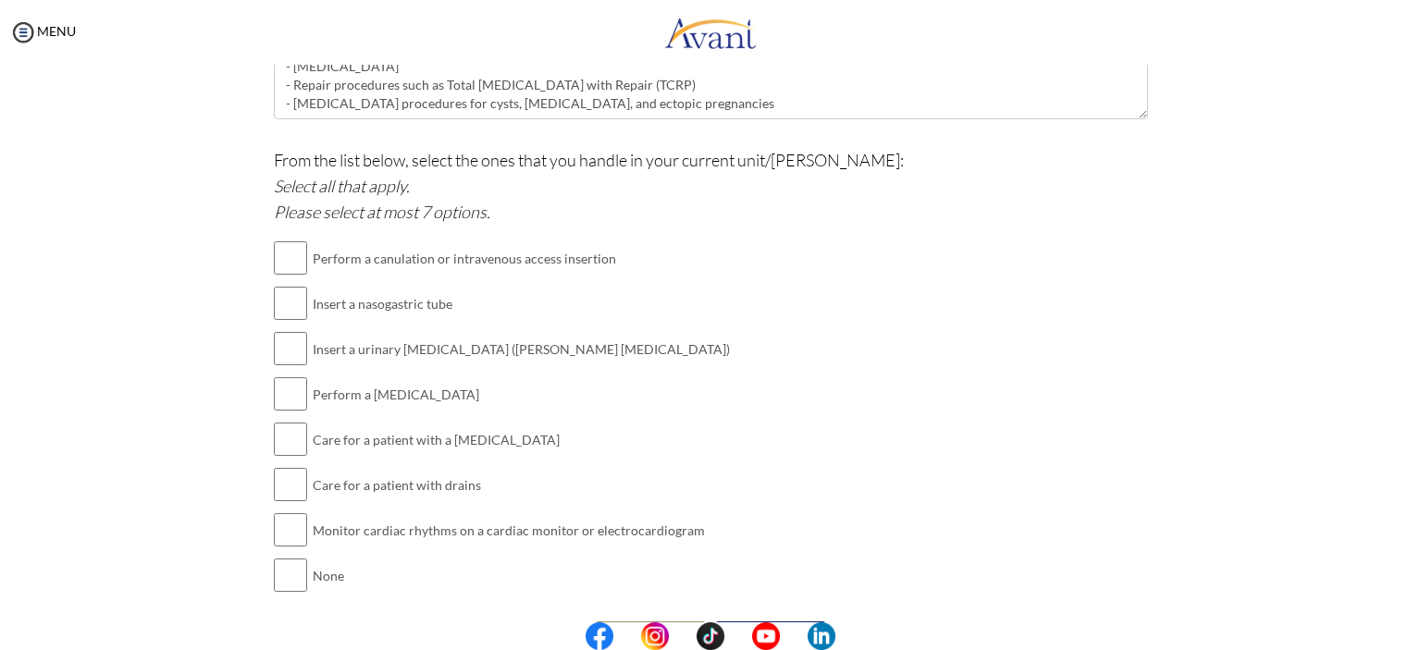
scroll to position [988, 0]
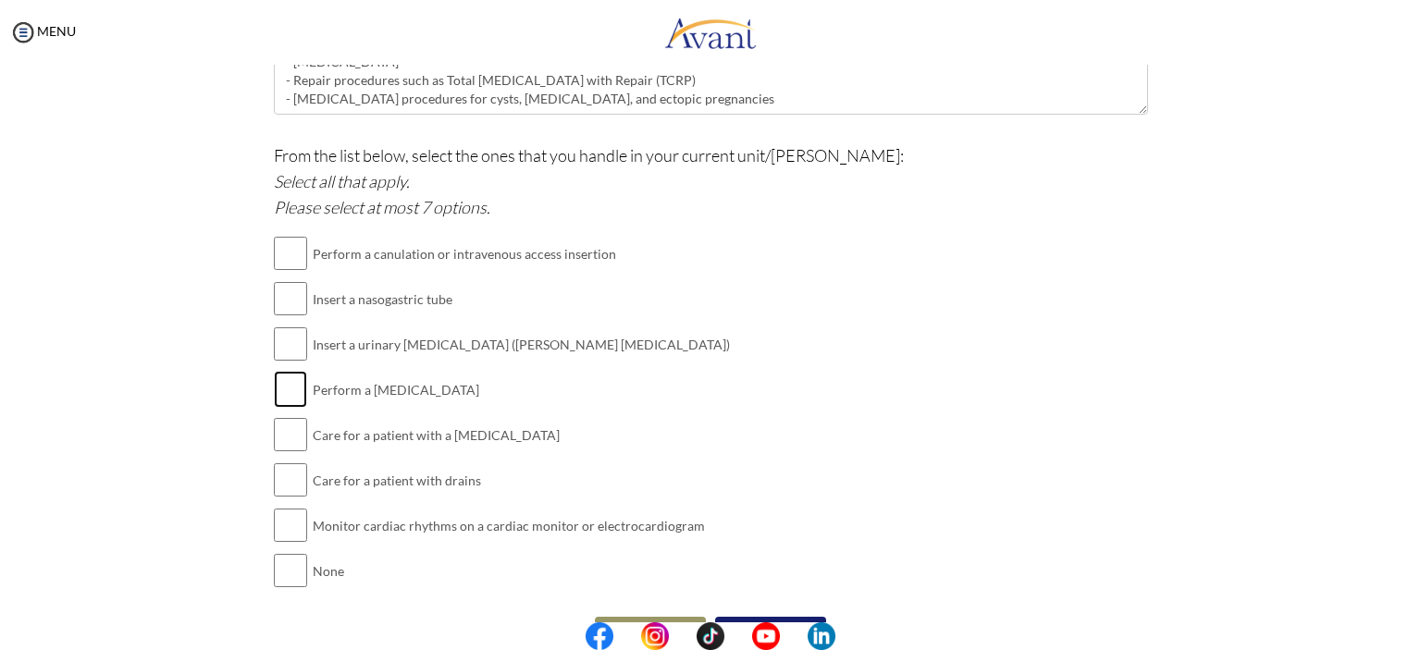
click at [281, 387] on input "checkbox" at bounding box center [290, 389] width 33 height 37
checkbox input "true"
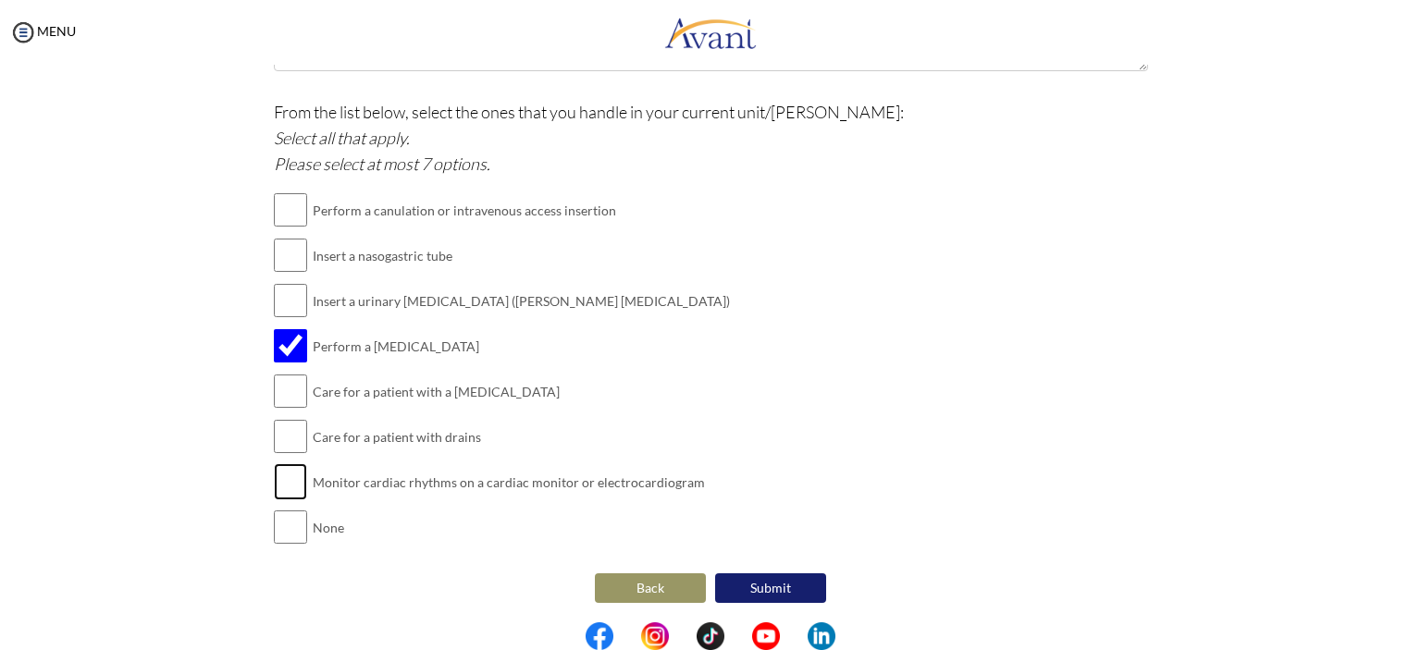
click at [288, 484] on input "checkbox" at bounding box center [290, 482] width 33 height 37
checkbox input "true"
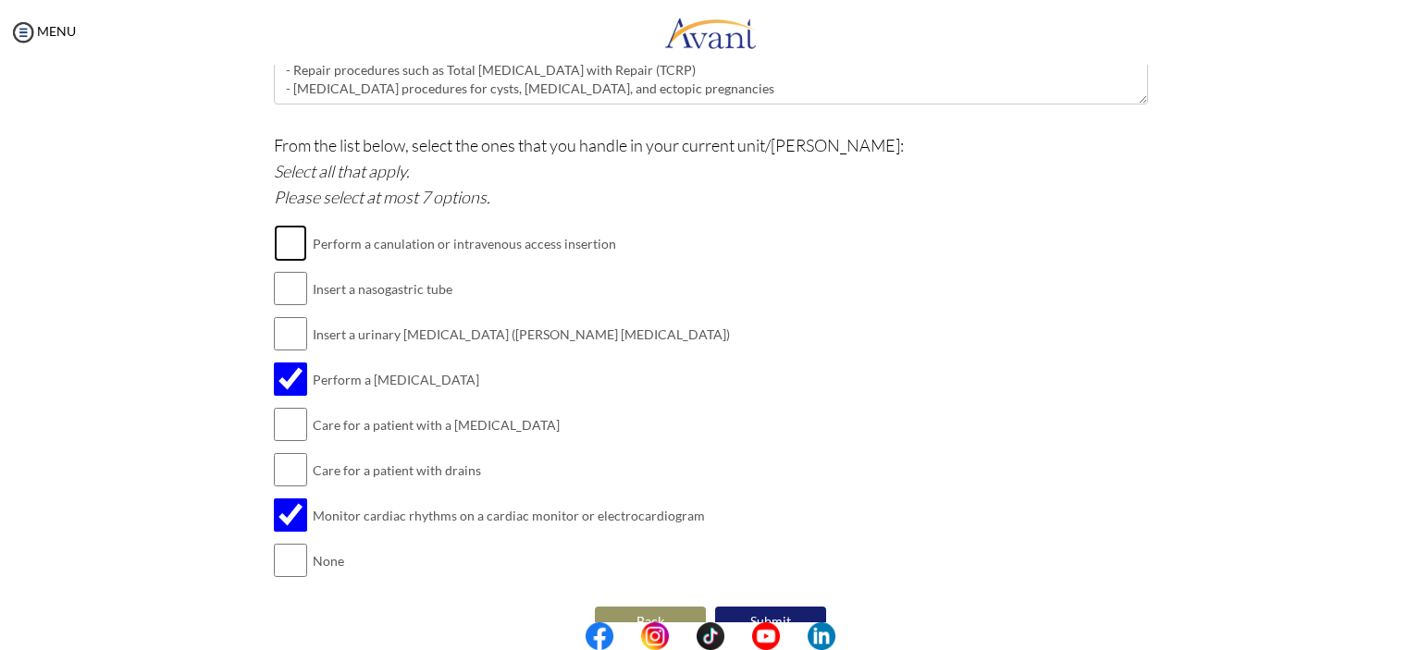
click at [285, 246] on input "checkbox" at bounding box center [290, 243] width 33 height 37
checkbox input "true"
click at [274, 294] on input "checkbox" at bounding box center [290, 288] width 33 height 37
checkbox input "true"
click at [275, 327] on input "checkbox" at bounding box center [290, 333] width 33 height 37
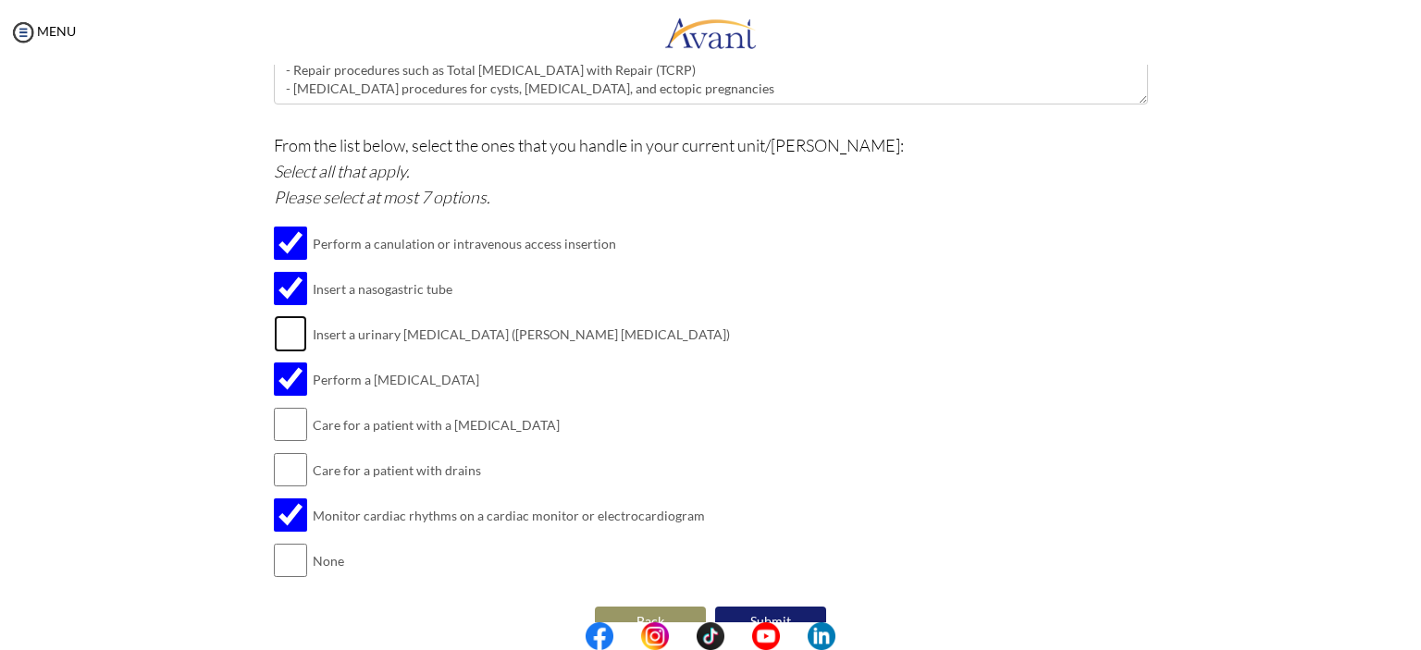
checkbox input "true"
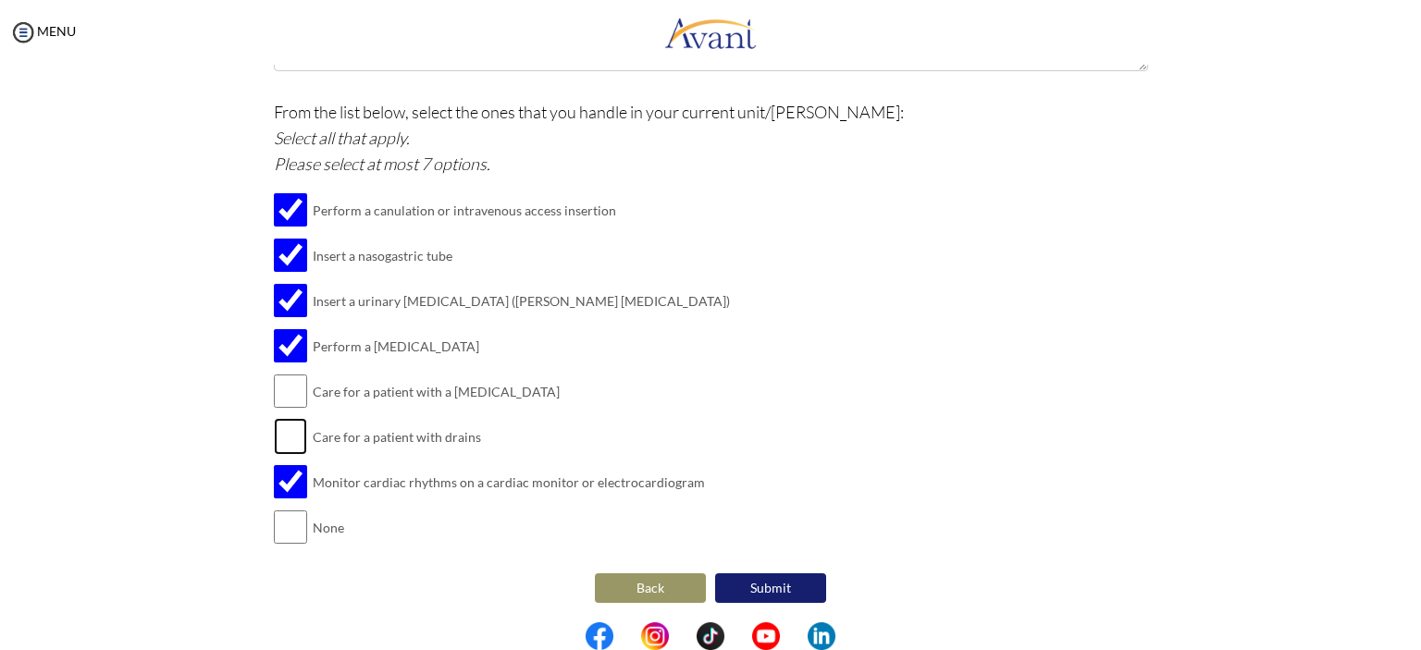
click at [285, 441] on input "checkbox" at bounding box center [290, 436] width 33 height 37
checkbox input "true"
click at [748, 596] on button "Submit" at bounding box center [770, 589] width 111 height 30
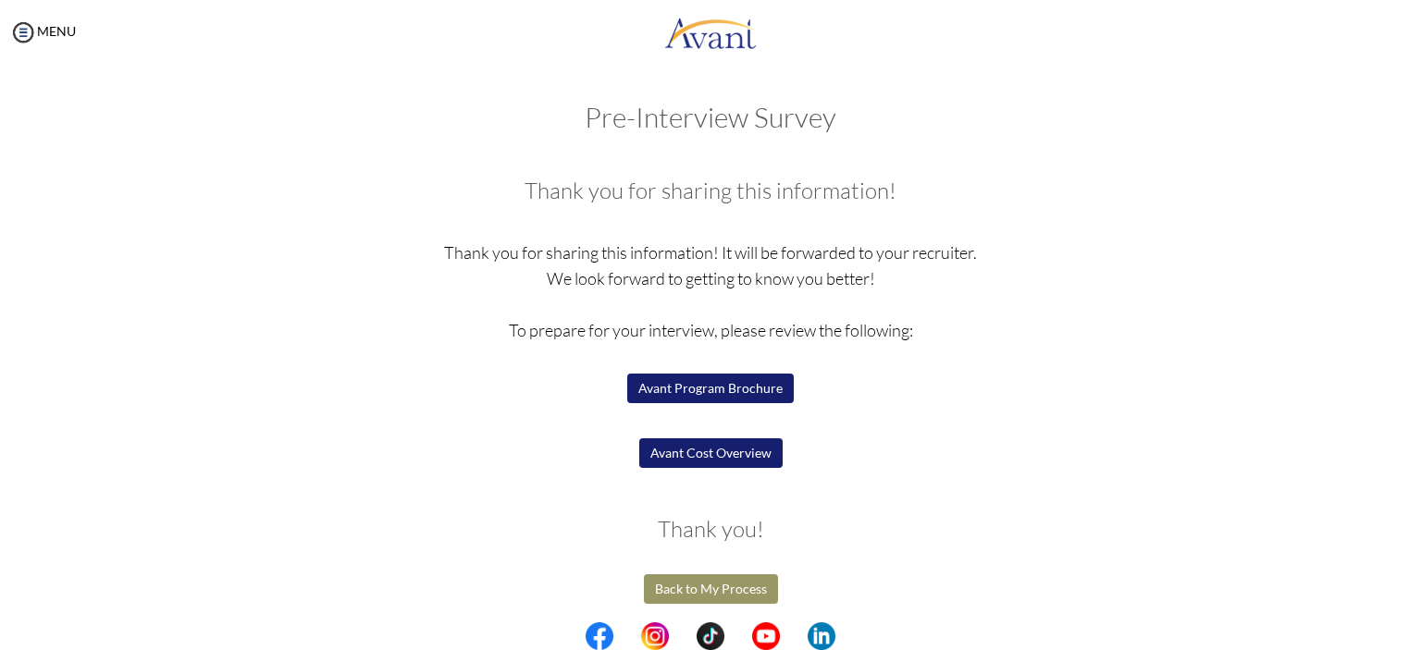
scroll to position [4, 0]
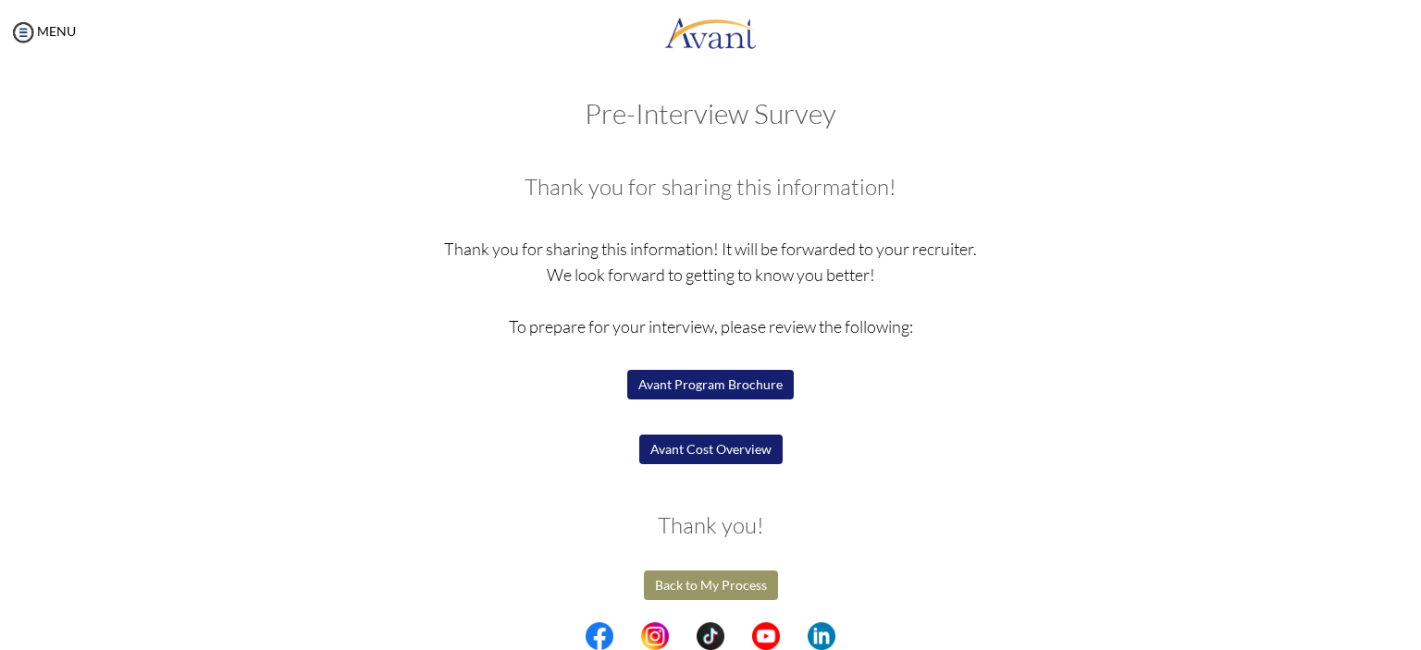
click at [755, 447] on button "Avant Cost Overview" at bounding box center [710, 450] width 143 height 30
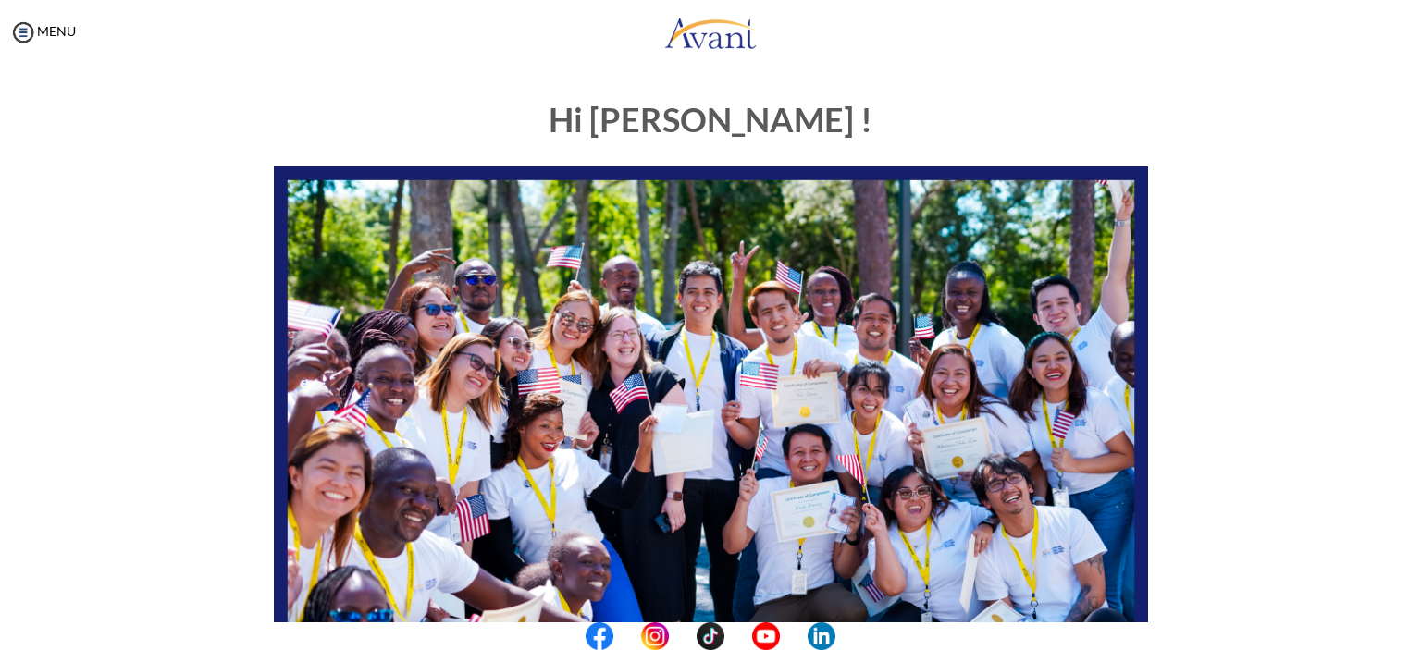
scroll to position [377, 0]
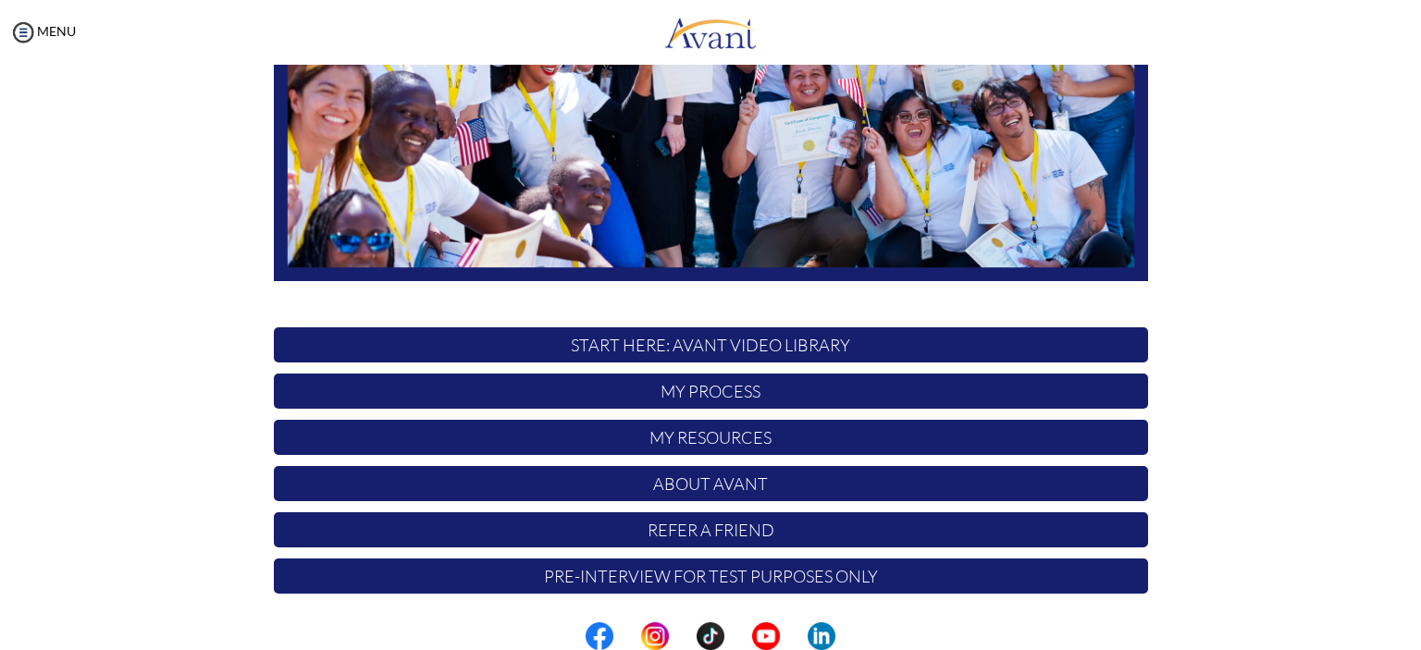
click at [629, 388] on p "My Process" at bounding box center [711, 391] width 874 height 35
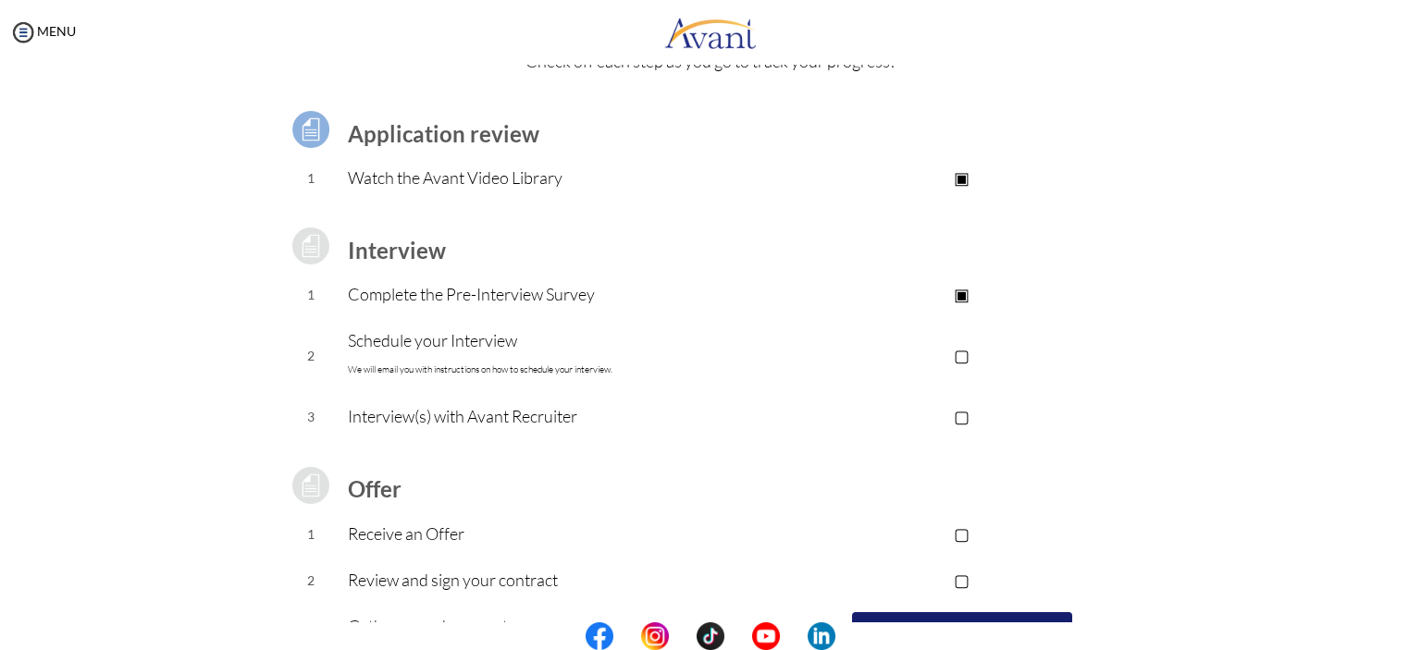
scroll to position [191, 0]
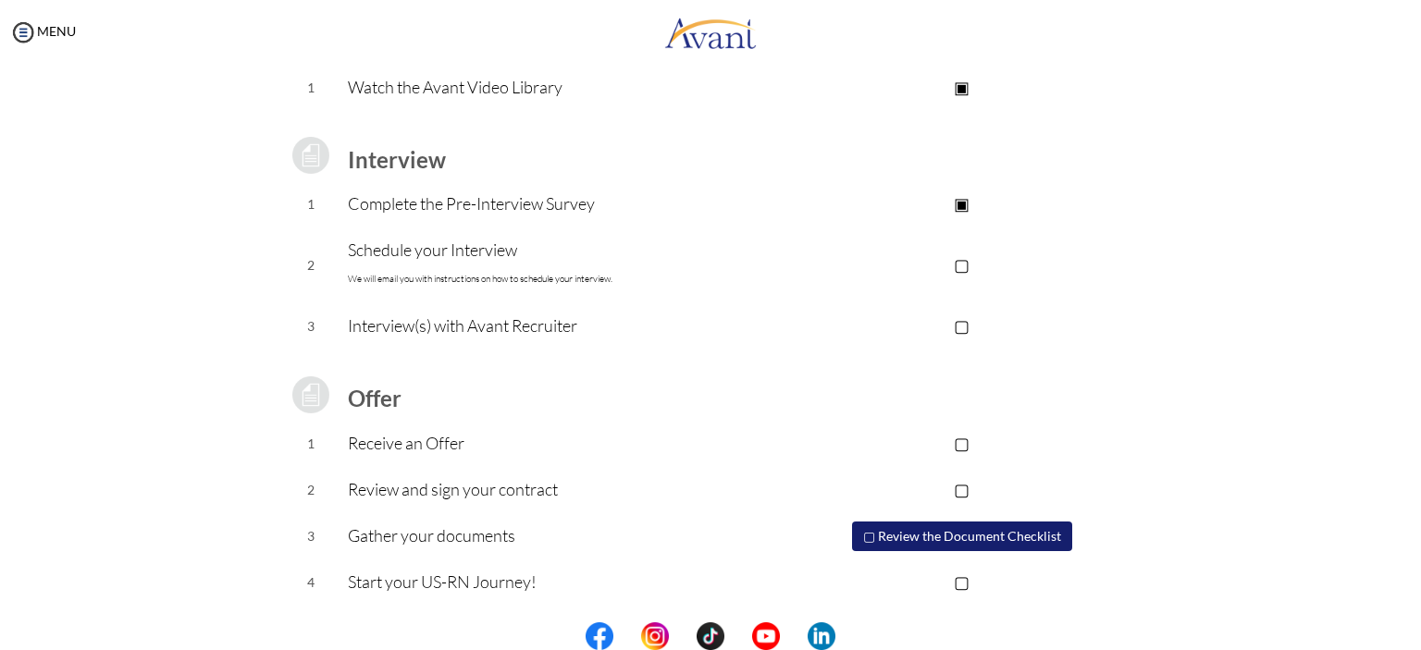
click at [957, 546] on button "▢ Review the Document Checklist" at bounding box center [962, 537] width 220 height 30
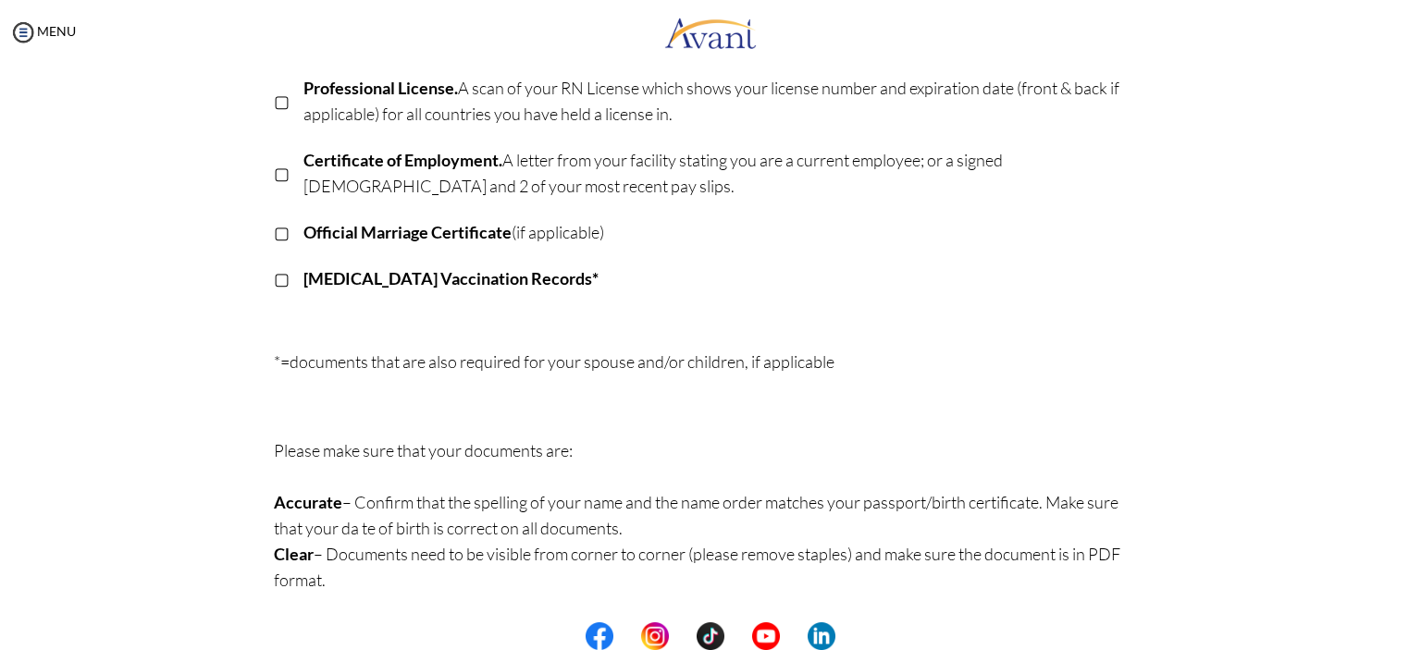
scroll to position [0, 0]
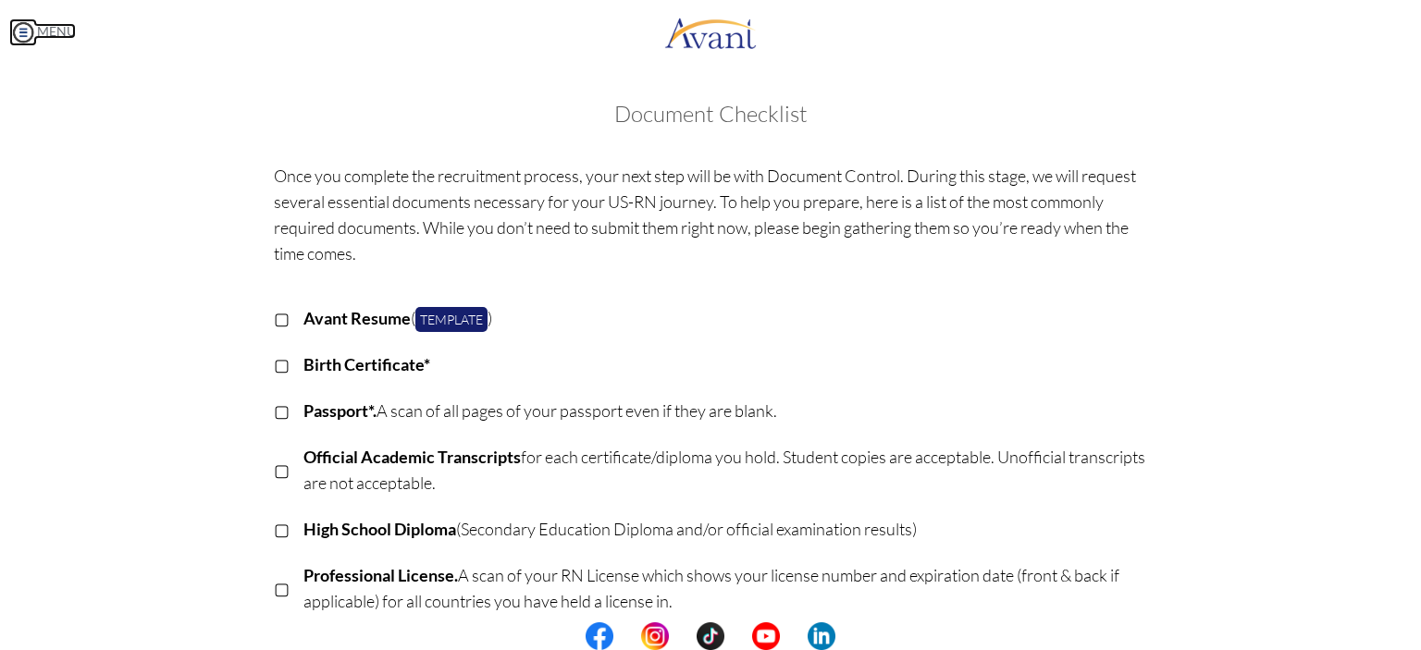
click at [17, 43] on img at bounding box center [23, 33] width 28 height 28
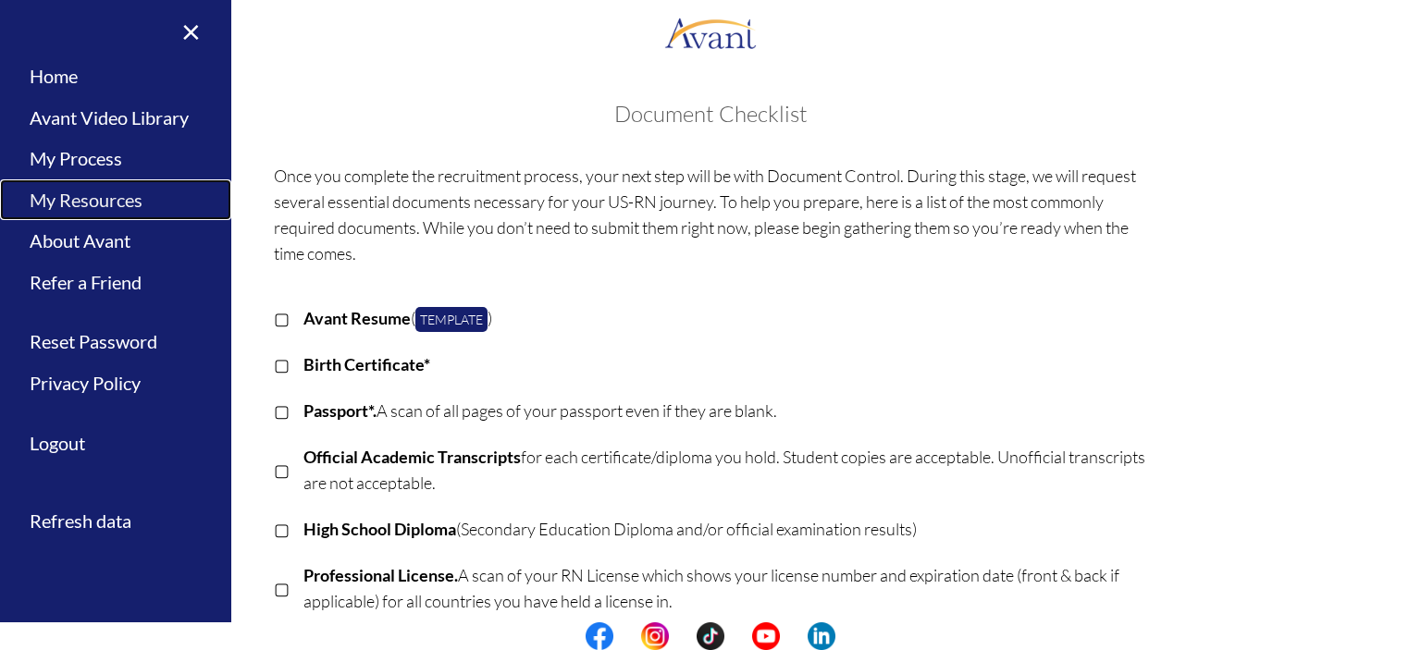
click at [105, 208] on link "My Resources" at bounding box center [115, 200] width 231 height 42
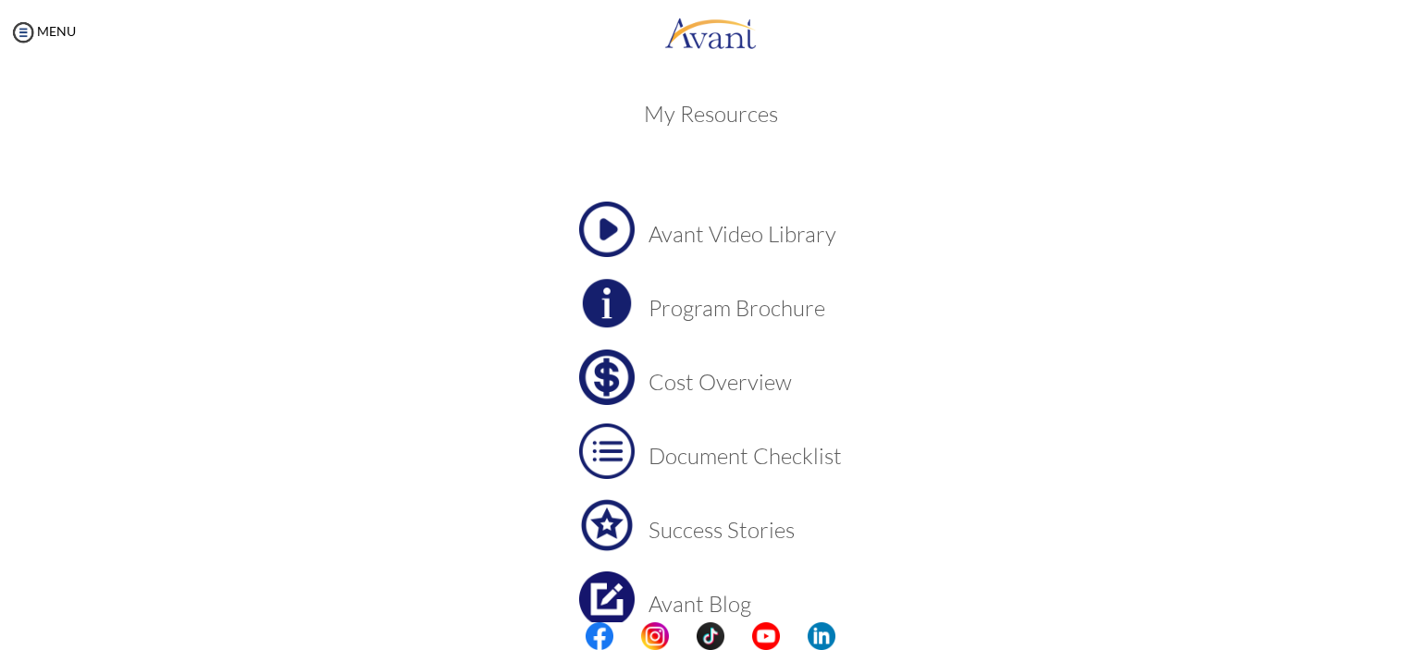
scroll to position [96, 0]
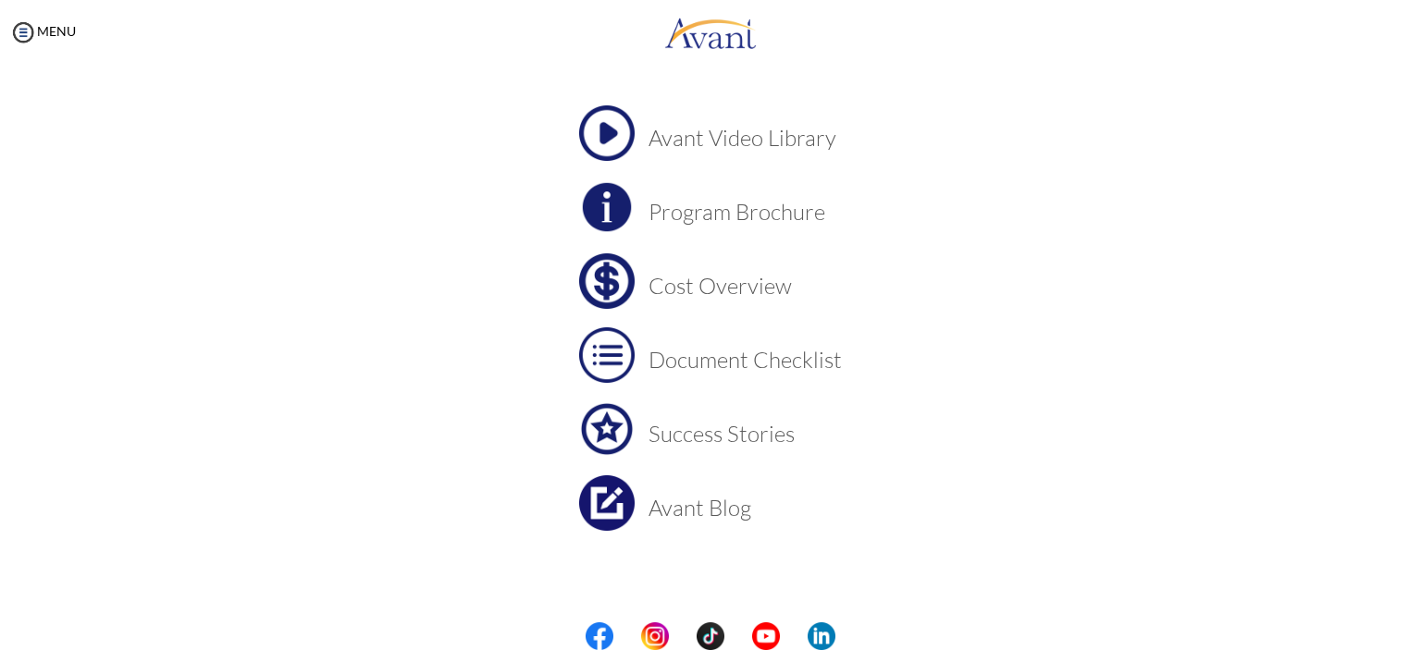
click at [737, 229] on td "Program Brochure" at bounding box center [745, 207] width 193 height 56
click at [649, 277] on h3 "Cost Overview" at bounding box center [745, 286] width 193 height 24
click at [30, 33] on img at bounding box center [23, 33] width 28 height 28
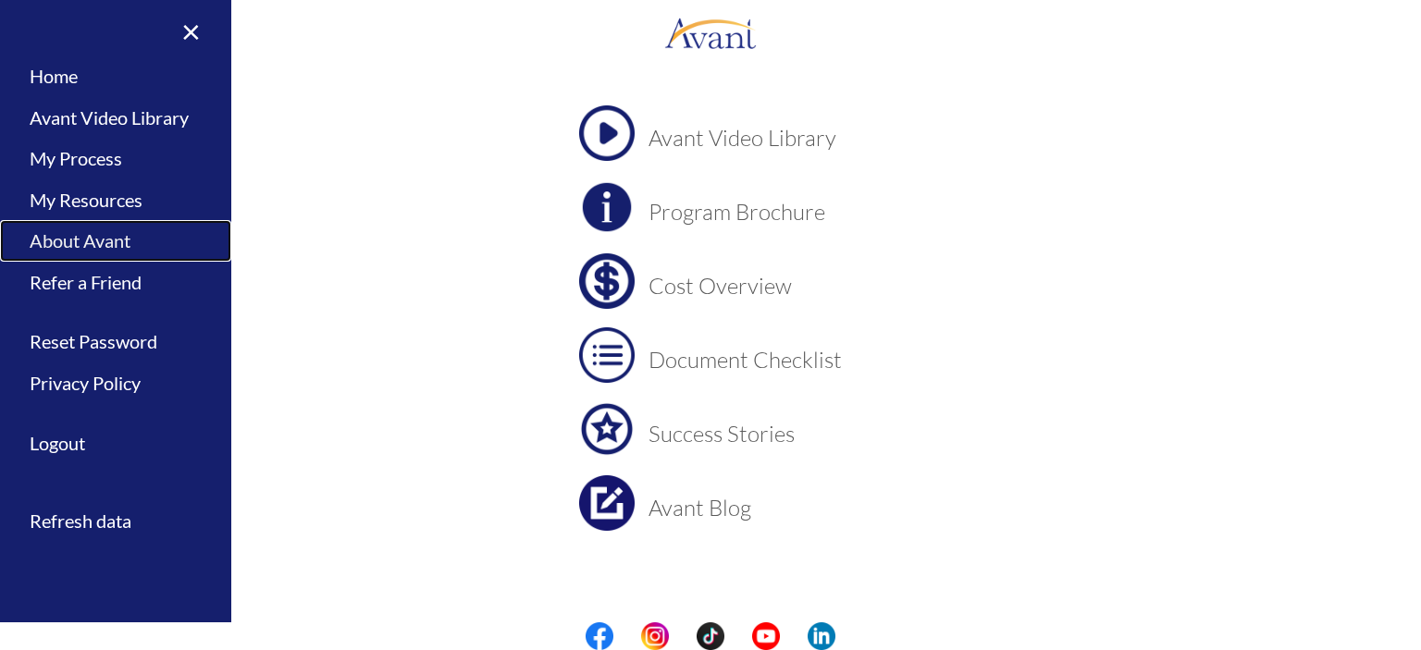
click at [159, 227] on link "About Avant" at bounding box center [115, 241] width 231 height 42
